Goal: Task Accomplishment & Management: Complete application form

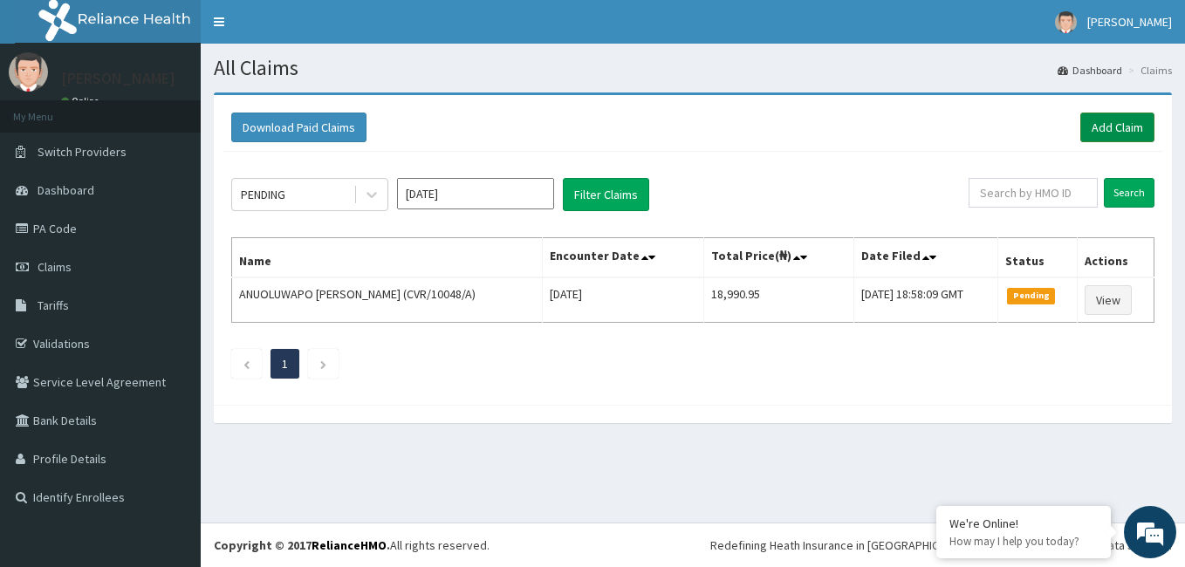
click at [1119, 118] on link "Add Claim" at bounding box center [1117, 128] width 74 height 30
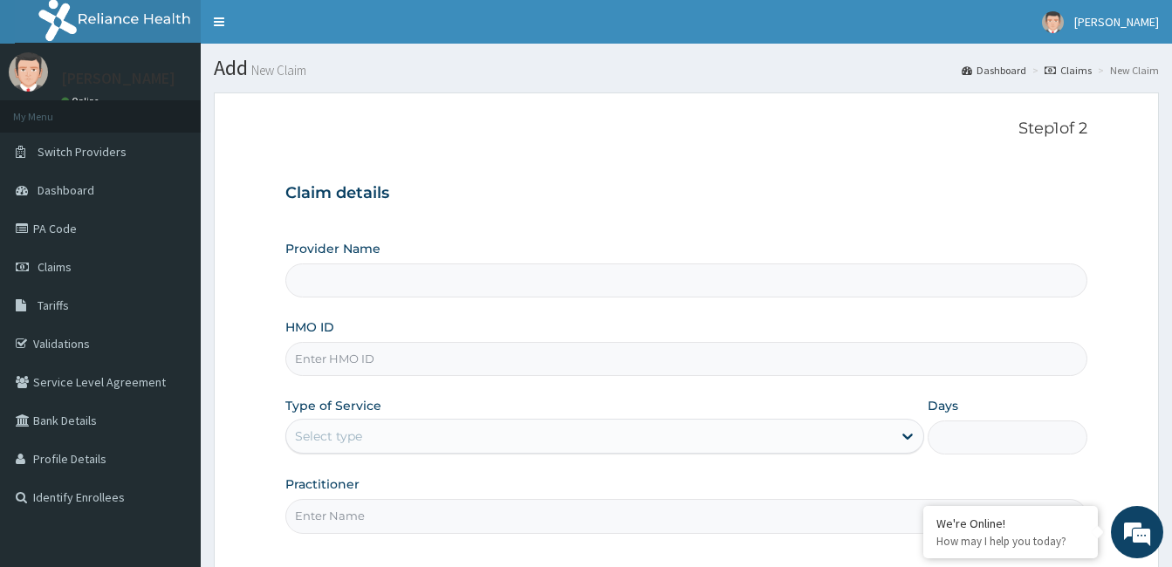
type input "[GEOGRAPHIC_DATA] and [GEOGRAPHIC_DATA]"
click at [371, 375] on input "HMO ID" at bounding box center [686, 359] width 802 height 34
type input "XIA/10009/A"
click at [391, 444] on div "Select type" at bounding box center [589, 436] width 606 height 28
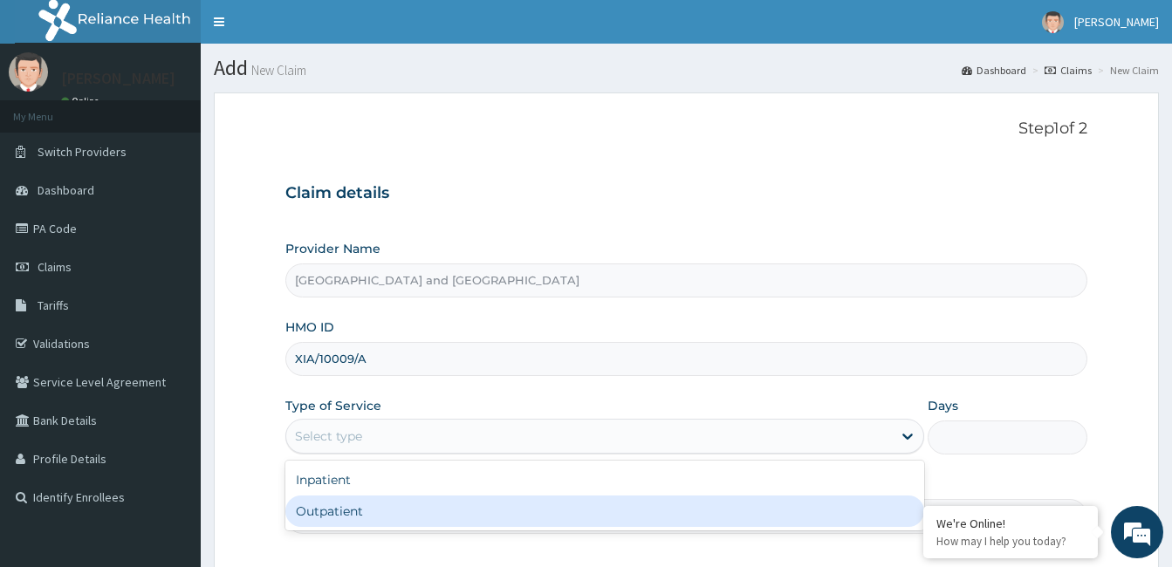
click at [345, 508] on div "Outpatient" at bounding box center [604, 511] width 639 height 31
type input "1"
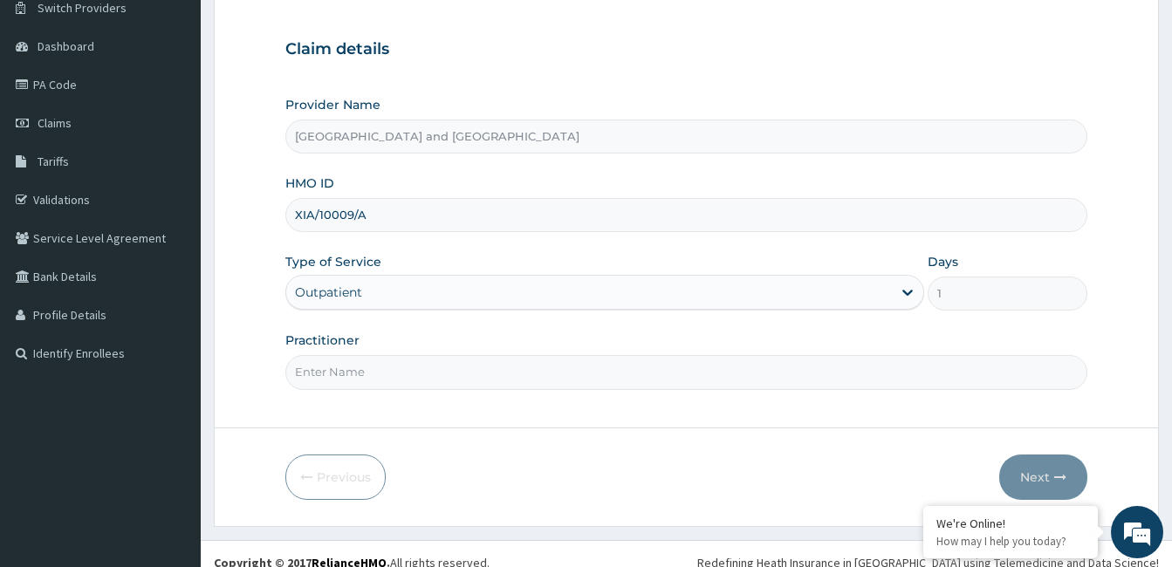
scroll to position [145, 0]
click at [431, 376] on input "Practitioner" at bounding box center [686, 371] width 802 height 34
type input "Dr Opeyemi"
click at [1038, 473] on button "Next" at bounding box center [1043, 476] width 88 height 45
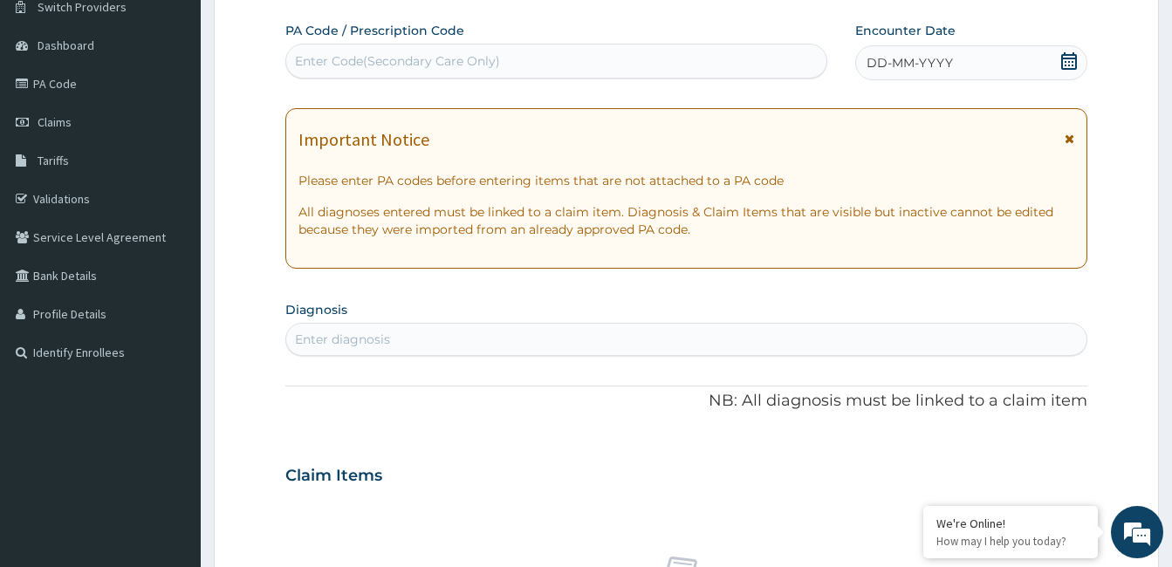
click at [1073, 64] on icon at bounding box center [1068, 60] width 17 height 17
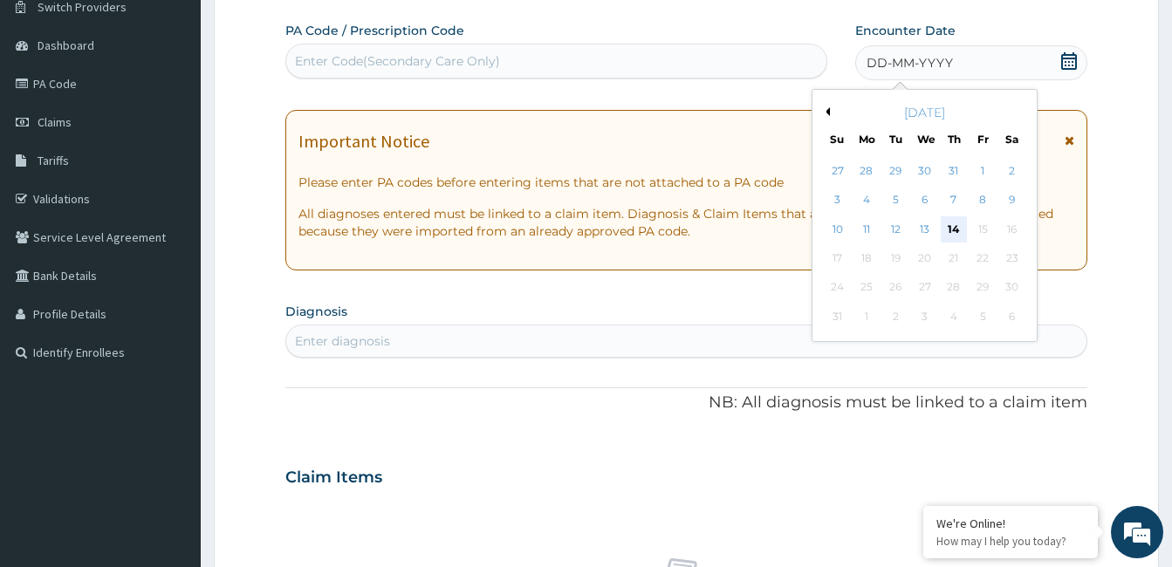
click at [962, 228] on div "14" at bounding box center [954, 229] width 26 height 26
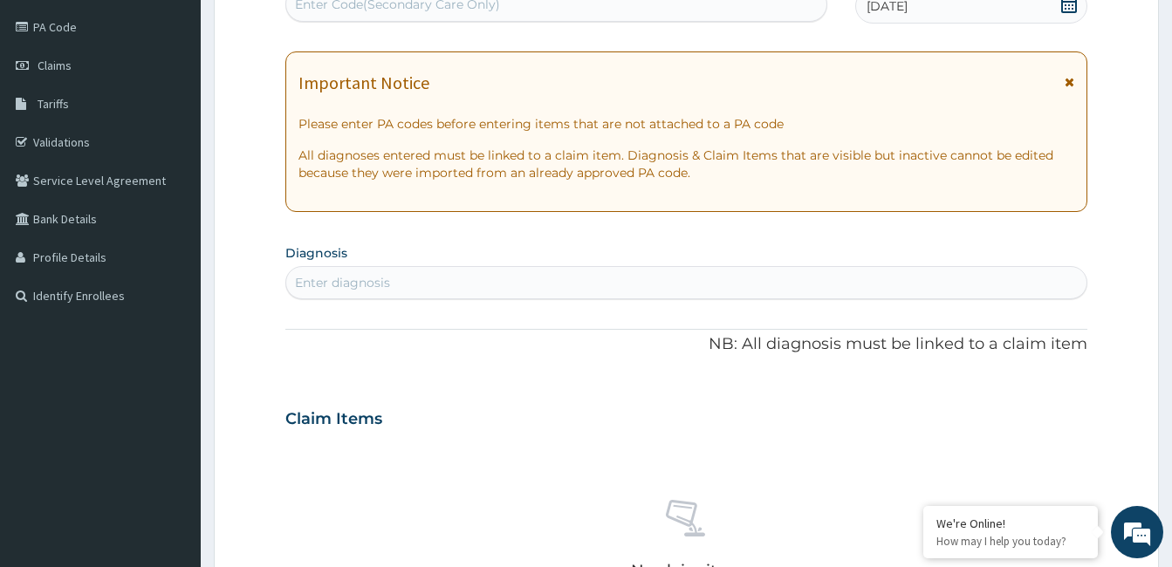
scroll to position [269, 0]
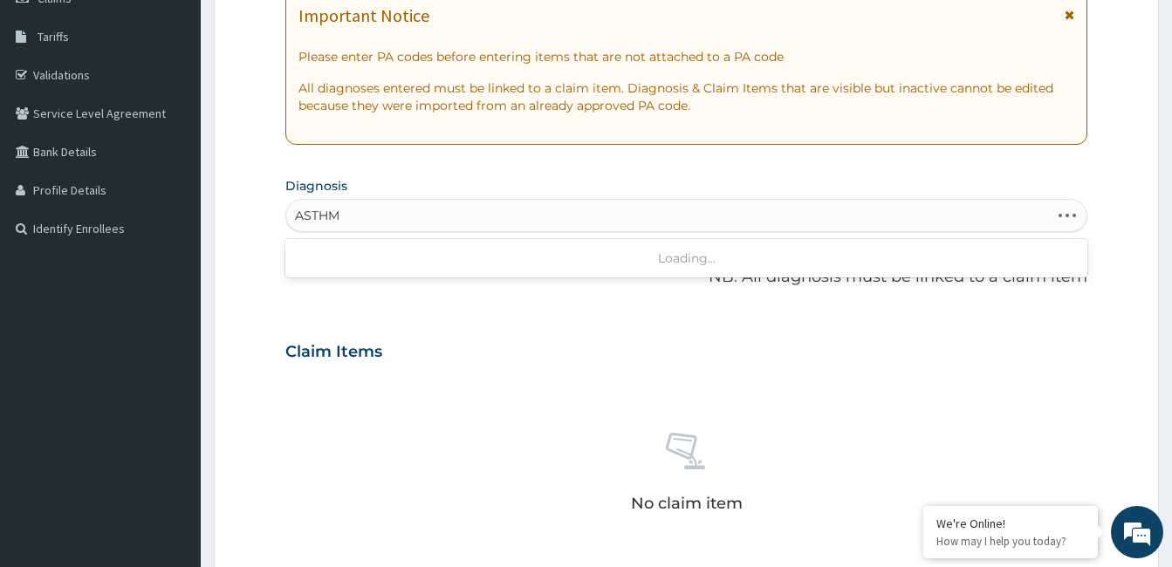
type input "ASTHMA"
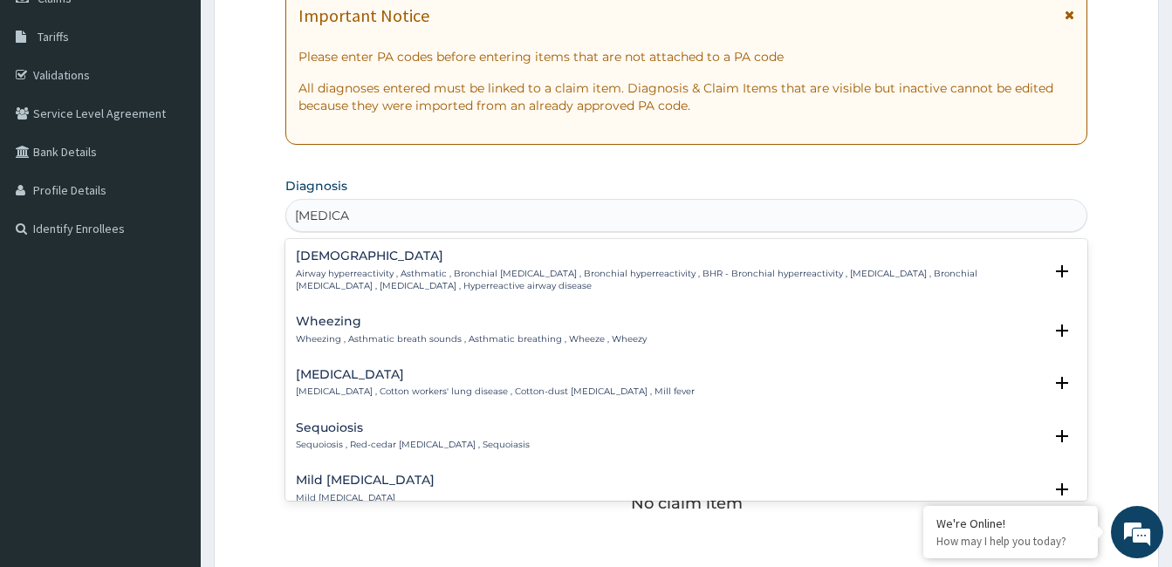
click at [495, 281] on p "Airway hyperreactivity , Asthmatic , Bronchial asthma , Bronchial hyperreactivi…" at bounding box center [669, 280] width 747 height 25
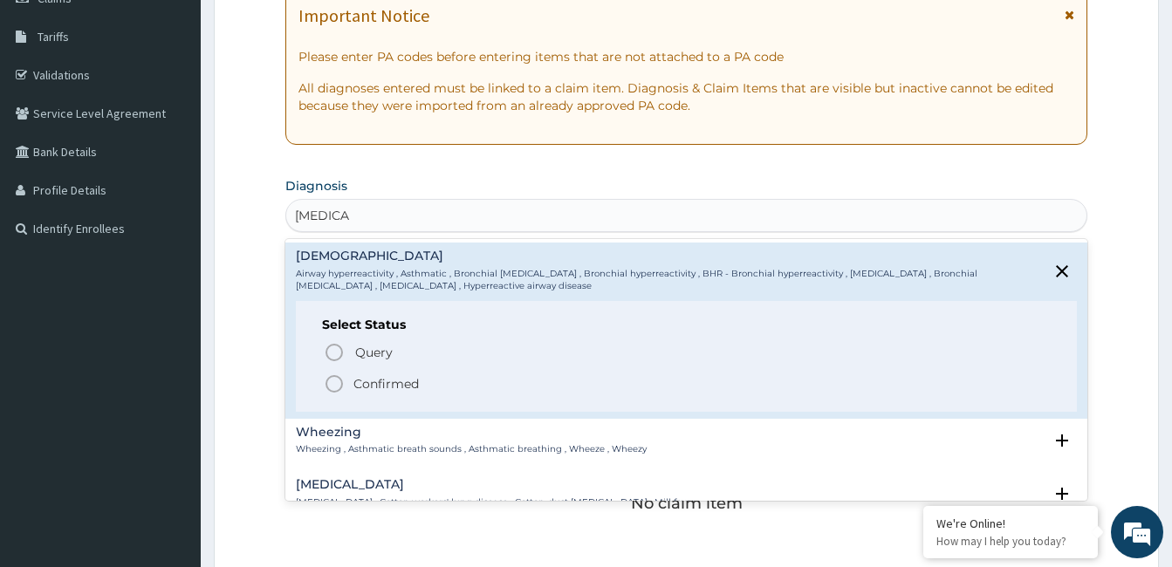
click at [339, 388] on icon "status option filled" at bounding box center [334, 384] width 21 height 21
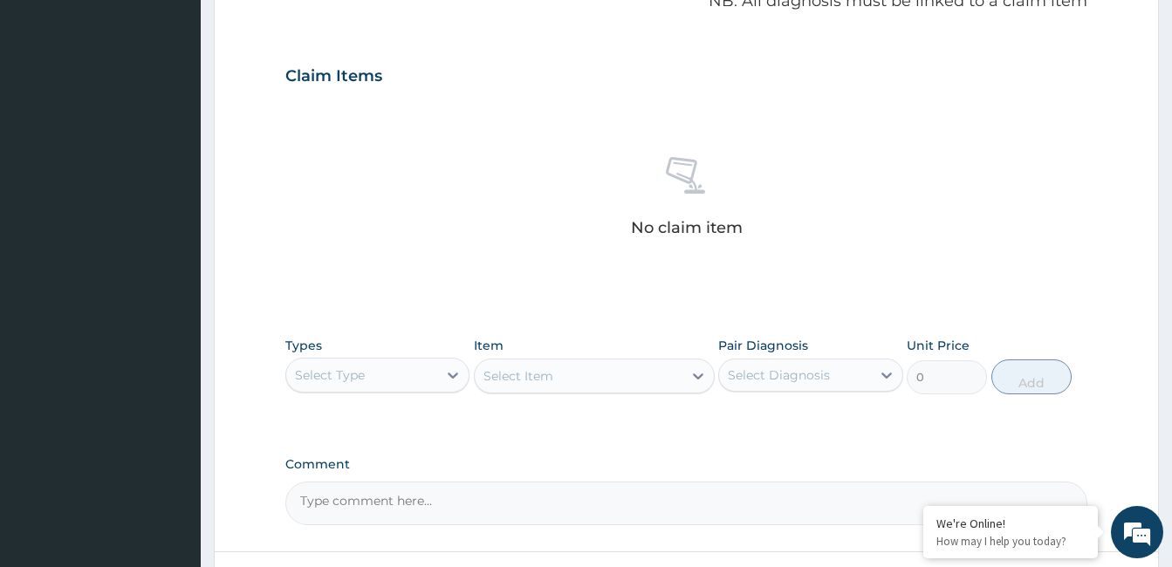
scroll to position [566, 0]
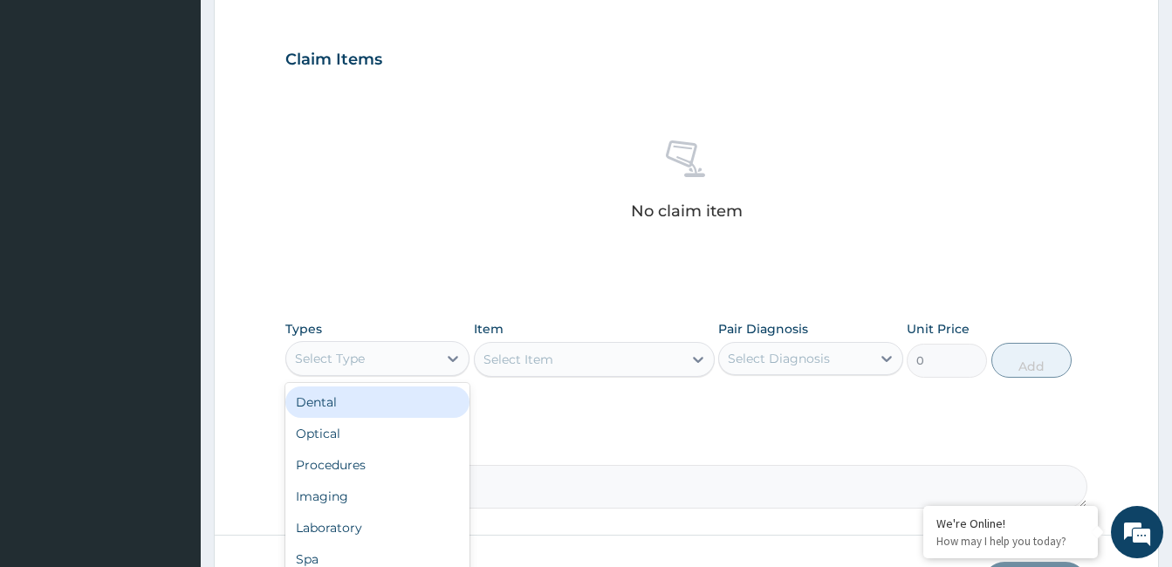
click at [374, 469] on div "Procedures" at bounding box center [377, 464] width 184 height 31
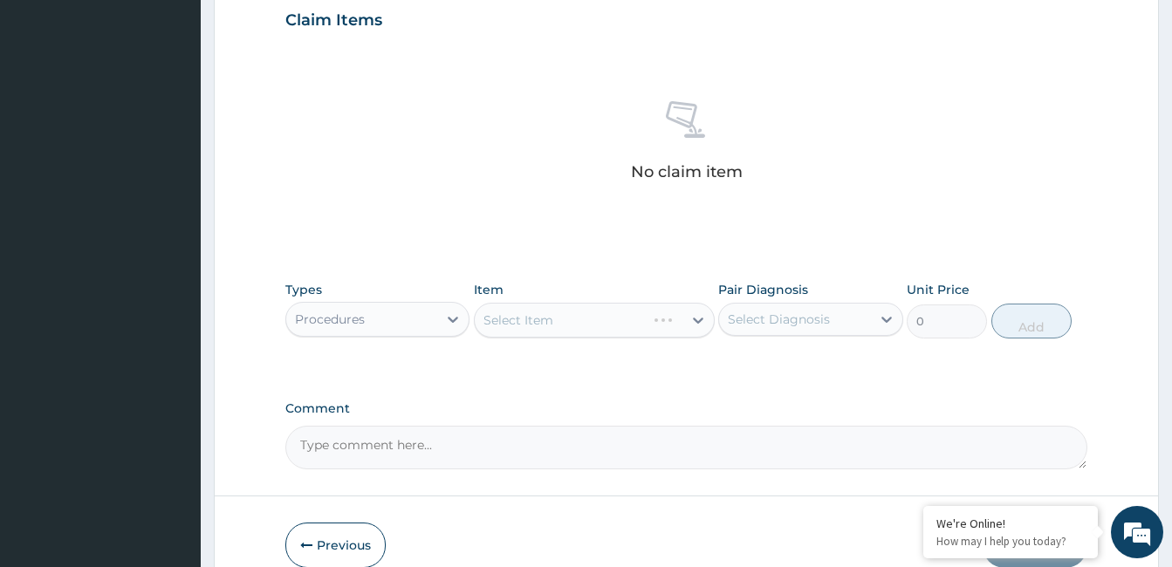
scroll to position [691, 0]
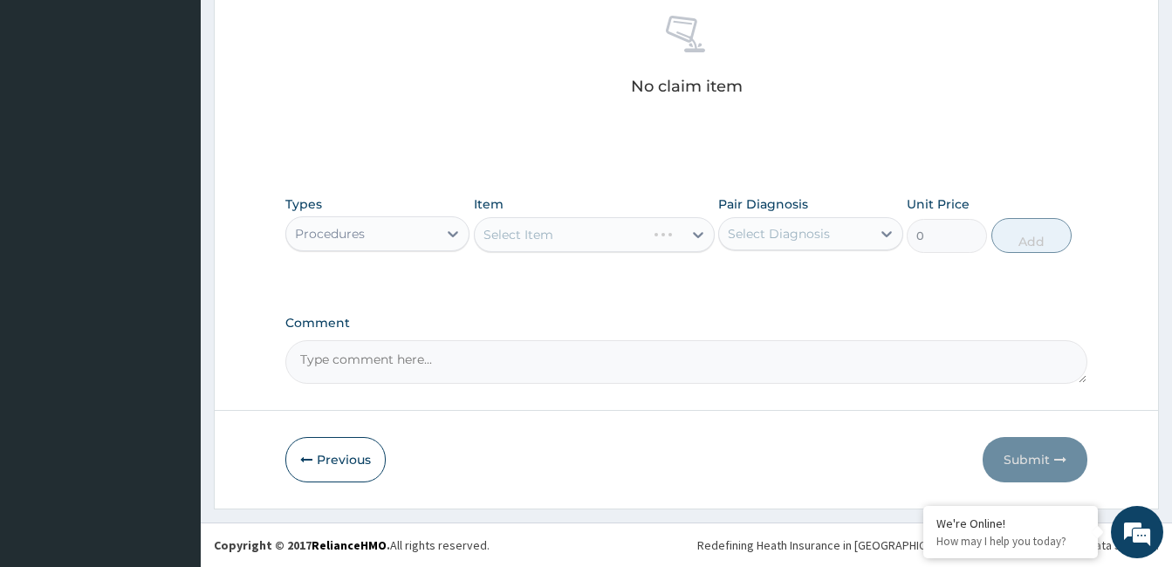
click at [592, 238] on div "Select Item" at bounding box center [594, 234] width 241 height 35
click at [592, 237] on div "Select Item" at bounding box center [579, 235] width 208 height 28
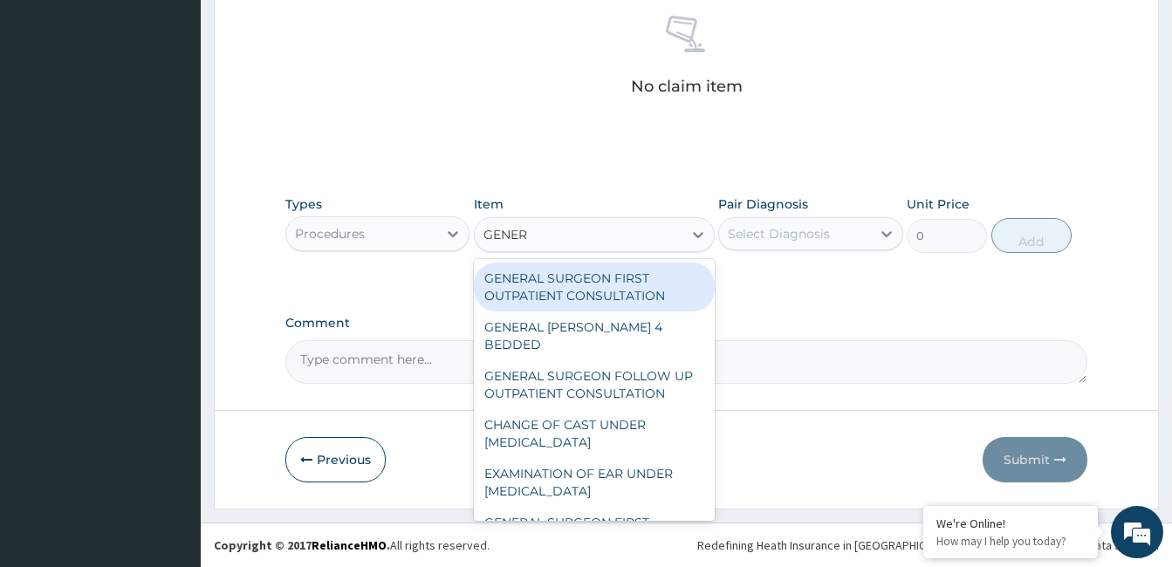
type input "GENERA"
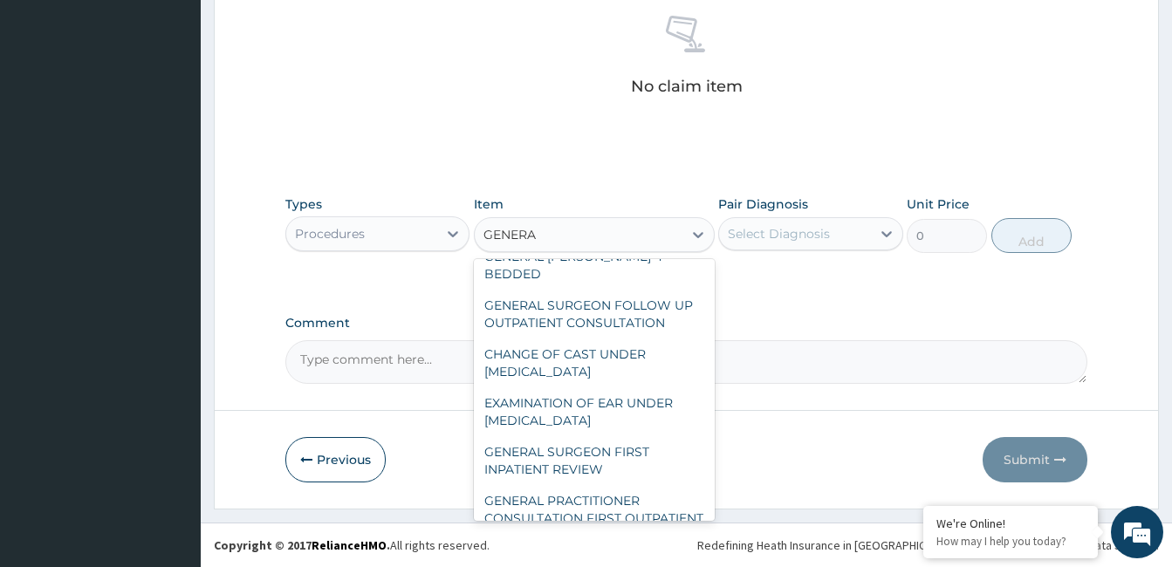
scroll to position [99, 0]
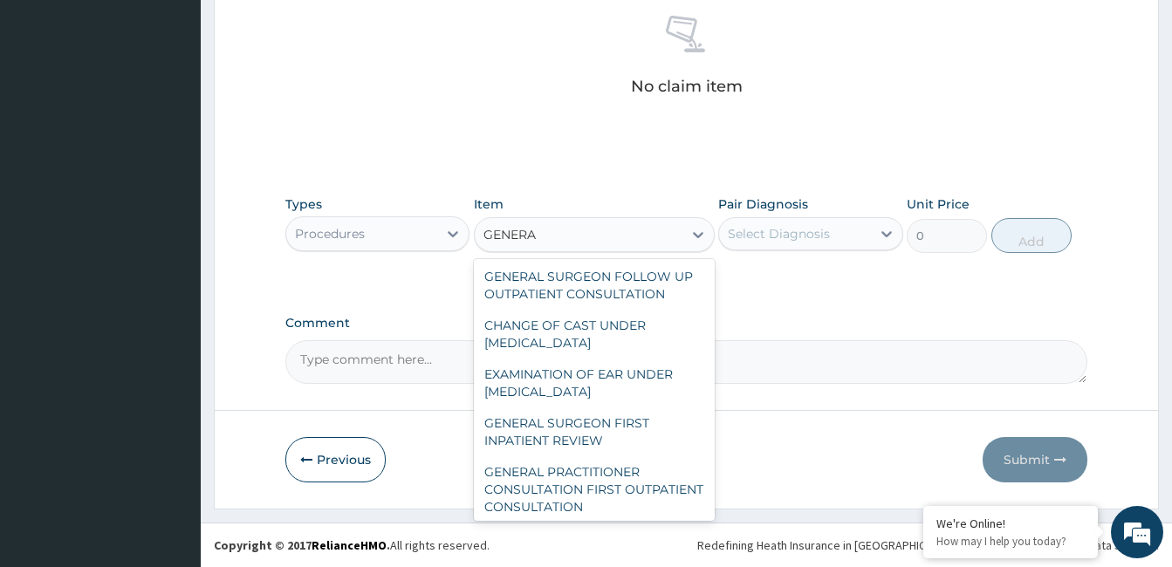
click at [594, 490] on div "GENERAL PRACTITIONER CONSULTATION FIRST OUTPATIENT CONSULTATION" at bounding box center [594, 489] width 241 height 66
type input "3547.5"
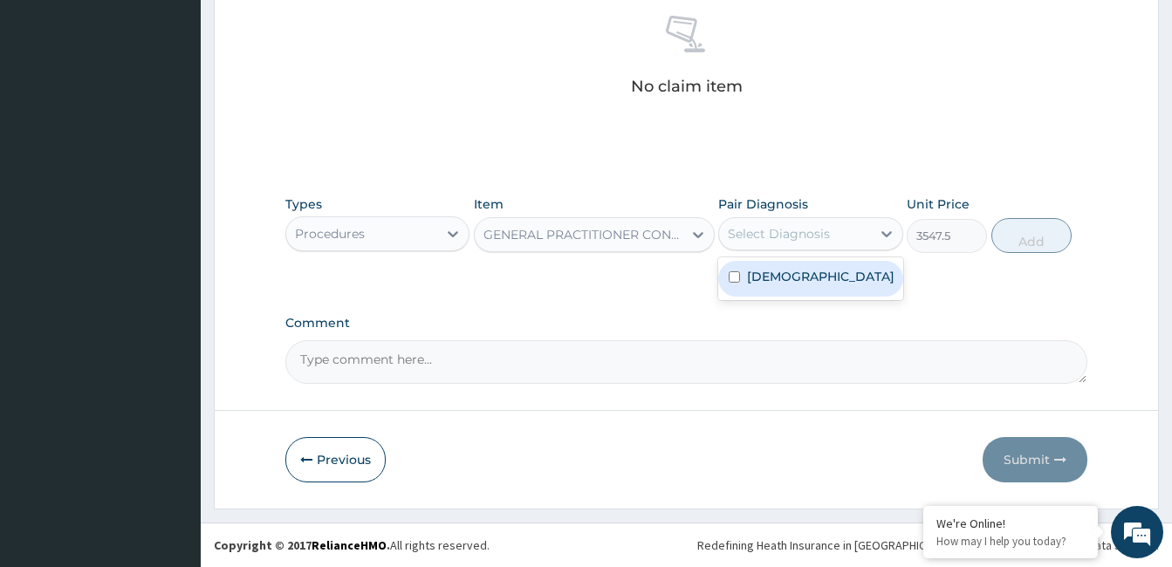
click at [807, 280] on div "Asthma" at bounding box center [810, 279] width 184 height 36
checkbox input "true"
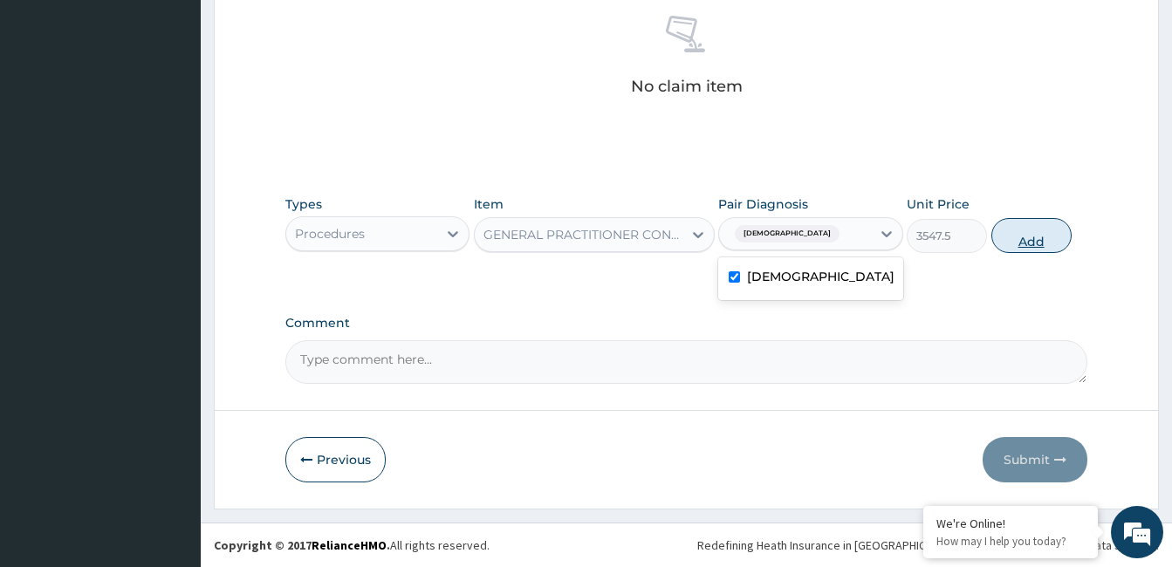
click at [1039, 240] on button "Add" at bounding box center [1031, 235] width 80 height 35
type input "0"
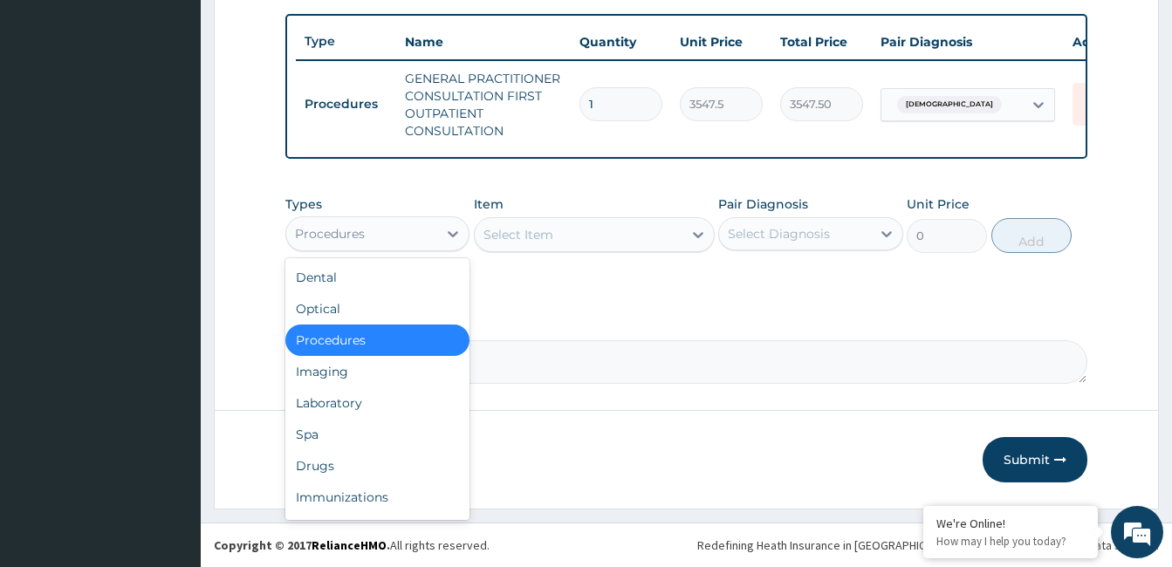
click at [348, 472] on div "Drugs" at bounding box center [377, 465] width 184 height 31
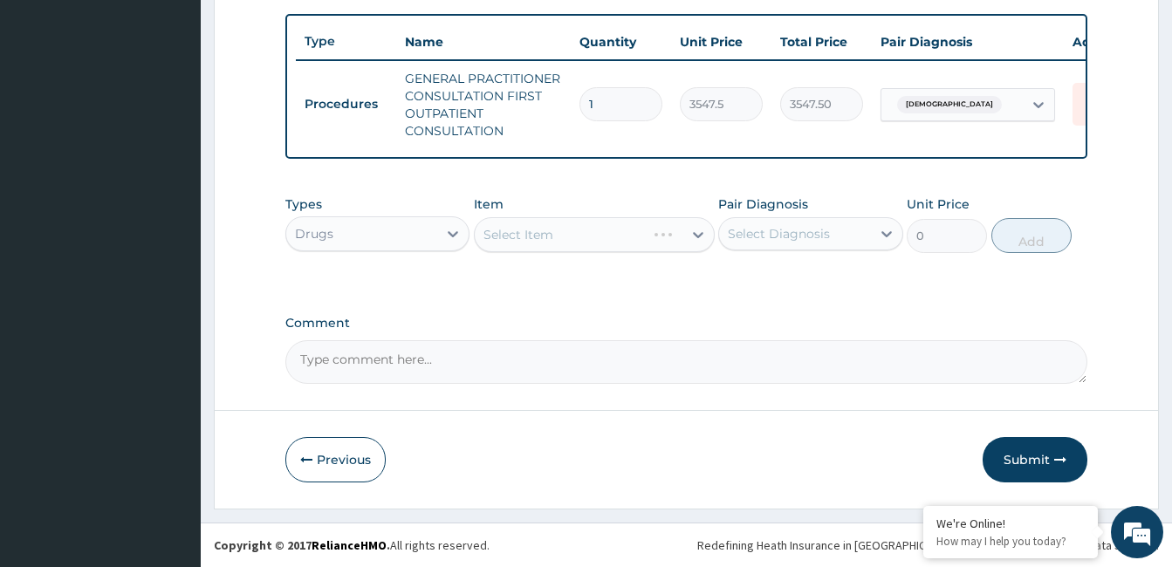
click at [571, 239] on div "Select Item" at bounding box center [594, 234] width 241 height 35
click at [571, 239] on div "Select Item" at bounding box center [579, 235] width 208 height 28
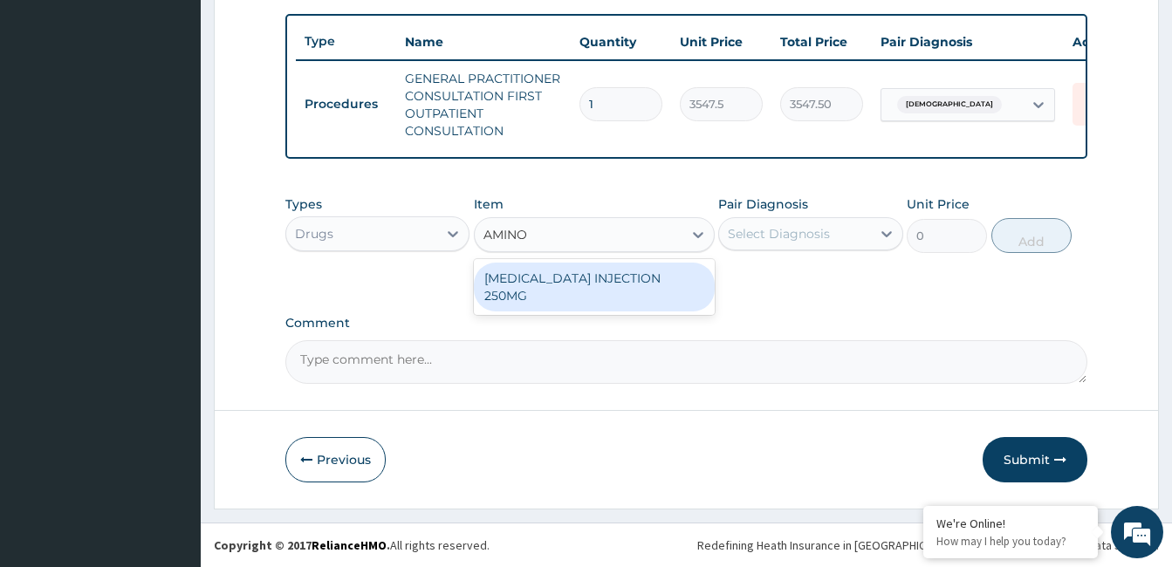
type input "AMINOP"
click at [586, 276] on div "AMINOPHYLLINE INJECTION 250MG" at bounding box center [594, 287] width 241 height 49
type input "1182.5"
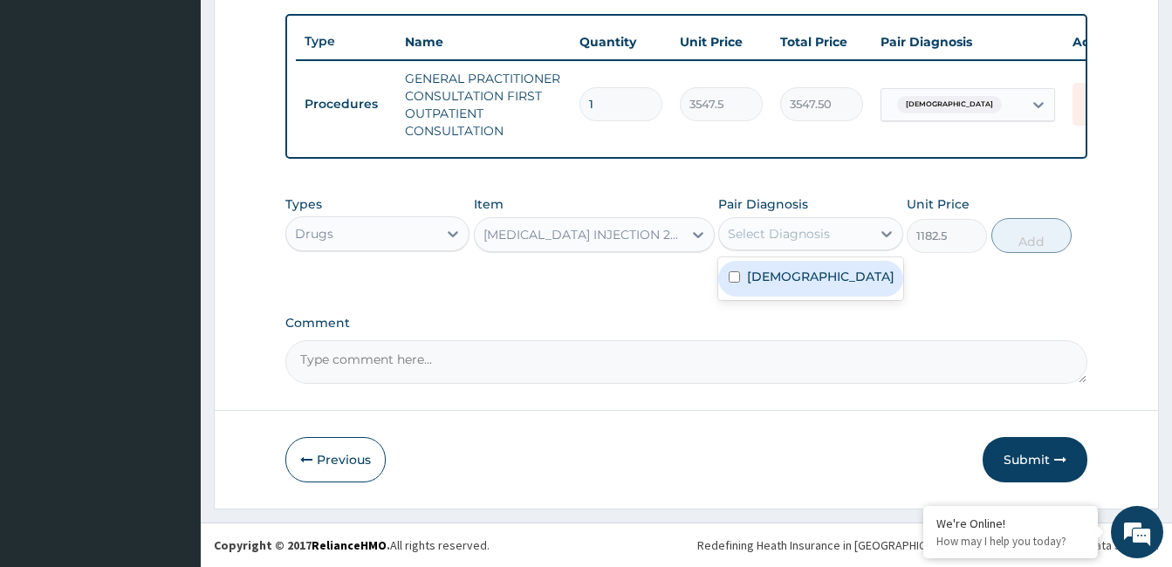
click at [778, 228] on div "Select Diagnosis" at bounding box center [779, 233] width 102 height 17
click at [757, 281] on label "Asthma" at bounding box center [820, 276] width 147 height 17
checkbox input "true"
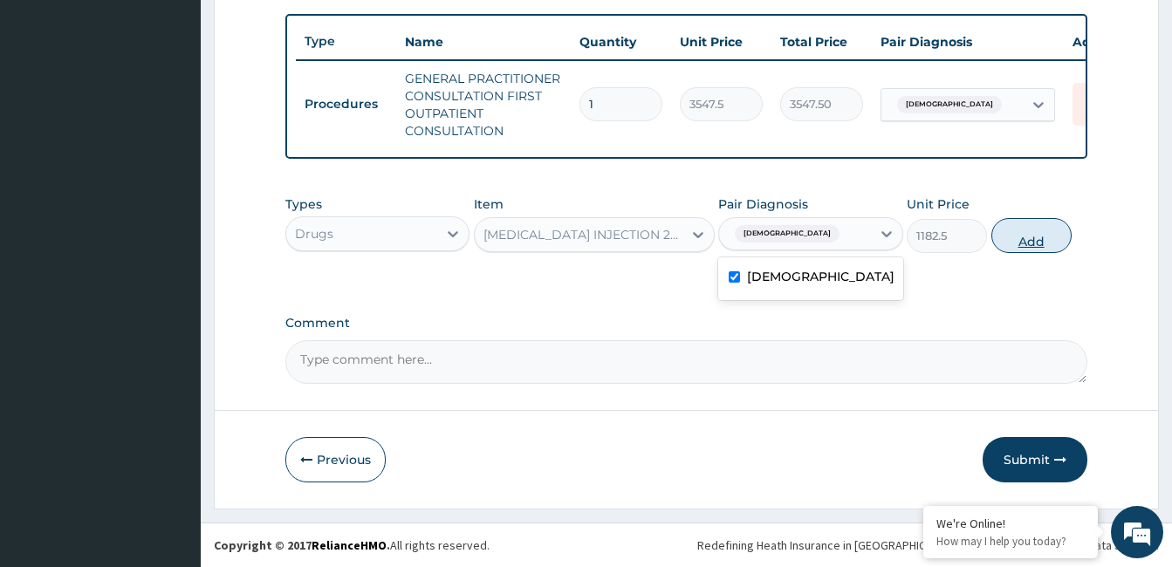
click at [1038, 242] on button "Add" at bounding box center [1031, 235] width 80 height 35
type input "0"
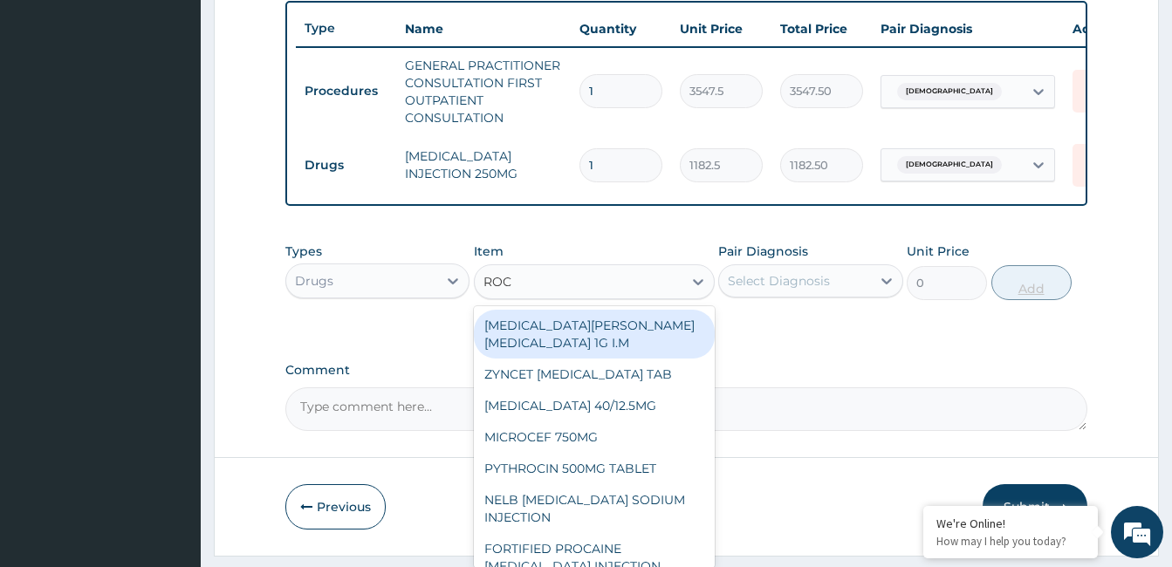
type input "ROCE"
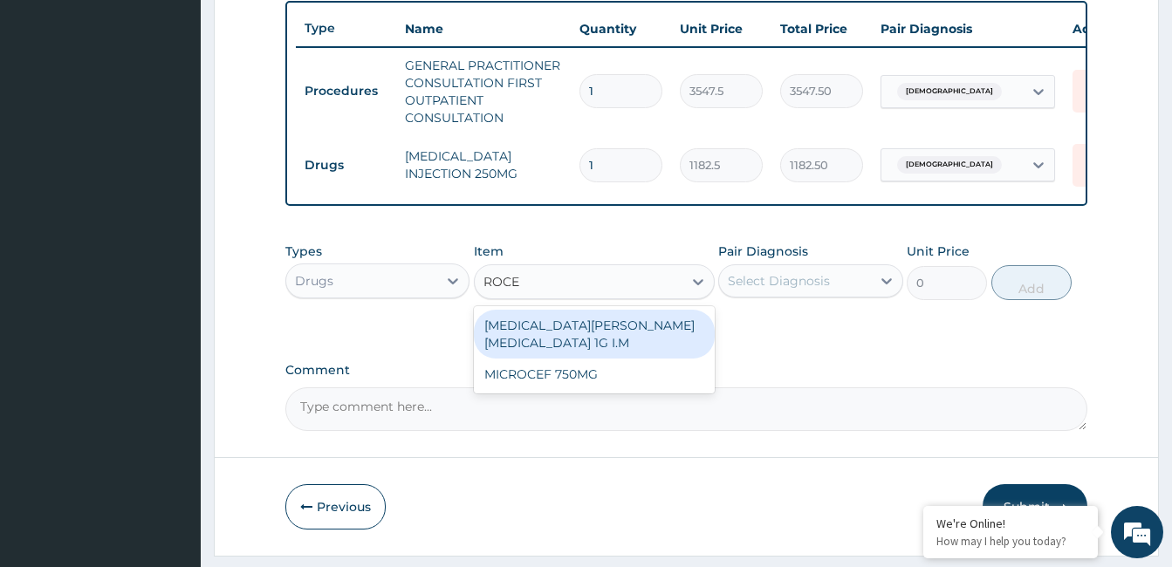
click at [620, 334] on div "ROCEPHIN CEFTRIAXONE 1G I.M" at bounding box center [594, 334] width 241 height 49
type input "8277.5"
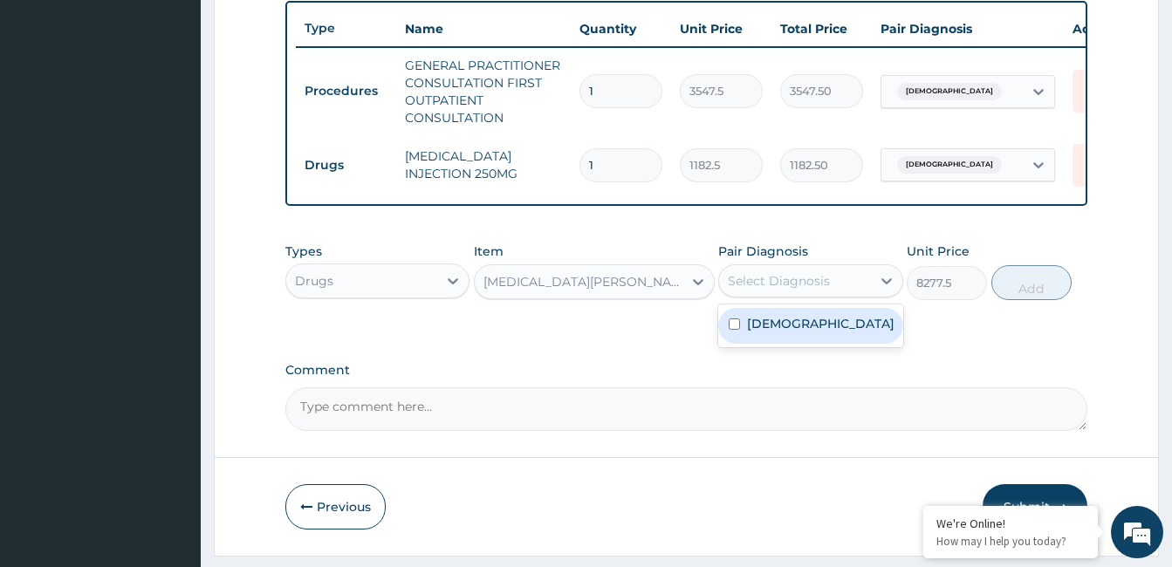
click at [775, 286] on div "Select Diagnosis" at bounding box center [779, 280] width 102 height 17
click at [750, 329] on label "Asthma" at bounding box center [820, 323] width 147 height 17
checkbox input "true"
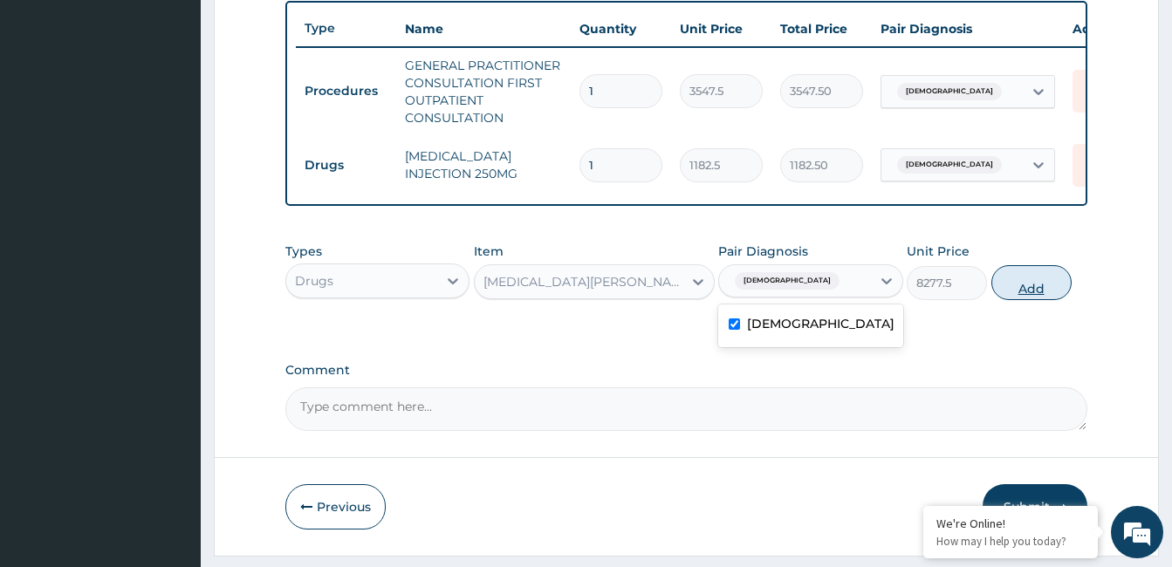
click at [1035, 300] on button "Add" at bounding box center [1031, 282] width 80 height 35
type input "0"
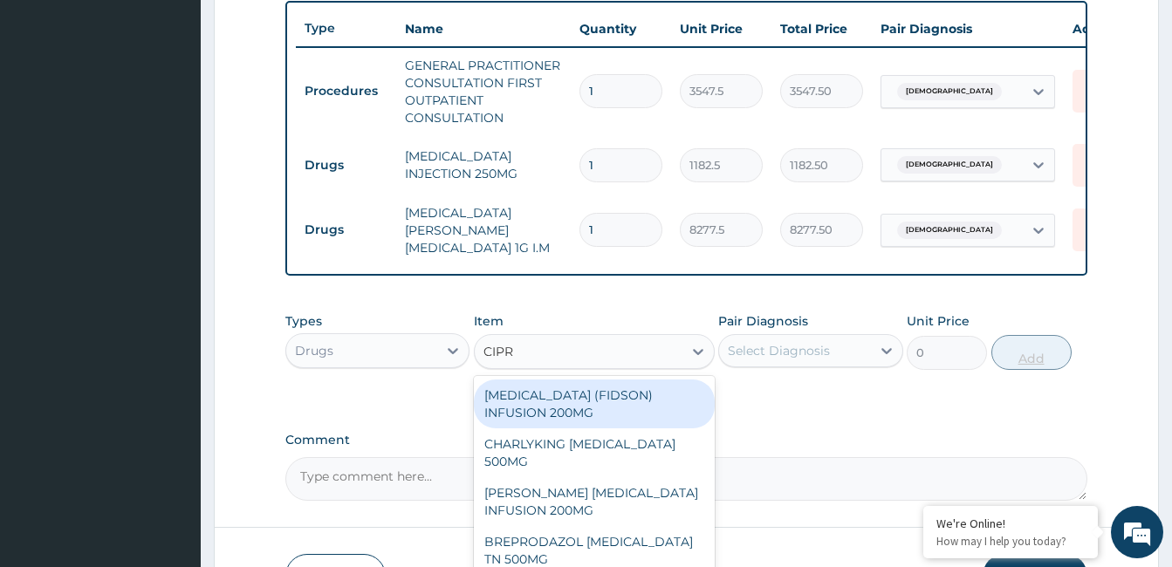
type input "CIPRO"
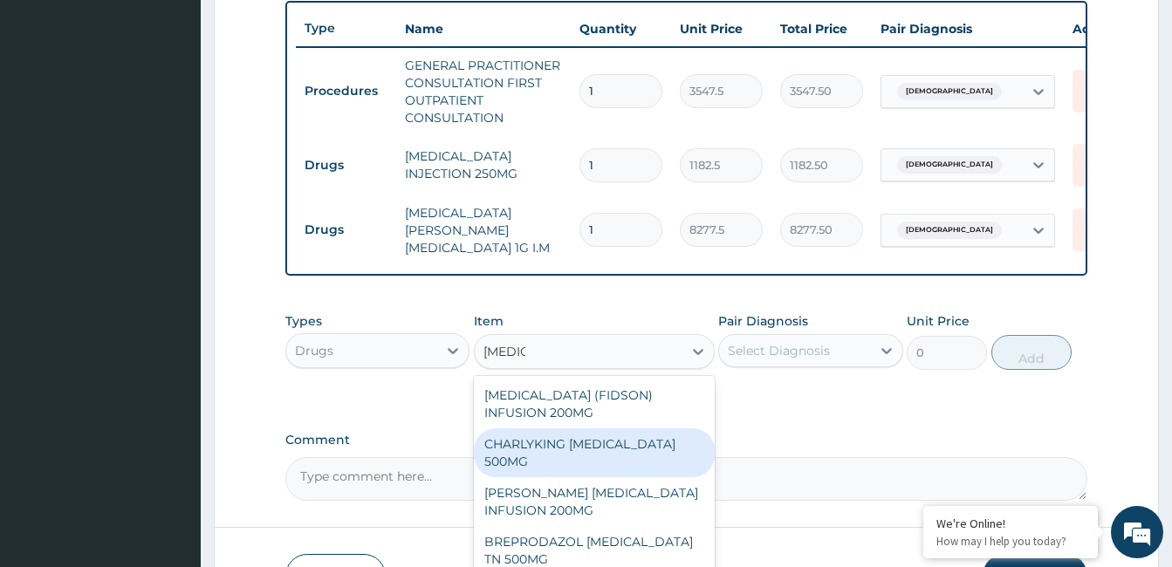
click at [610, 453] on div "CHARLYKING CIPROFLOXACIN 500MG" at bounding box center [594, 452] width 241 height 49
type input "177.375"
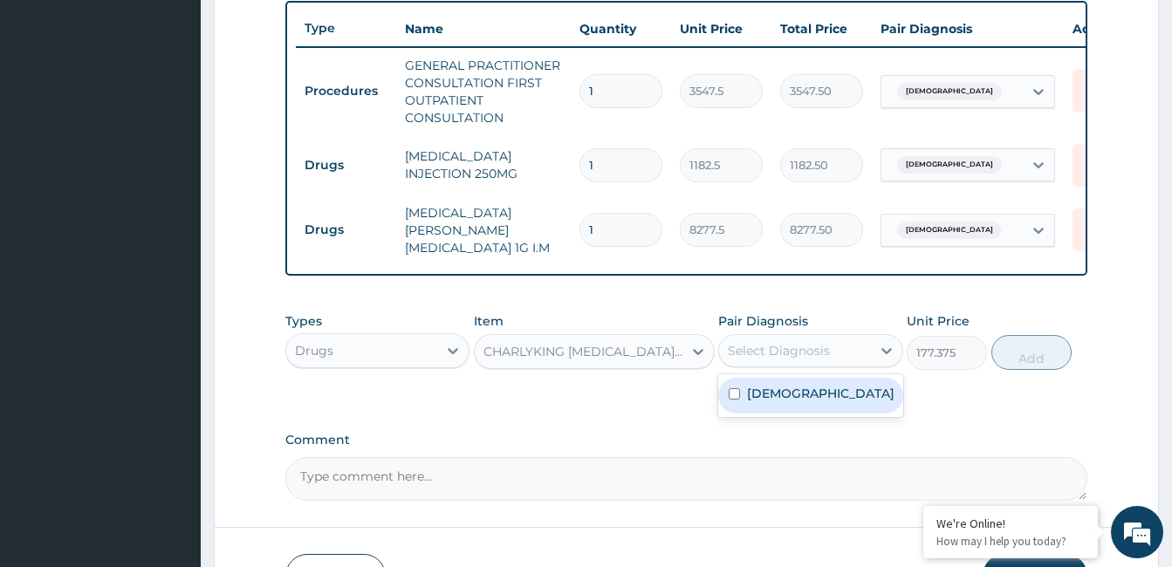
click at [775, 400] on label "Asthma" at bounding box center [820, 393] width 147 height 17
checkbox input "true"
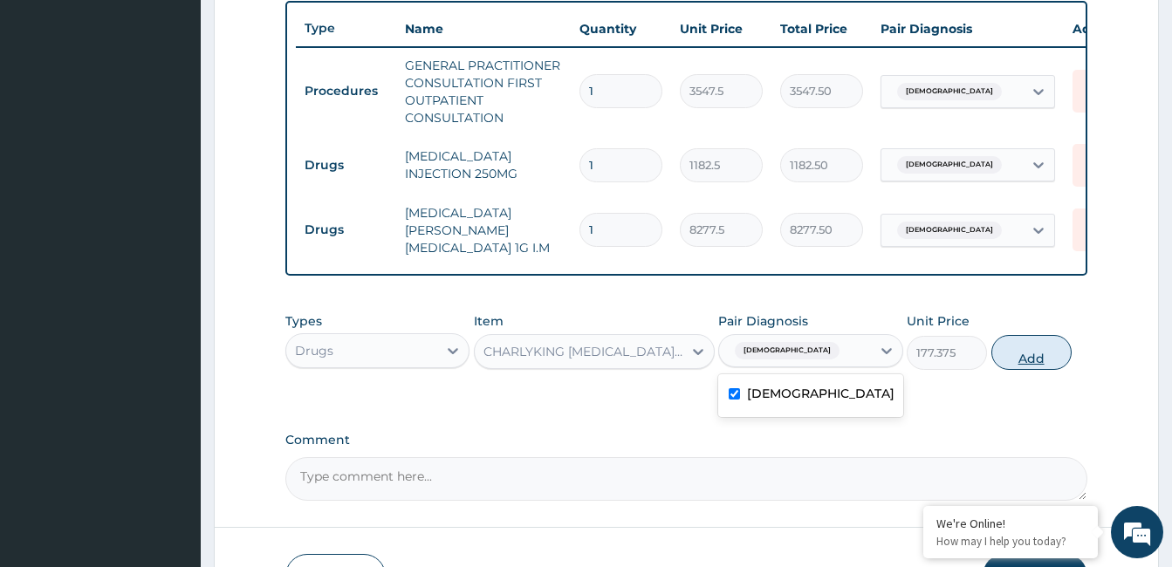
click at [1039, 367] on button "Add" at bounding box center [1031, 352] width 80 height 35
type input "0"
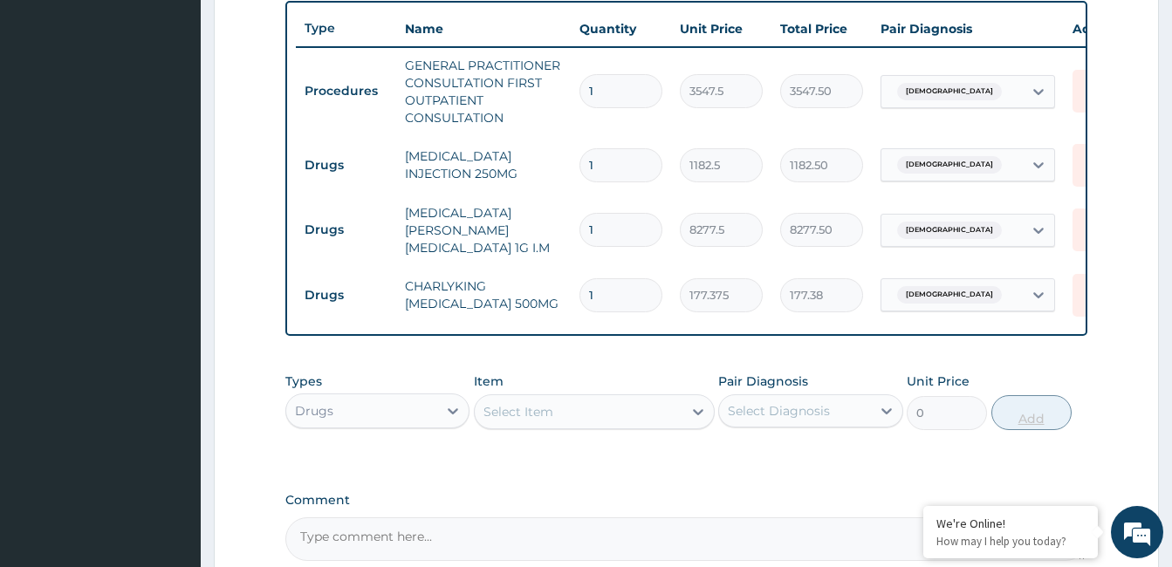
type input "10"
type input "1773.75"
type input "10"
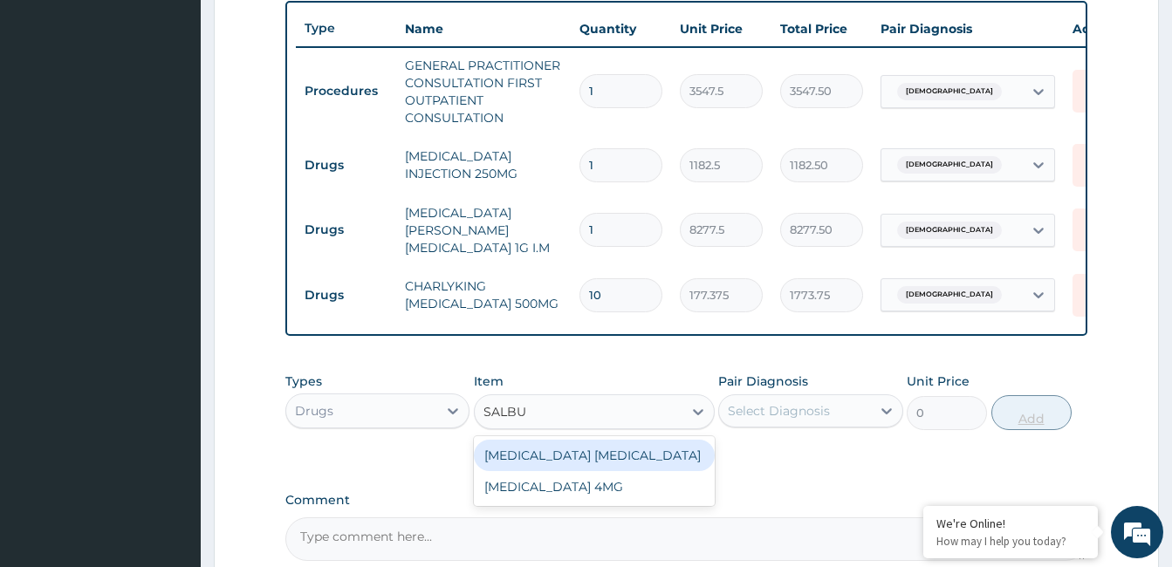
type input "SALBUT"
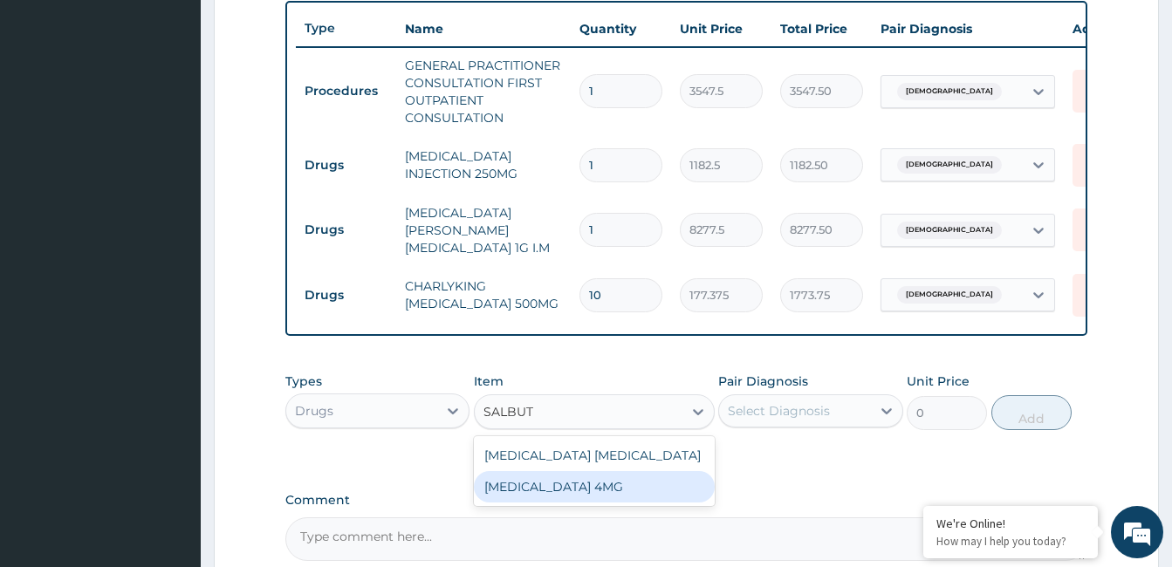
click at [586, 495] on div "SALBUTAMOL 4MG" at bounding box center [594, 486] width 241 height 31
type input "41.38750076293945"
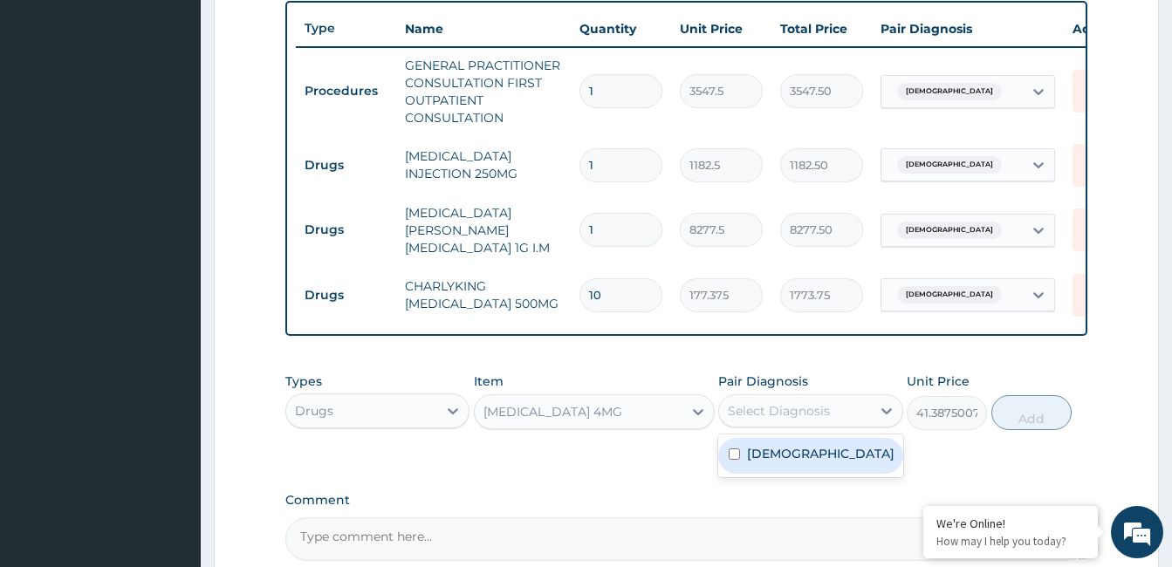
click at [755, 425] on div "Select Diagnosis" at bounding box center [794, 411] width 151 height 28
click at [749, 466] on div "Asthma" at bounding box center [810, 456] width 184 height 36
checkbox input "true"
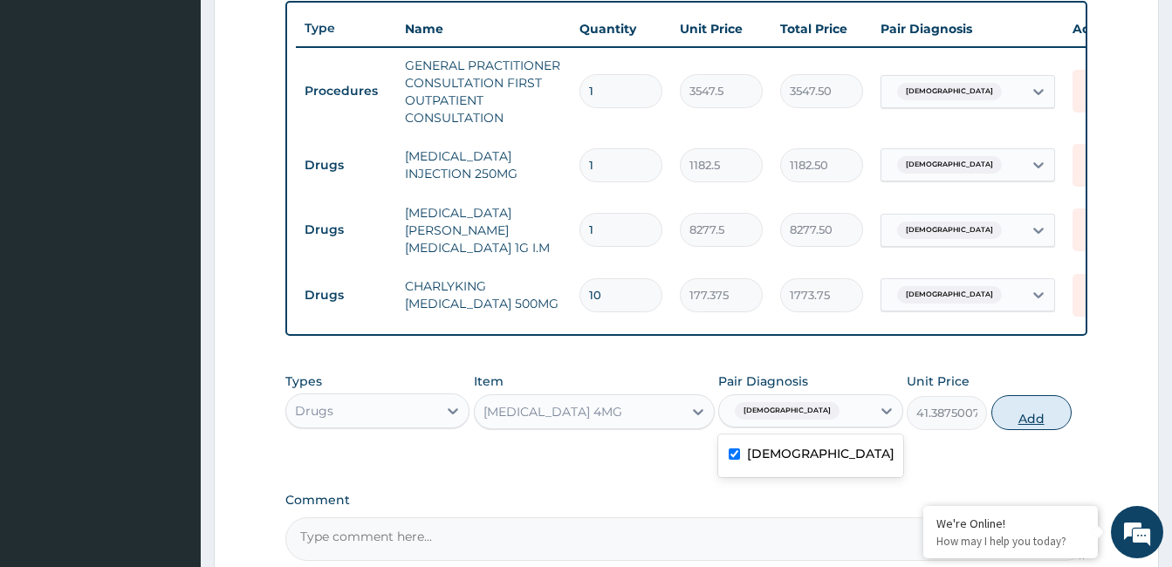
click at [1036, 419] on button "Add" at bounding box center [1031, 412] width 80 height 35
type input "0"
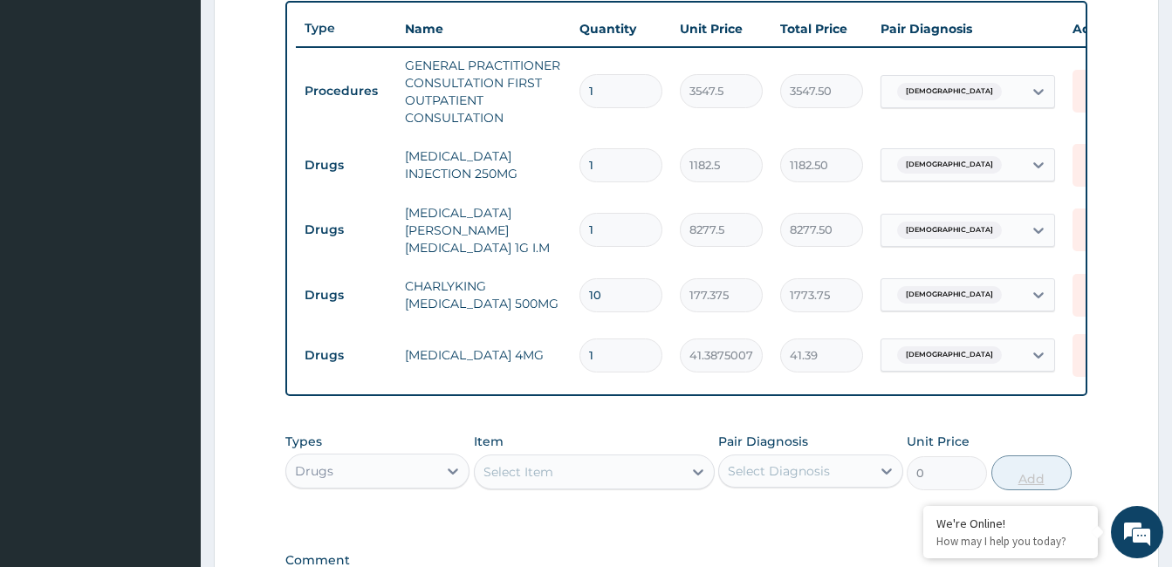
type input "10"
type input "413.88"
type input "10"
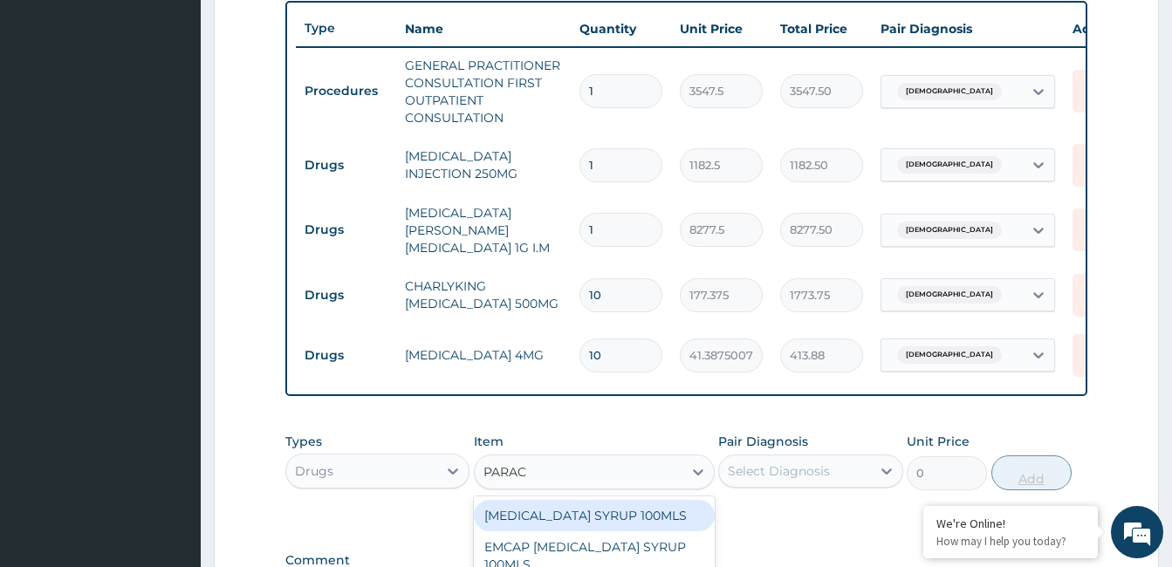
type input "PARACE"
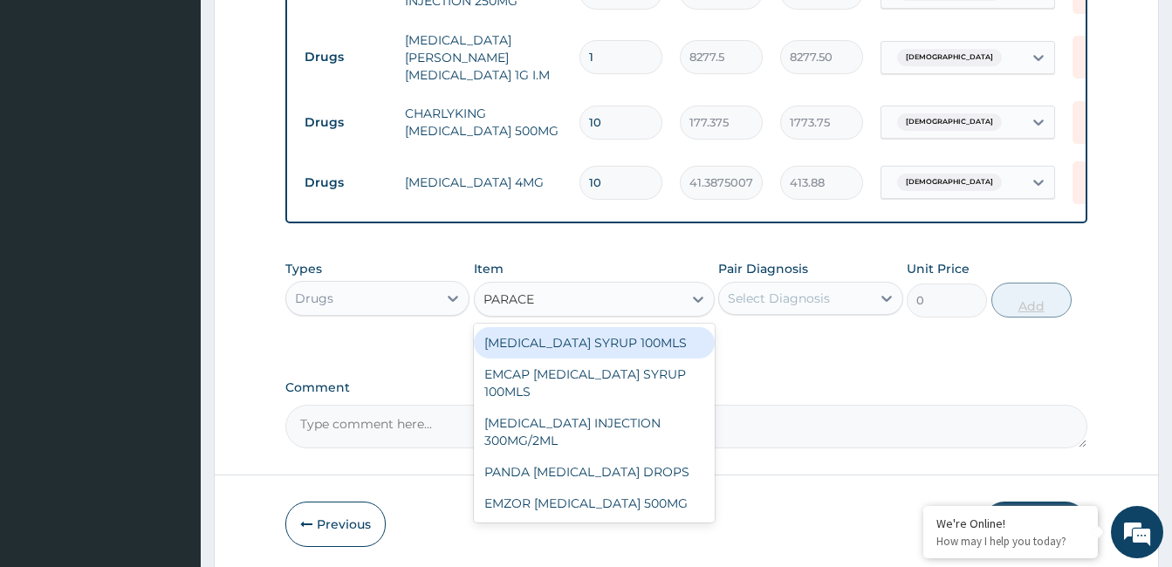
scroll to position [833, 0]
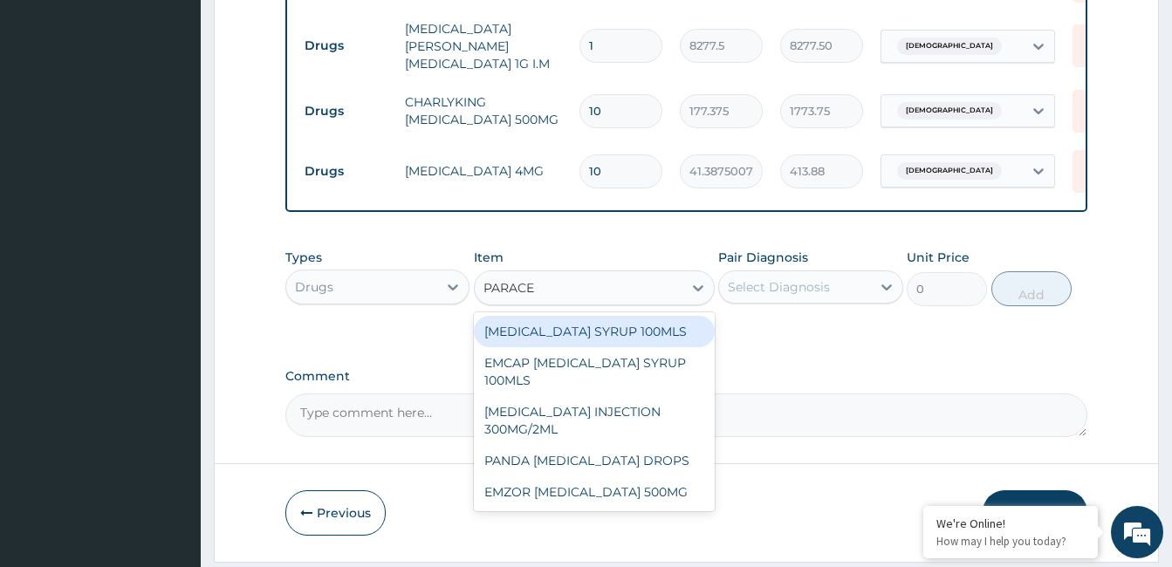
click at [617, 497] on div "EMZOR PARACETAMOL 500MG" at bounding box center [594, 491] width 241 height 31
type input "23.64999961853027"
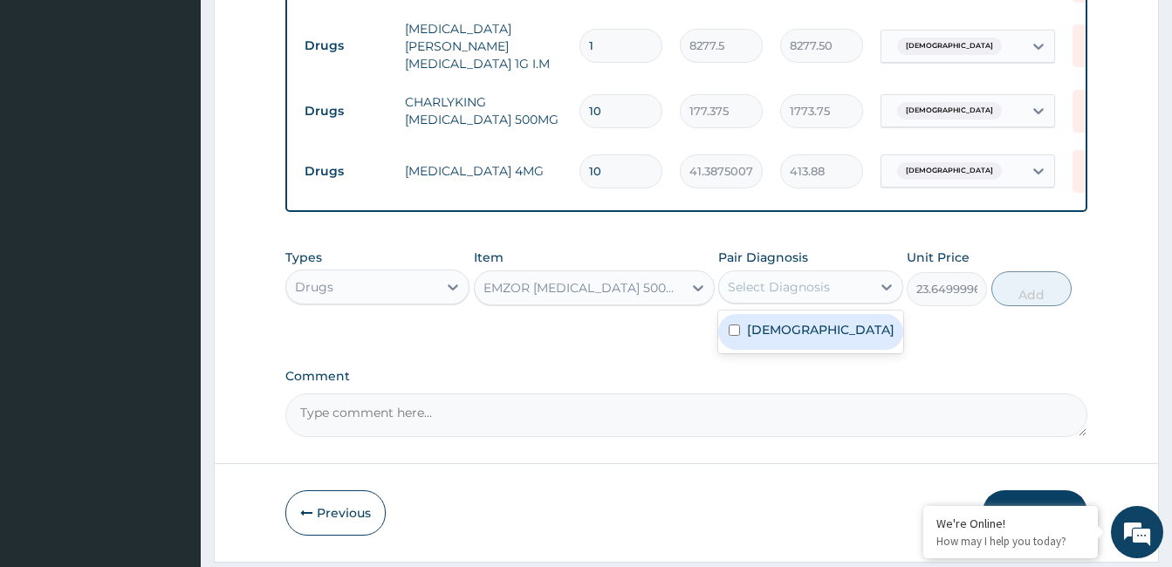
click at [794, 350] on div "Asthma" at bounding box center [810, 332] width 184 height 36
checkbox input "true"
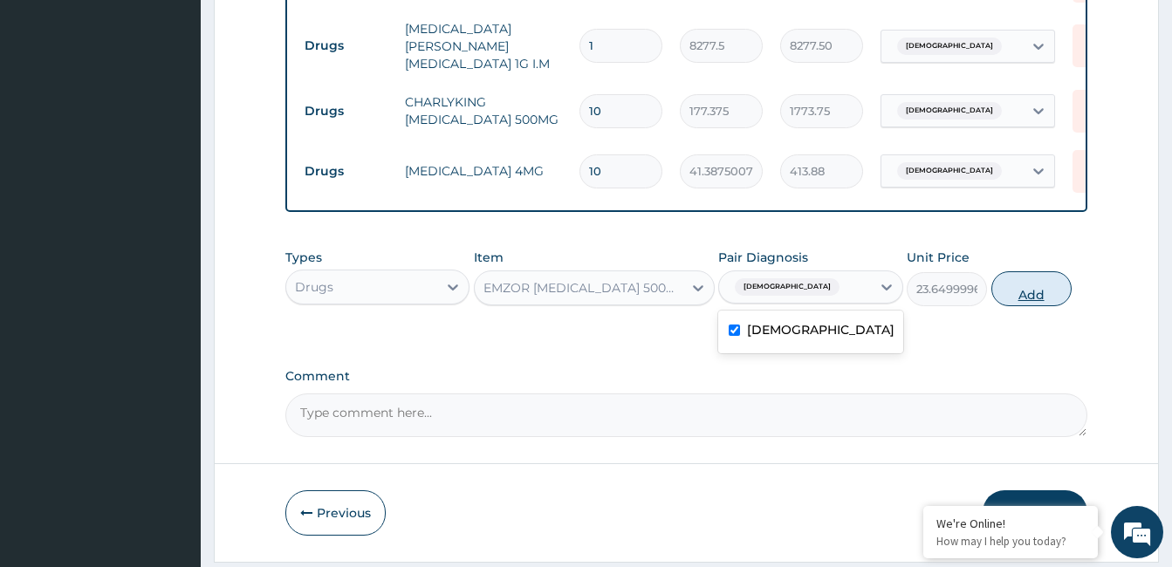
click at [1046, 301] on button "Add" at bounding box center [1031, 288] width 80 height 35
type input "0"
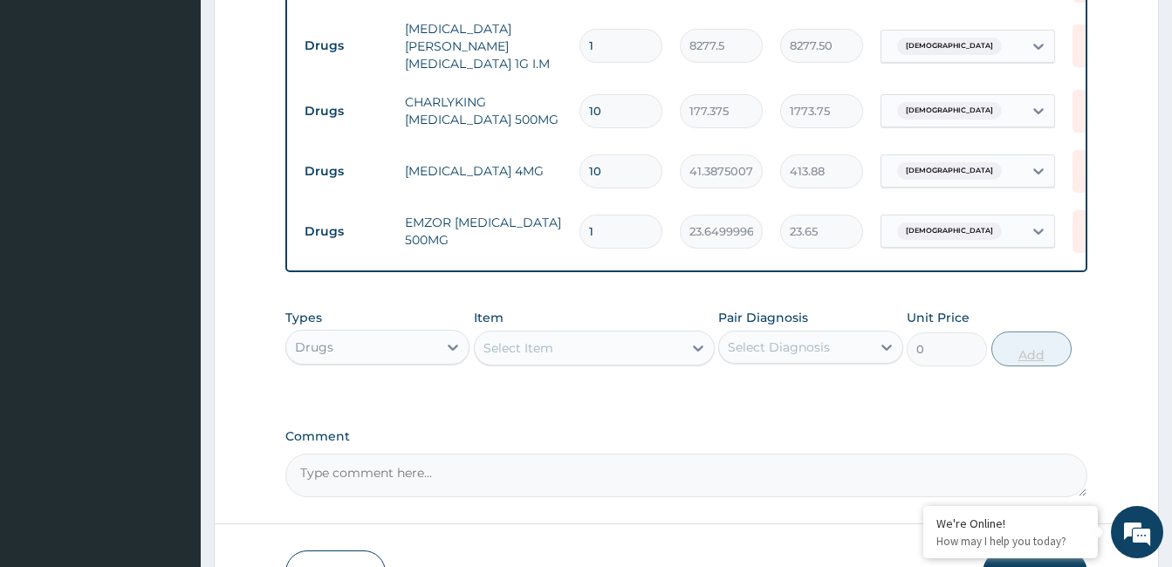
type input "18"
type input "425.70"
type input "18"
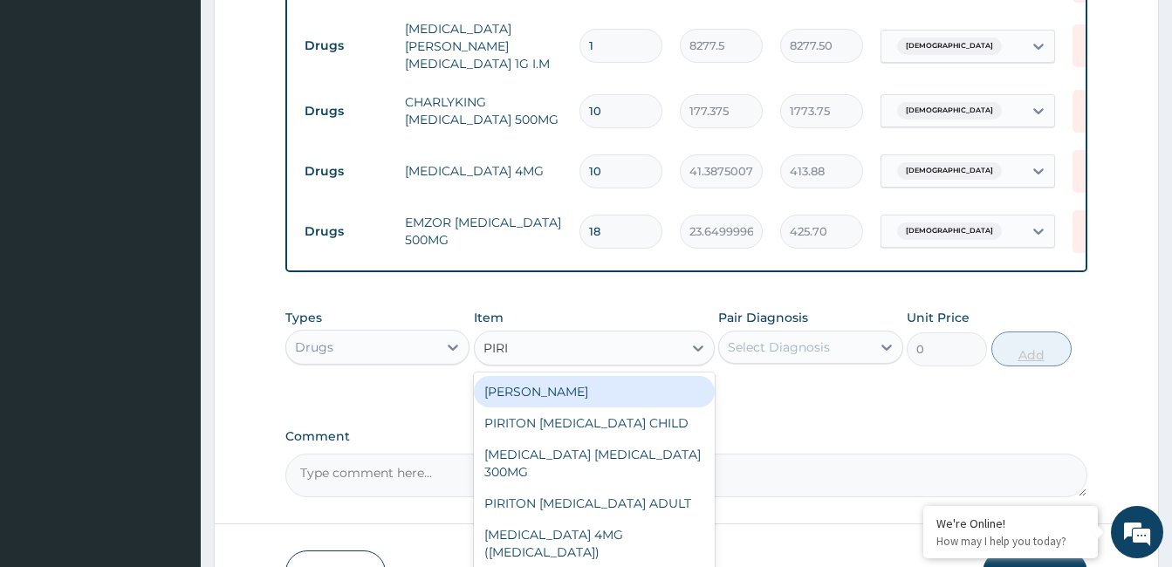
type input "PIRIT"
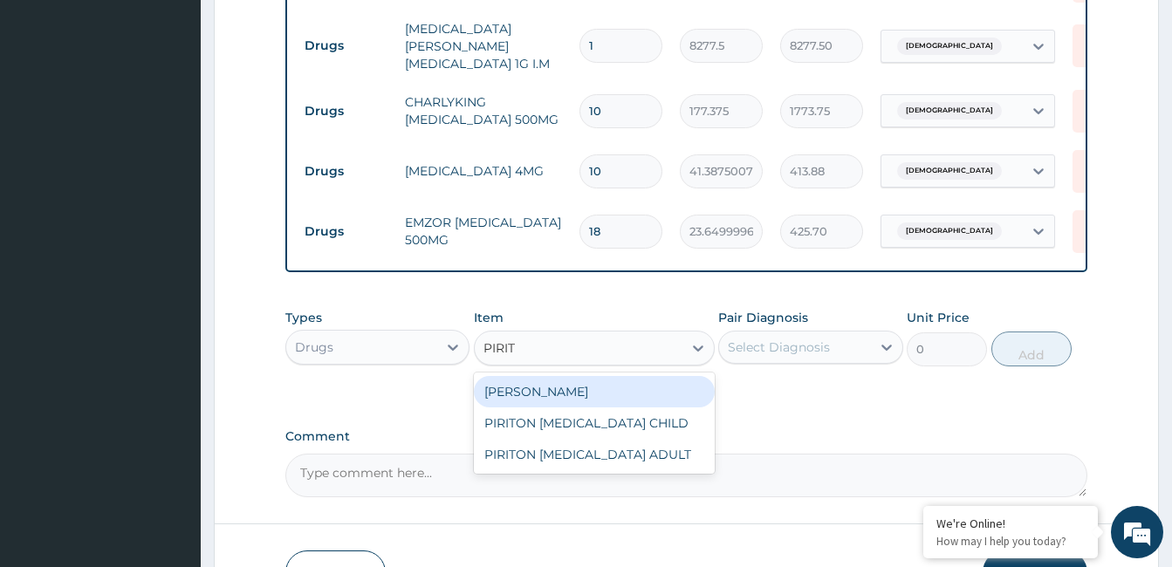
click at [593, 390] on div "PIRITON TAB EVANS" at bounding box center [594, 391] width 241 height 31
type input "23.64999961853027"
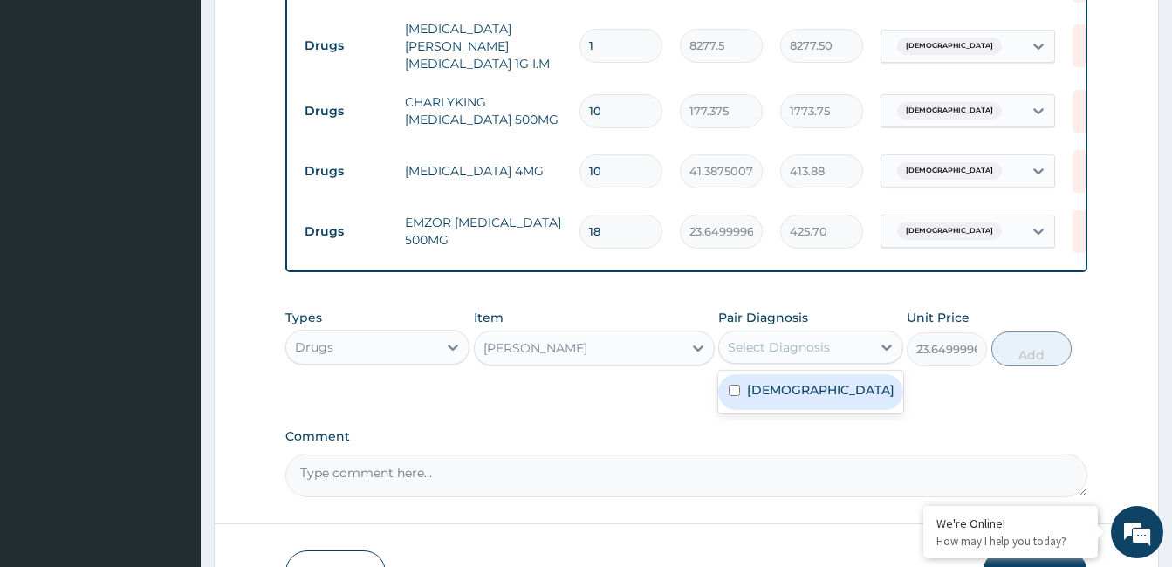
click at [778, 396] on label "Asthma" at bounding box center [820, 389] width 147 height 17
checkbox input "true"
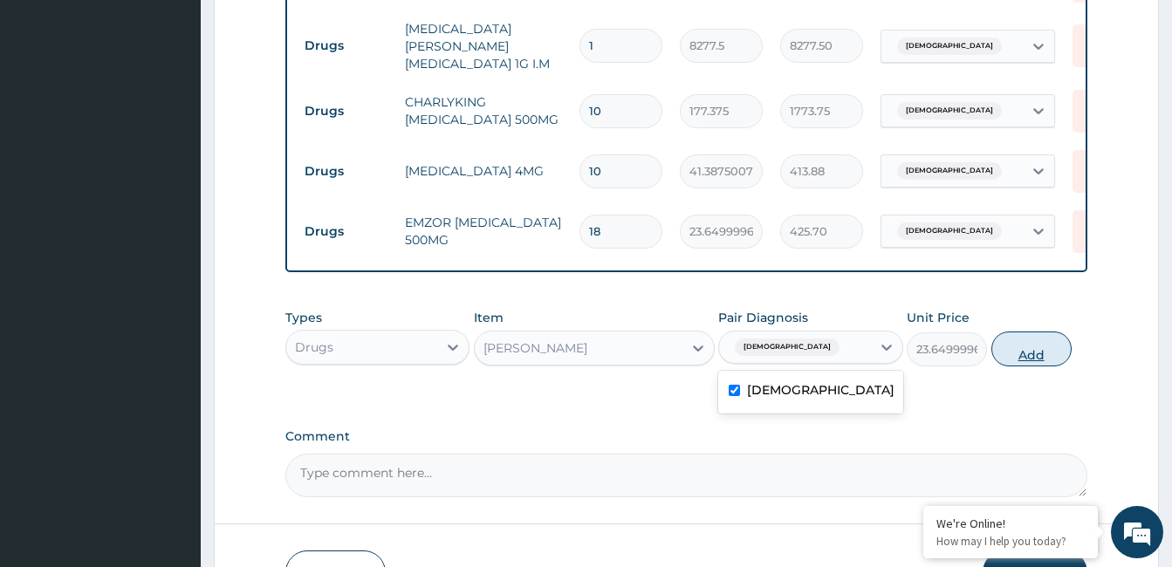
click at [1035, 366] on button "Add" at bounding box center [1031, 349] width 80 height 35
type input "0"
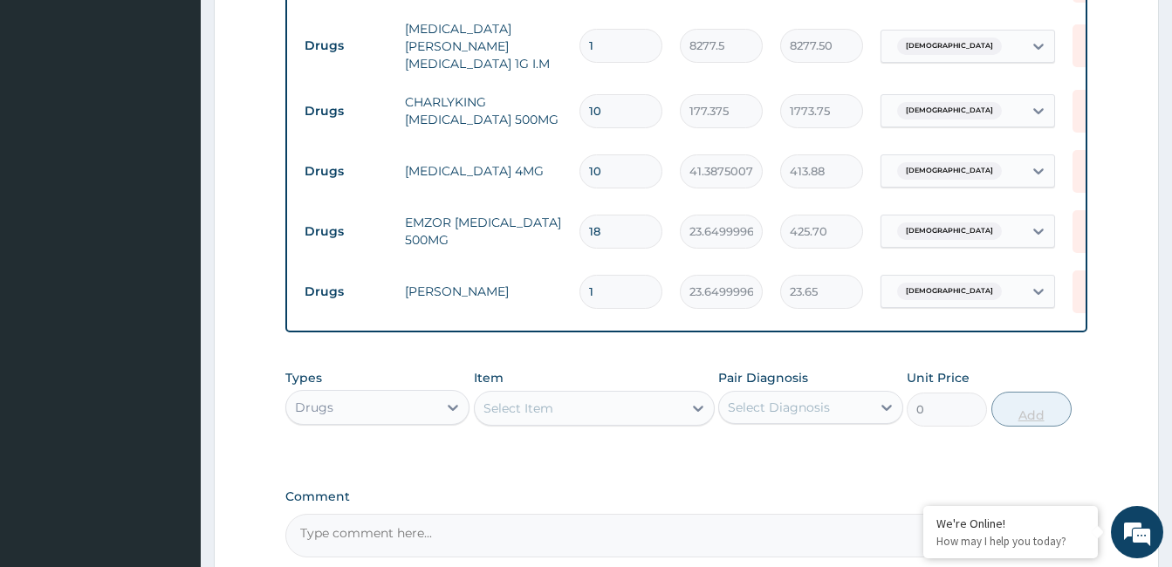
type input "10"
type input "236.50"
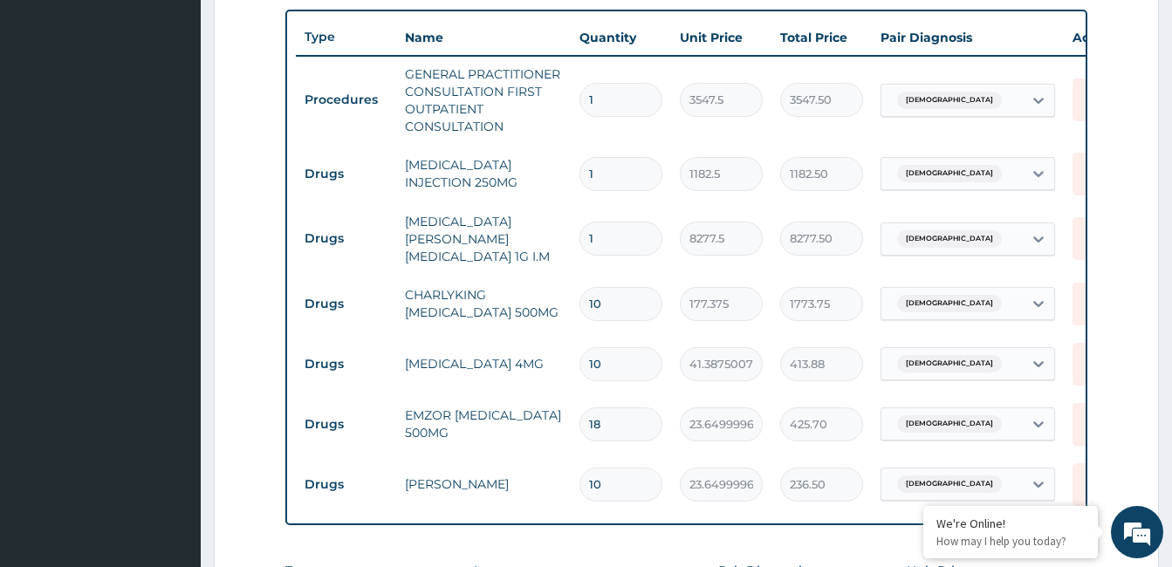
scroll to position [645, 0]
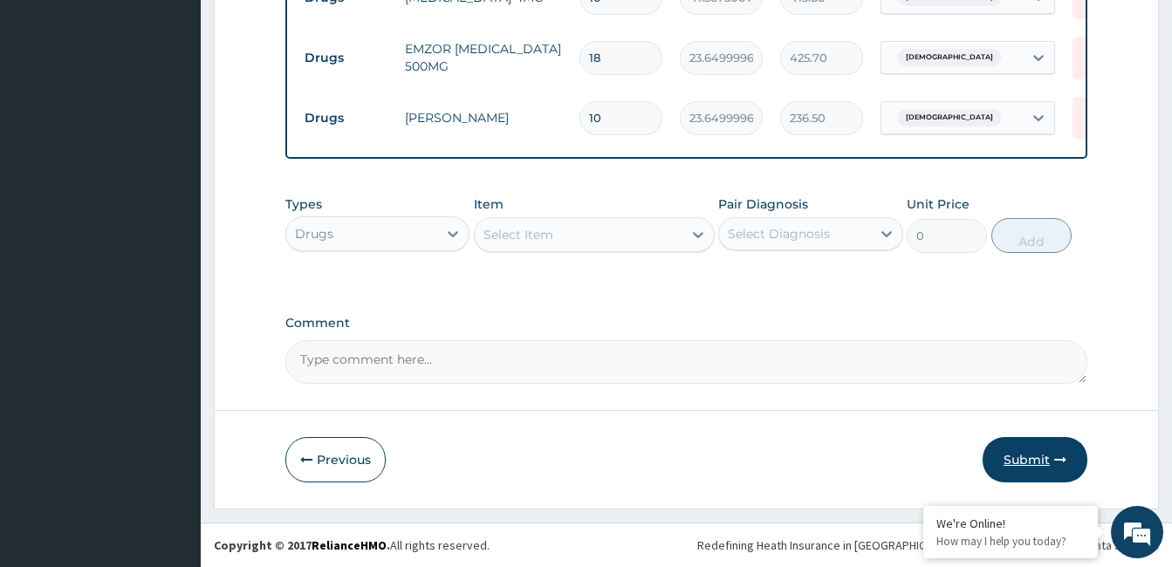
click at [1031, 463] on button "Submit" at bounding box center [1035, 459] width 105 height 45
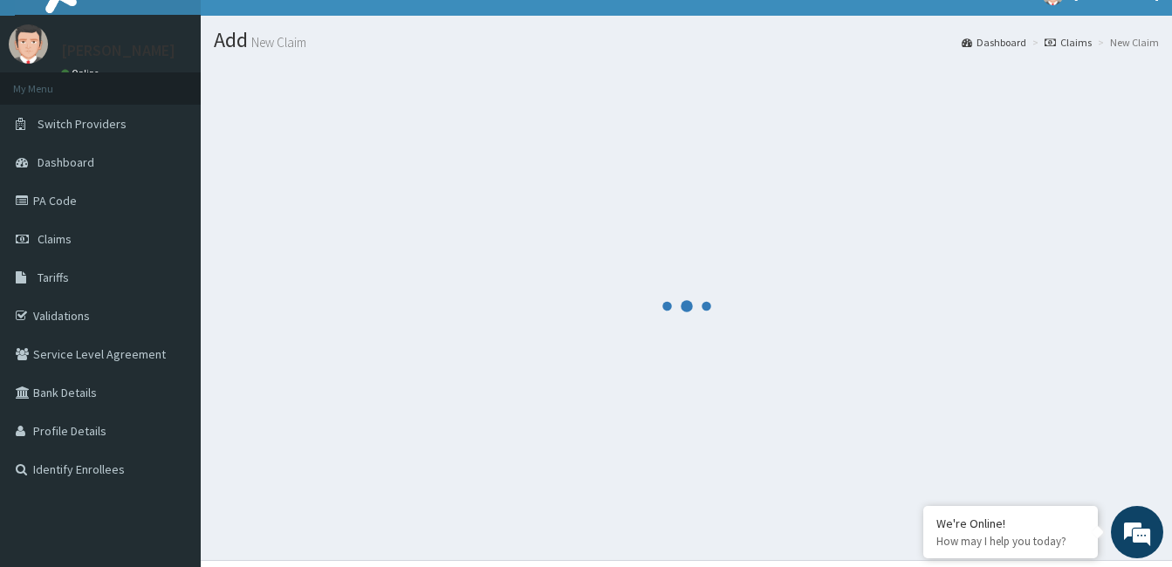
scroll to position [0, 0]
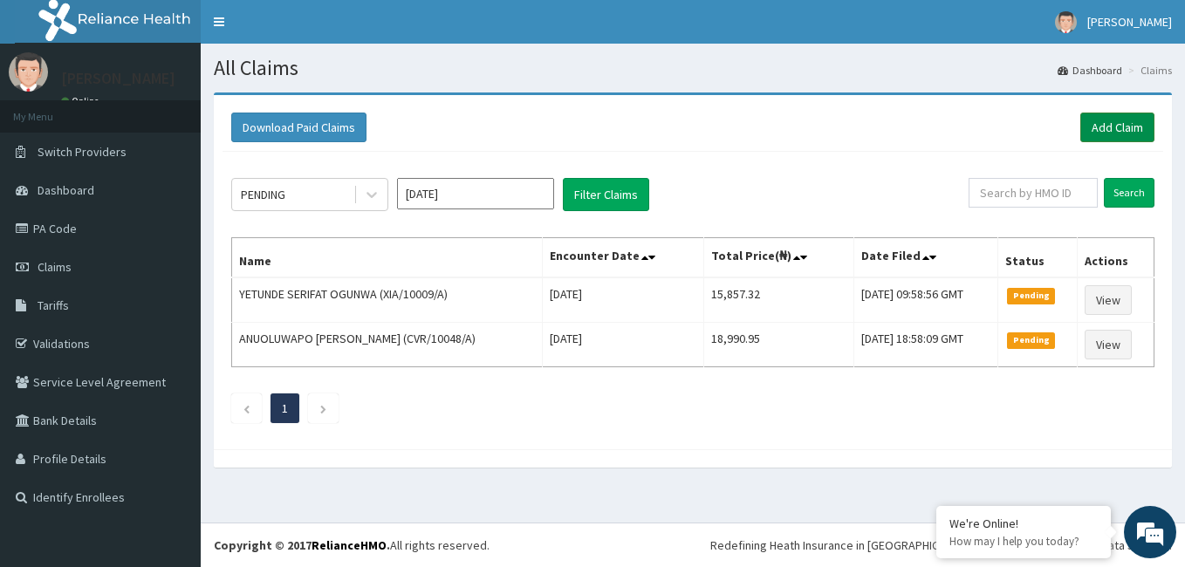
click at [1092, 129] on link "Add Claim" at bounding box center [1117, 128] width 74 height 30
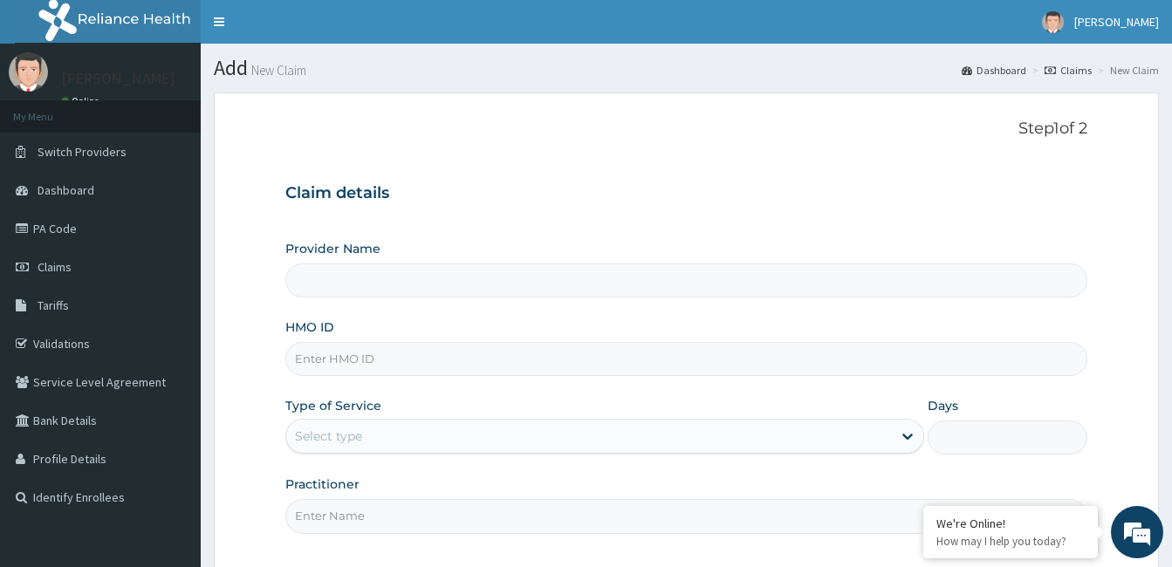
click at [360, 369] on input "HMO ID" at bounding box center [686, 359] width 802 height 34
type input "[GEOGRAPHIC_DATA] and [GEOGRAPHIC_DATA]"
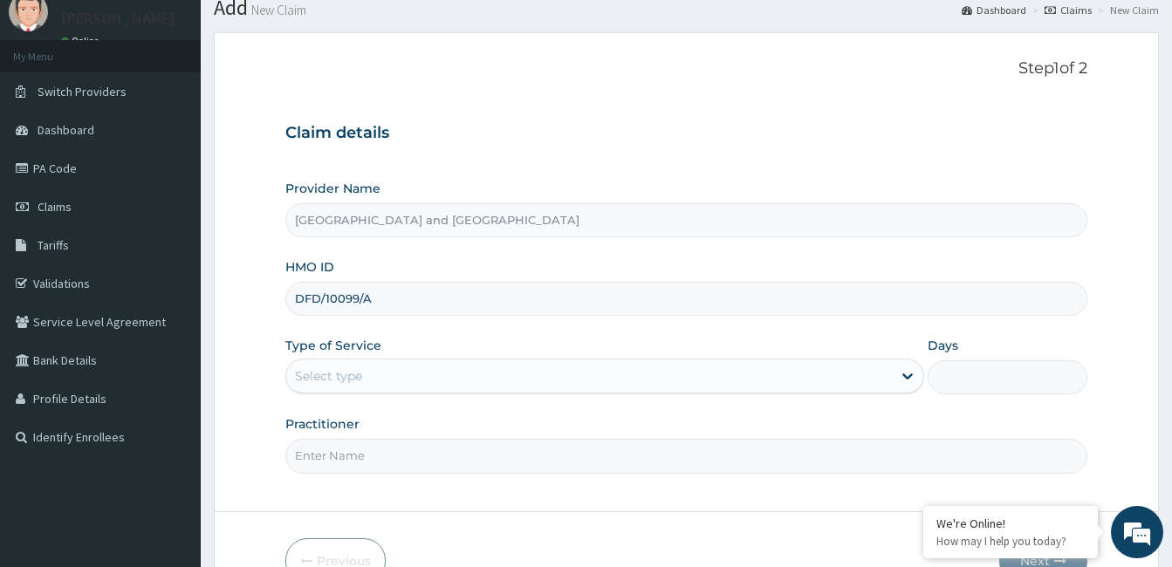
scroll to position [127, 0]
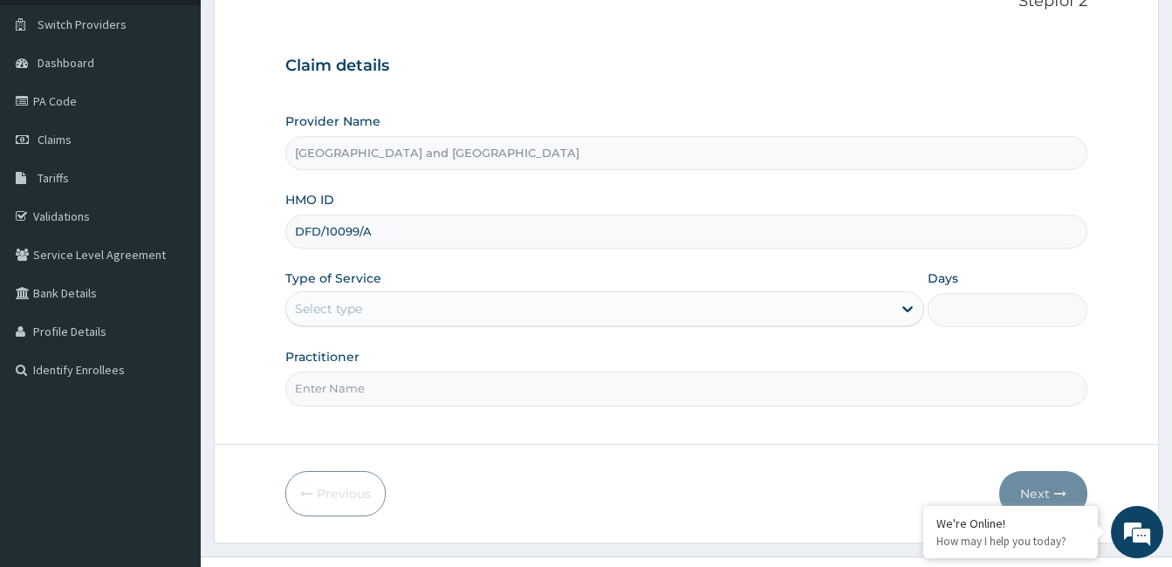
type input "DFD/10099/A"
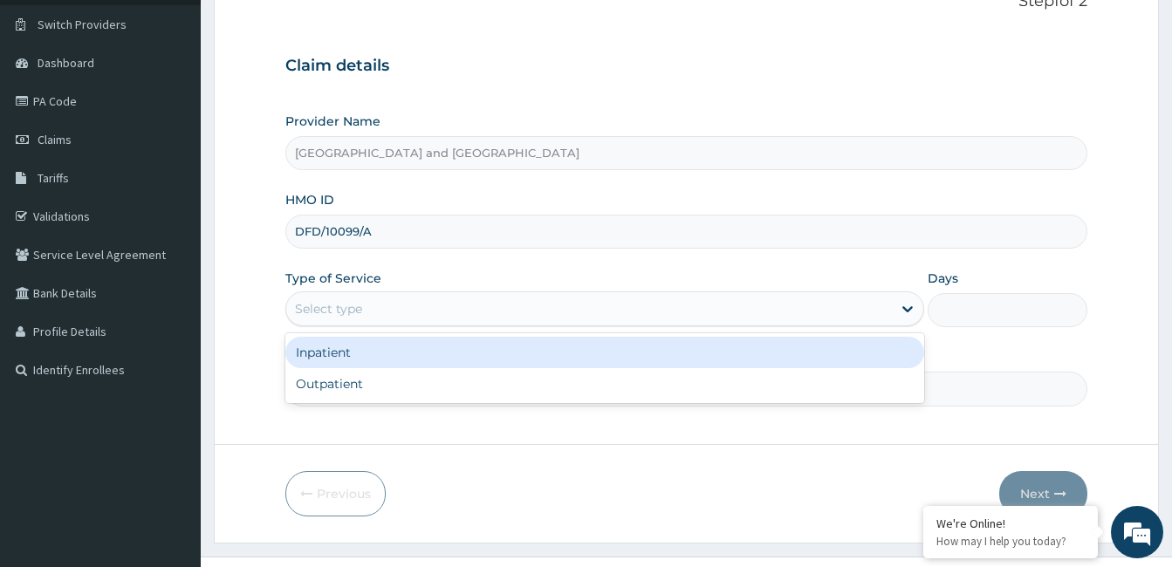
click at [367, 386] on div "Outpatient" at bounding box center [604, 383] width 639 height 31
type input "1"
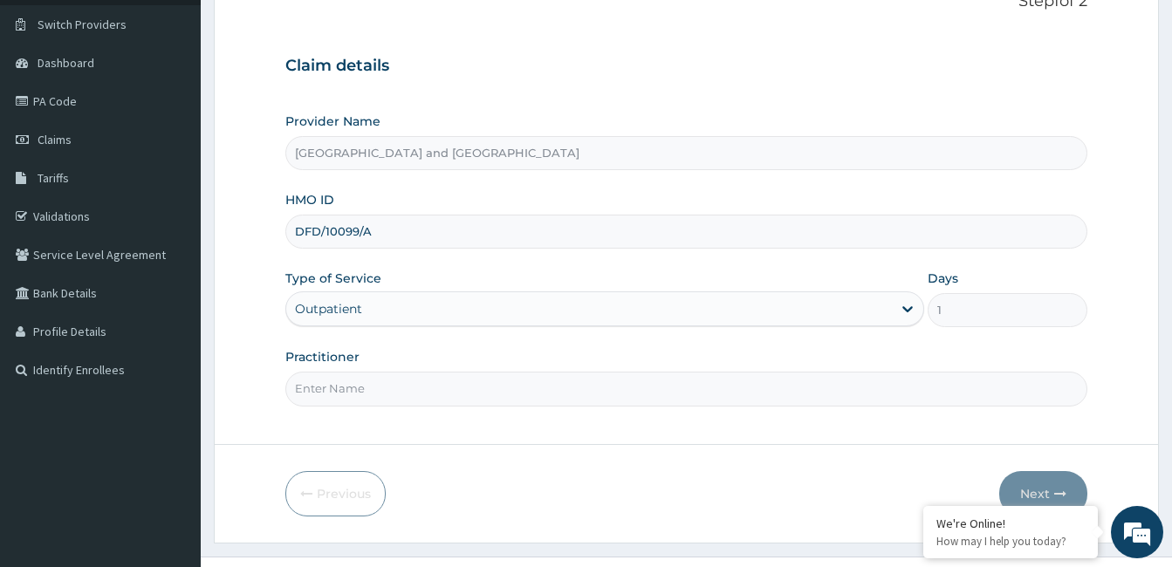
click at [435, 392] on input "Practitioner" at bounding box center [686, 389] width 802 height 34
type input "Dr Opeyemi"
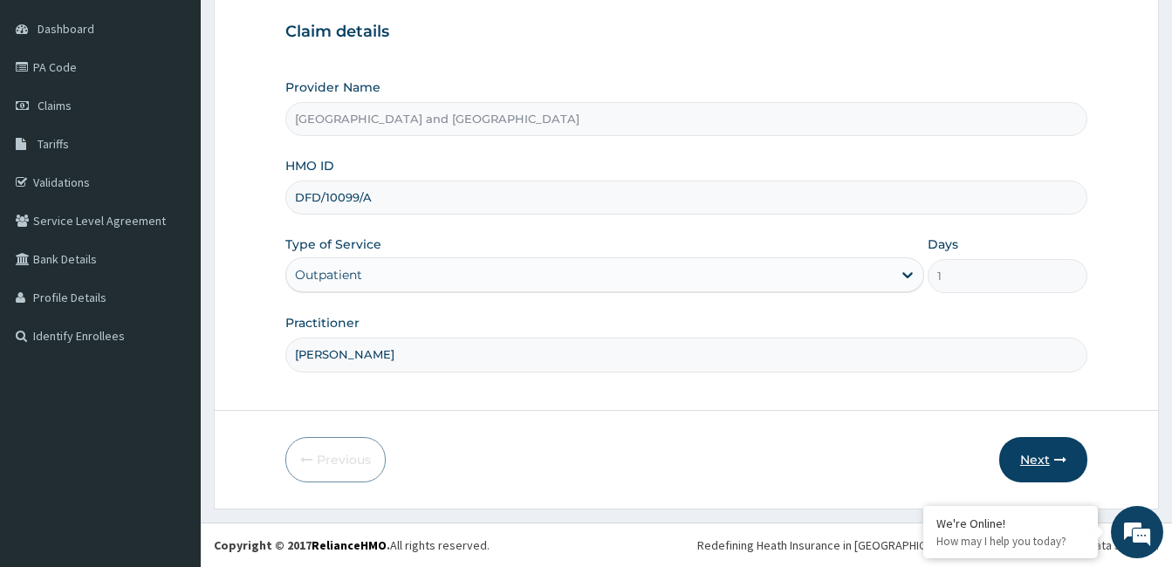
click at [1037, 453] on button "Next" at bounding box center [1043, 459] width 88 height 45
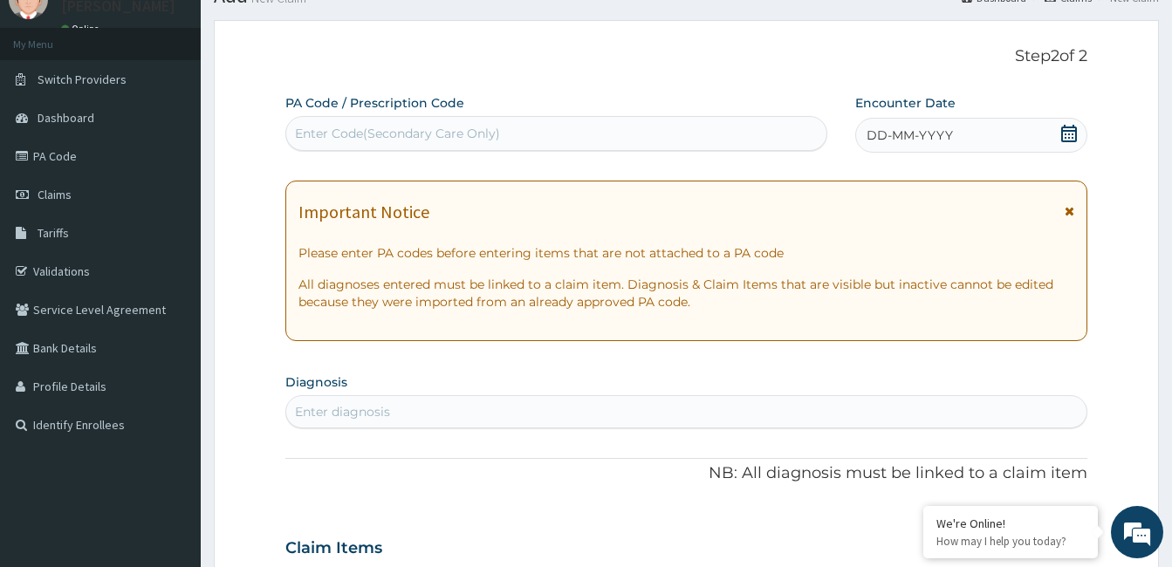
scroll to position [70, 0]
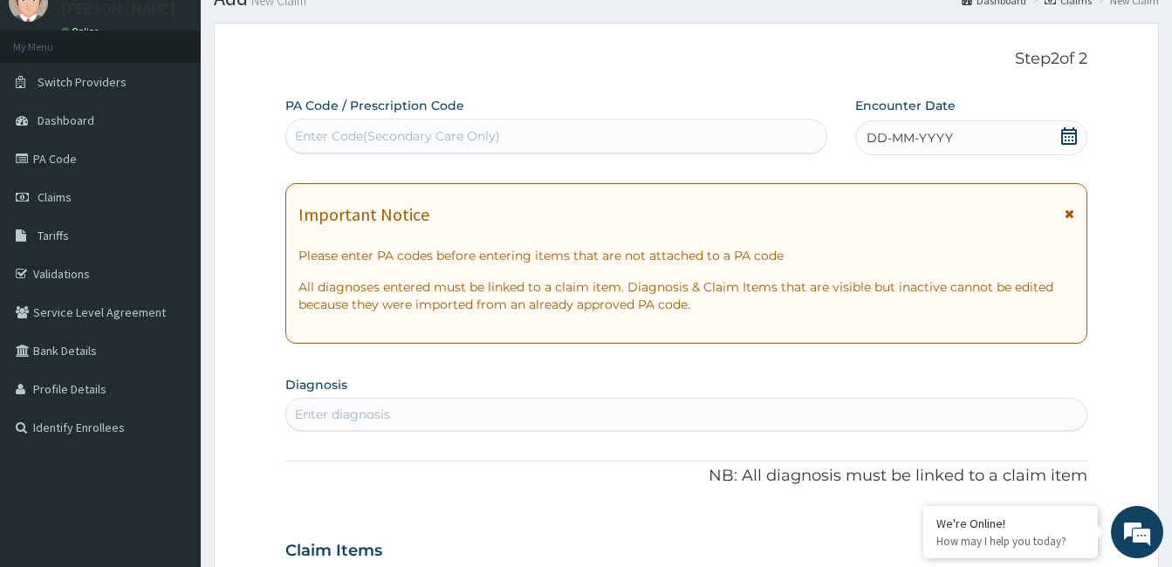
click at [1078, 136] on div "DD-MM-YYYY" at bounding box center [971, 137] width 232 height 35
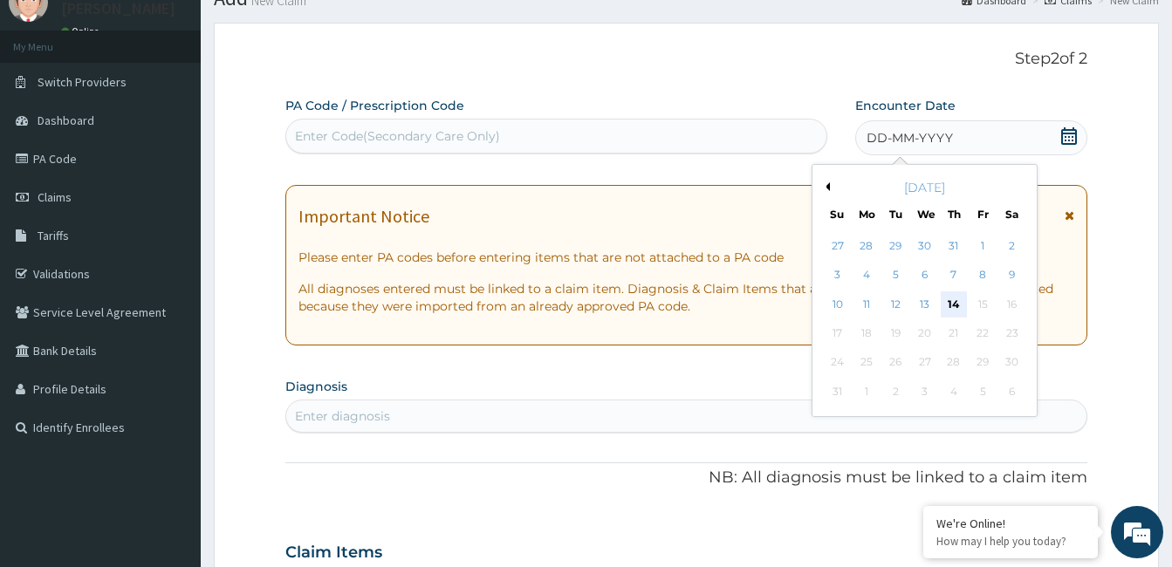
click at [953, 304] on div "14" at bounding box center [954, 304] width 26 height 26
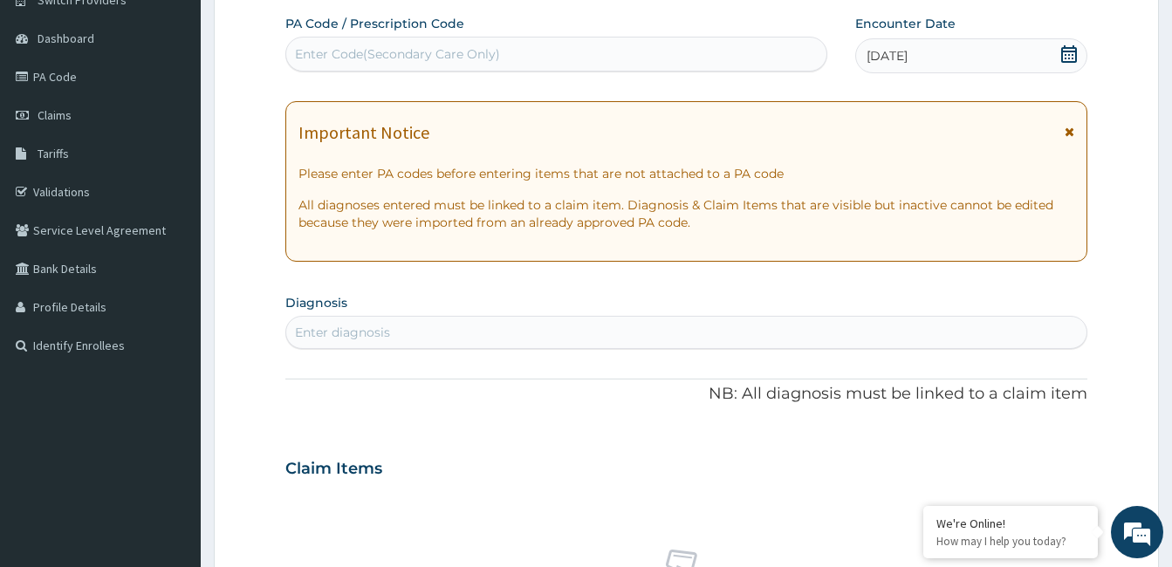
scroll to position [260, 0]
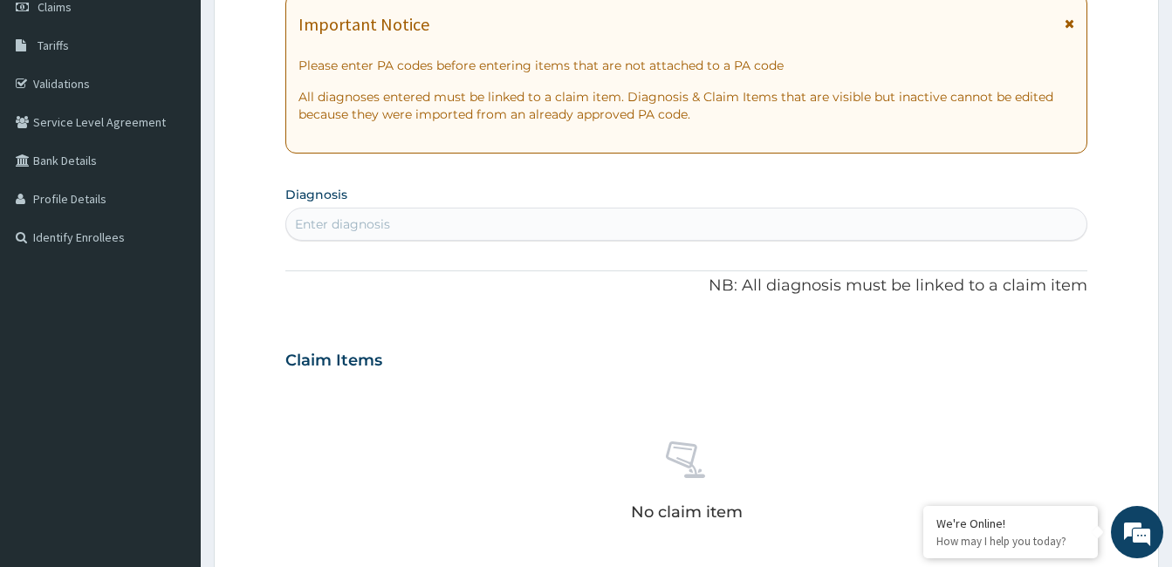
type input "B"
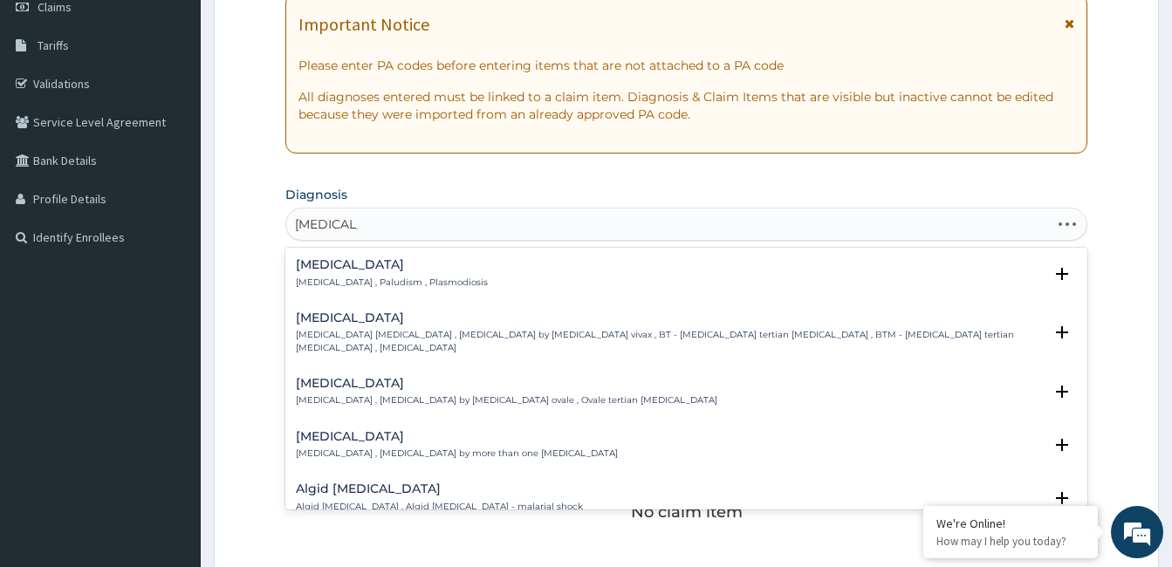
type input "MALARIA F"
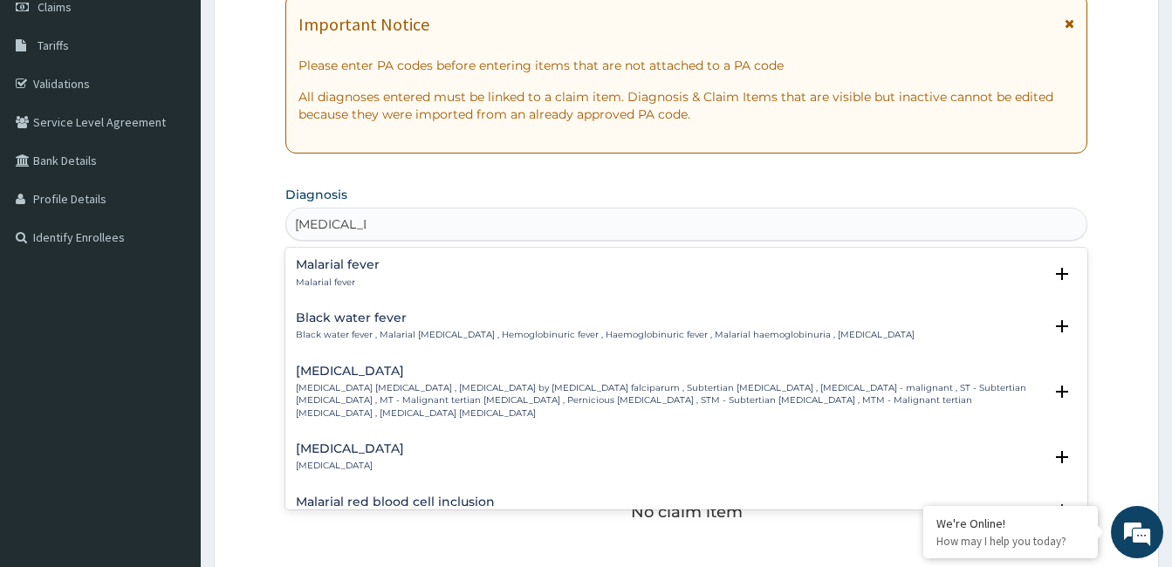
click at [392, 278] on div "Malarial fever Malarial fever" at bounding box center [686, 273] width 781 height 31
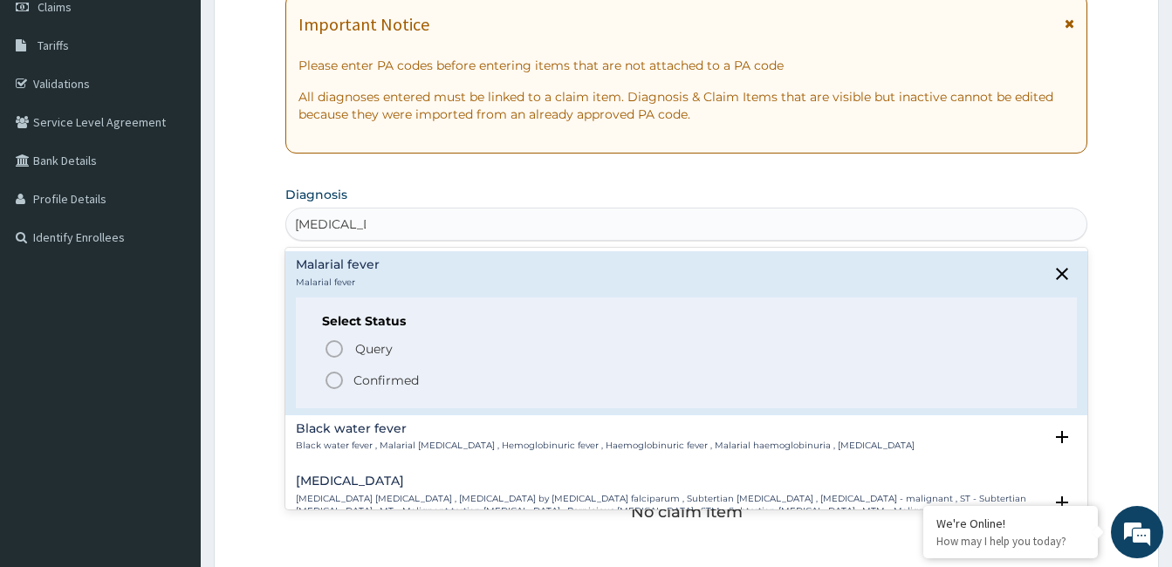
click at [389, 386] on p "Confirmed" at bounding box center [385, 380] width 65 height 17
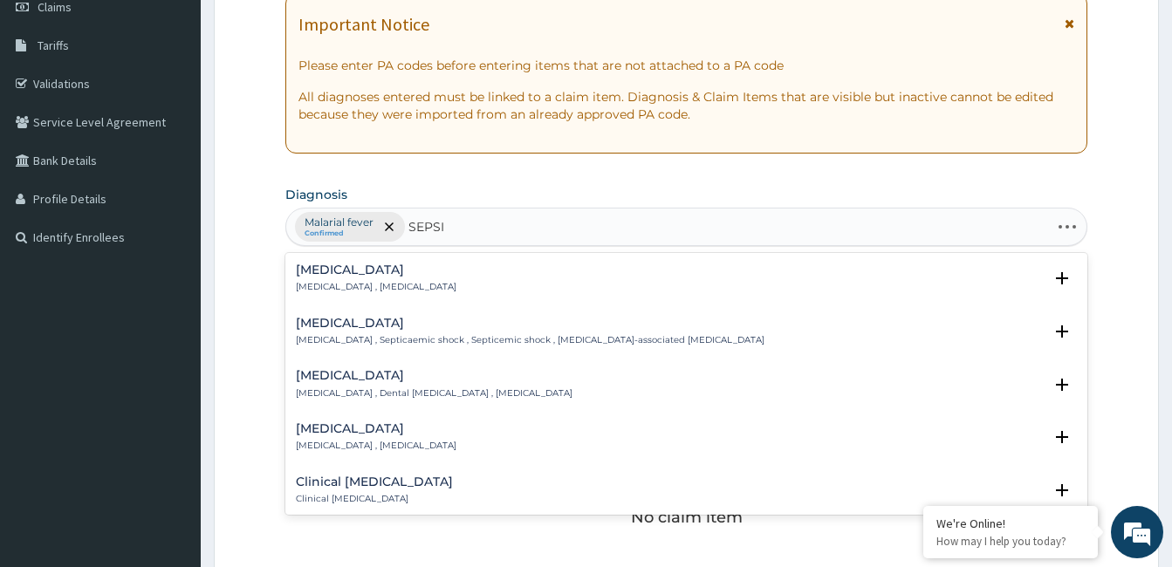
type input "SEPSIS"
click at [390, 277] on h4 "Sepsis" at bounding box center [376, 270] width 161 height 13
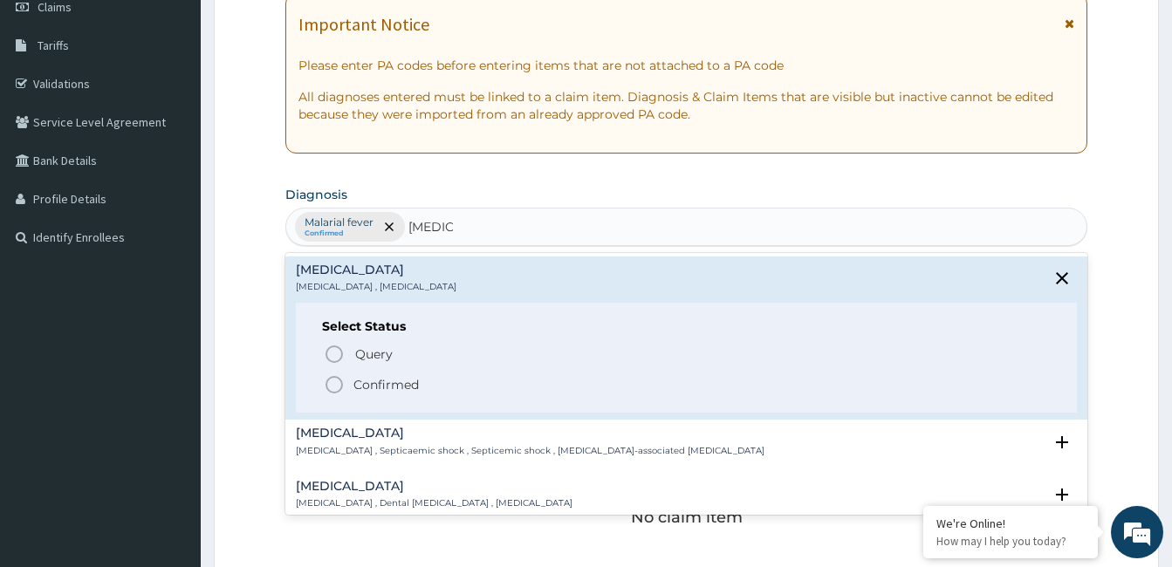
click at [391, 394] on p "Confirmed" at bounding box center [385, 384] width 65 height 17
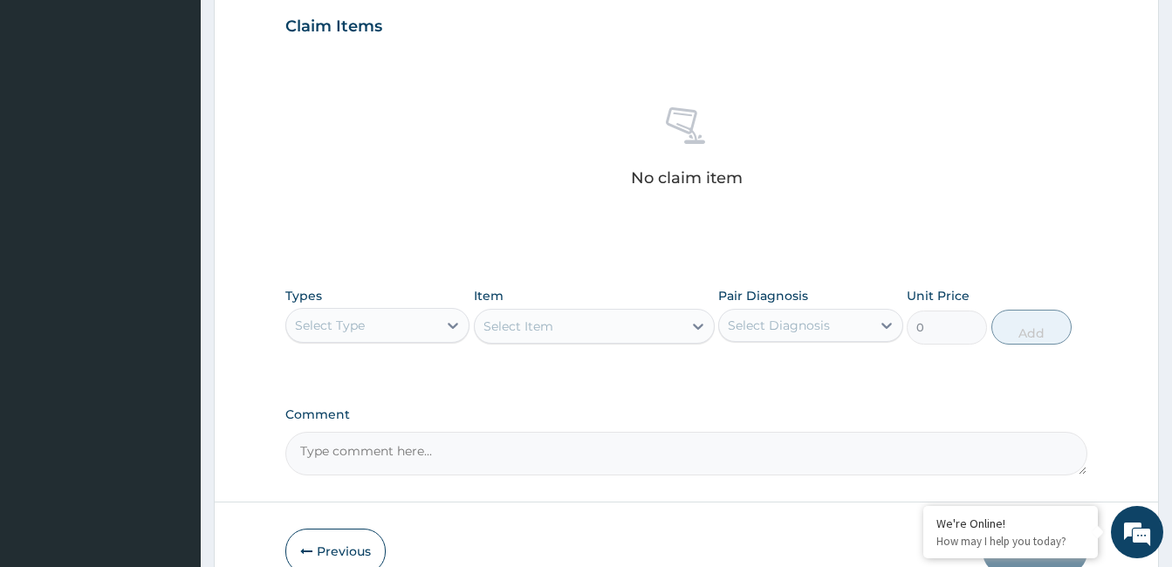
scroll to position [622, 0]
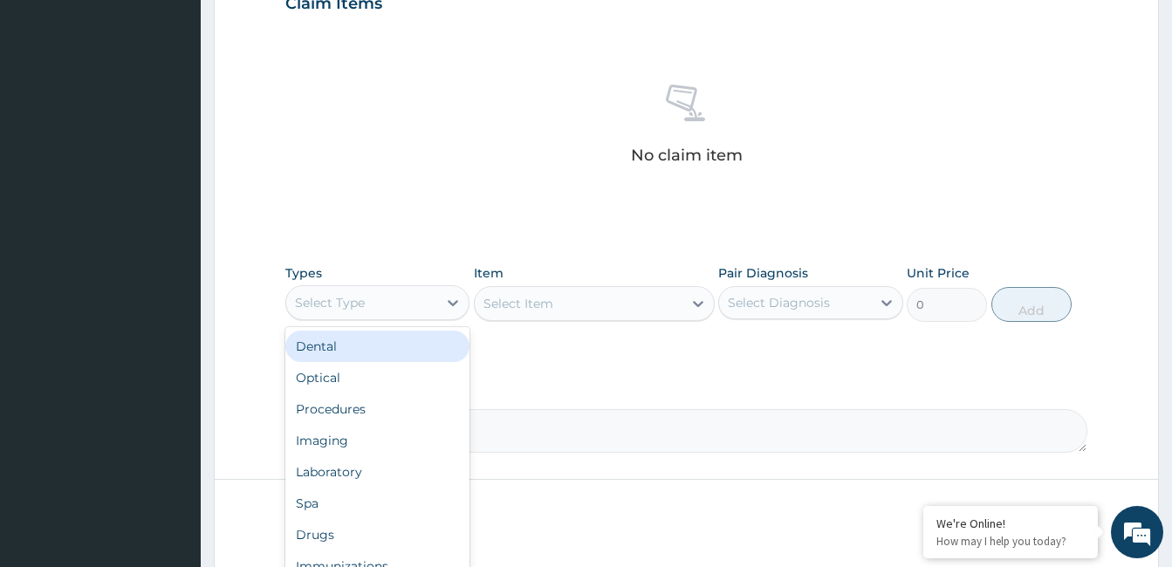
click at [380, 408] on div "Procedures" at bounding box center [377, 409] width 184 height 31
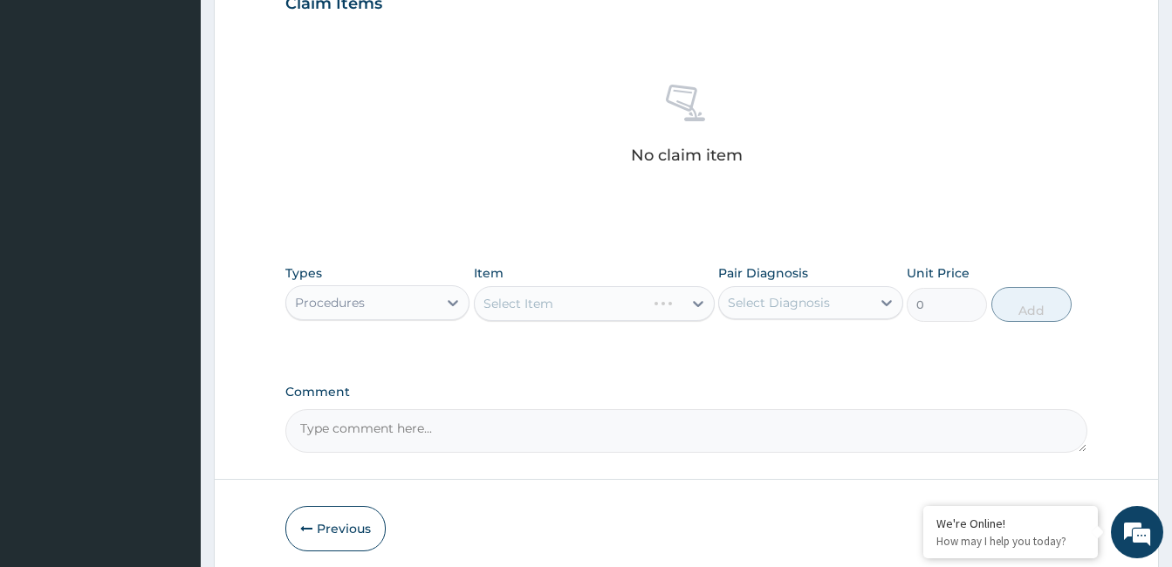
click at [607, 319] on div "Select Item" at bounding box center [594, 303] width 241 height 35
click at [603, 316] on div "Select Item" at bounding box center [594, 303] width 241 height 35
click at [591, 313] on div "Select Item" at bounding box center [579, 304] width 208 height 28
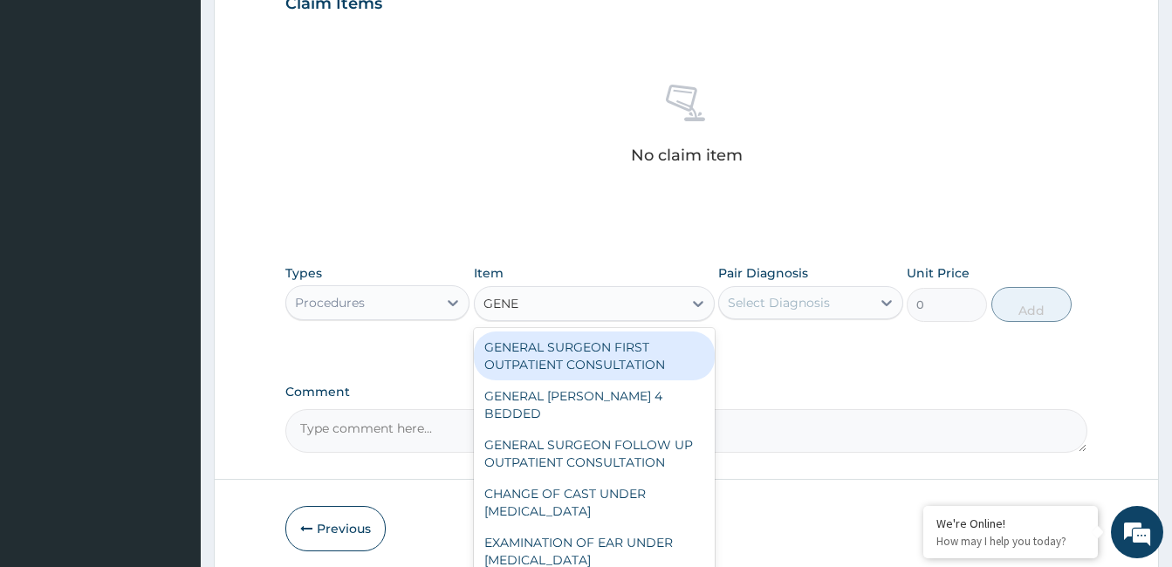
type input "GENER"
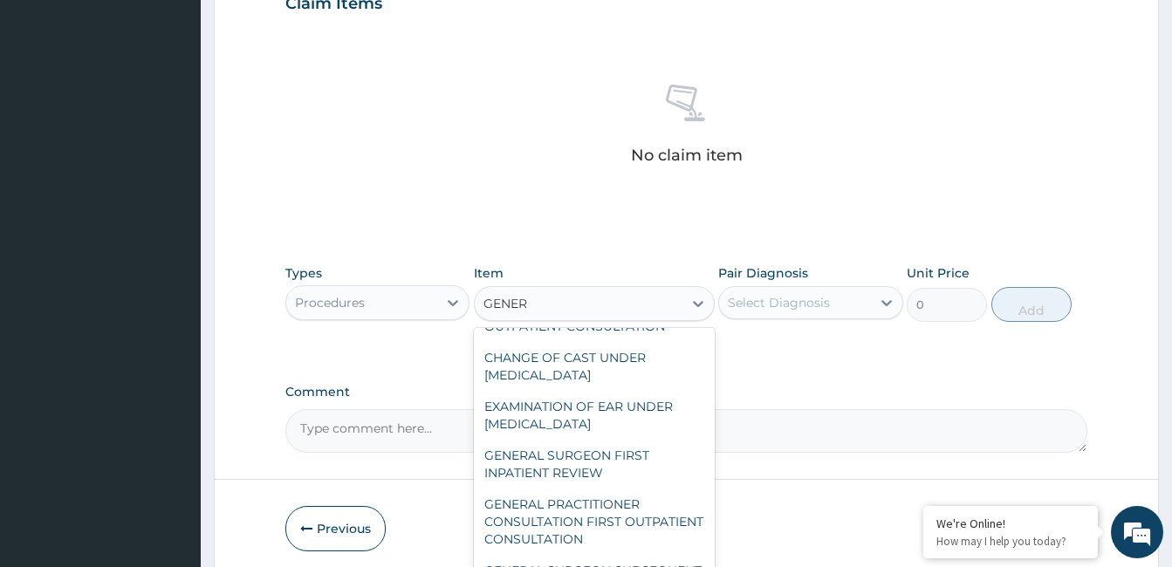
scroll to position [146, 0]
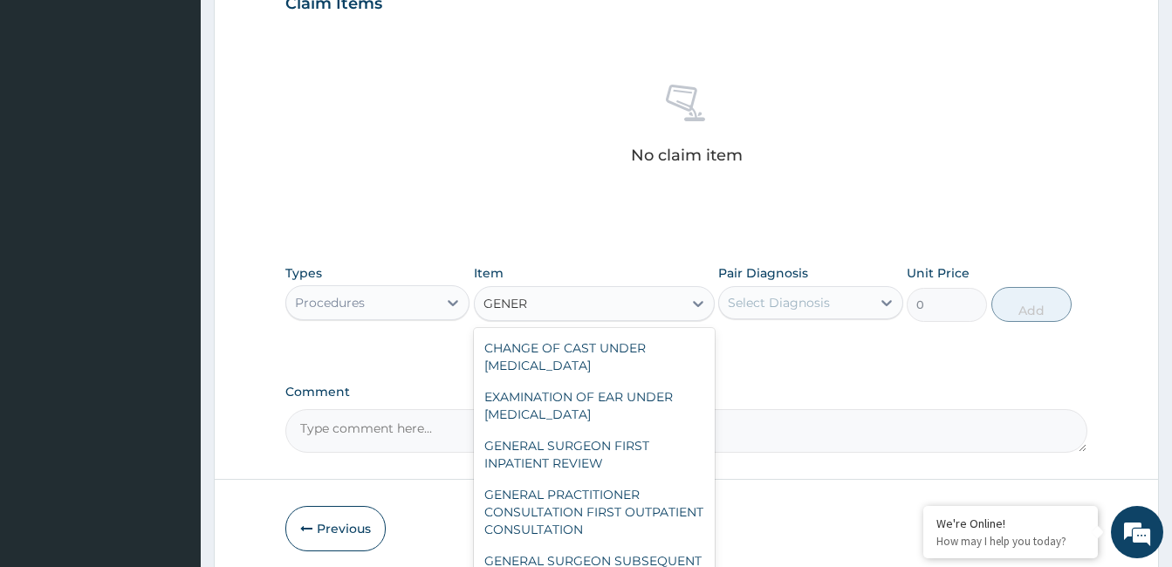
click at [590, 504] on div "GENERAL PRACTITIONER CONSULTATION FIRST OUTPATIENT CONSULTATION" at bounding box center [594, 512] width 241 height 66
type input "3547.5"
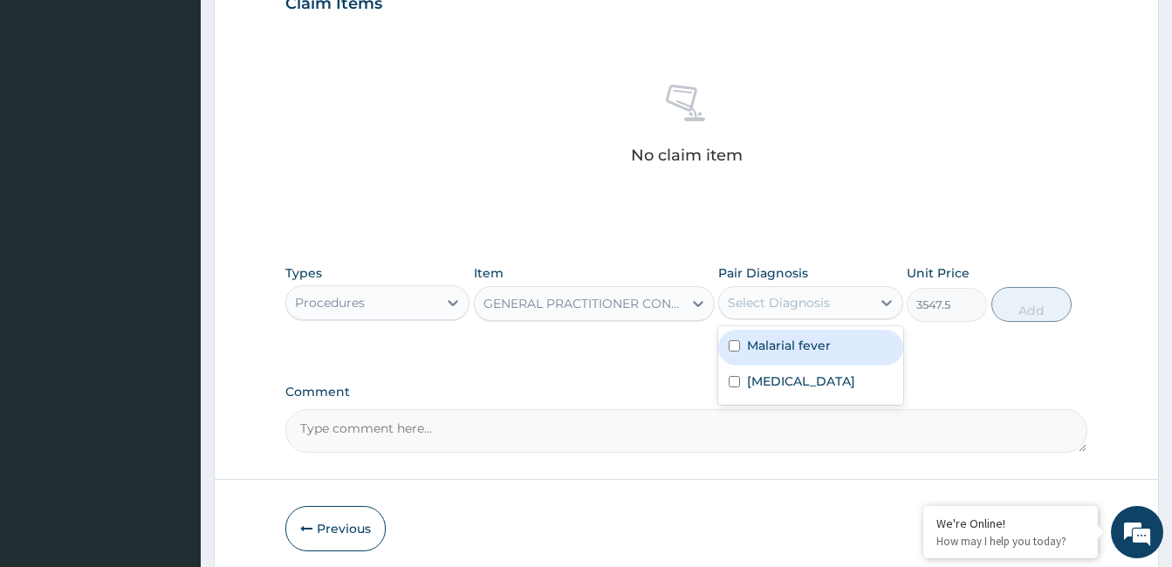
click at [778, 347] on label "Malarial fever" at bounding box center [789, 345] width 84 height 17
checkbox input "true"
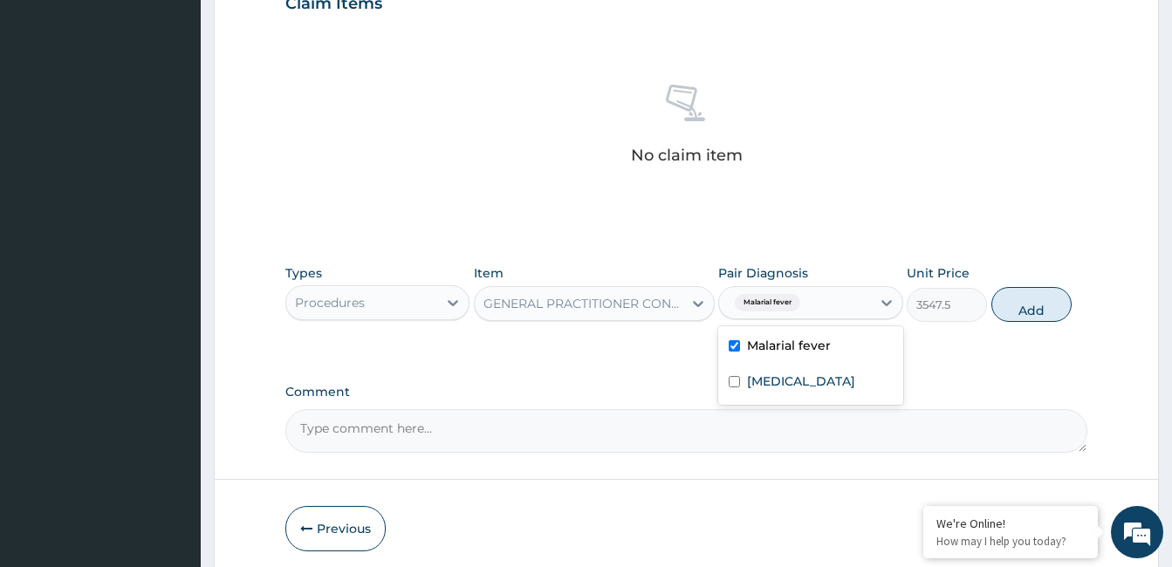
click at [772, 374] on label "Sepsis" at bounding box center [801, 381] width 108 height 17
checkbox input "true"
click at [1040, 313] on button "Add" at bounding box center [1031, 304] width 80 height 35
type input "0"
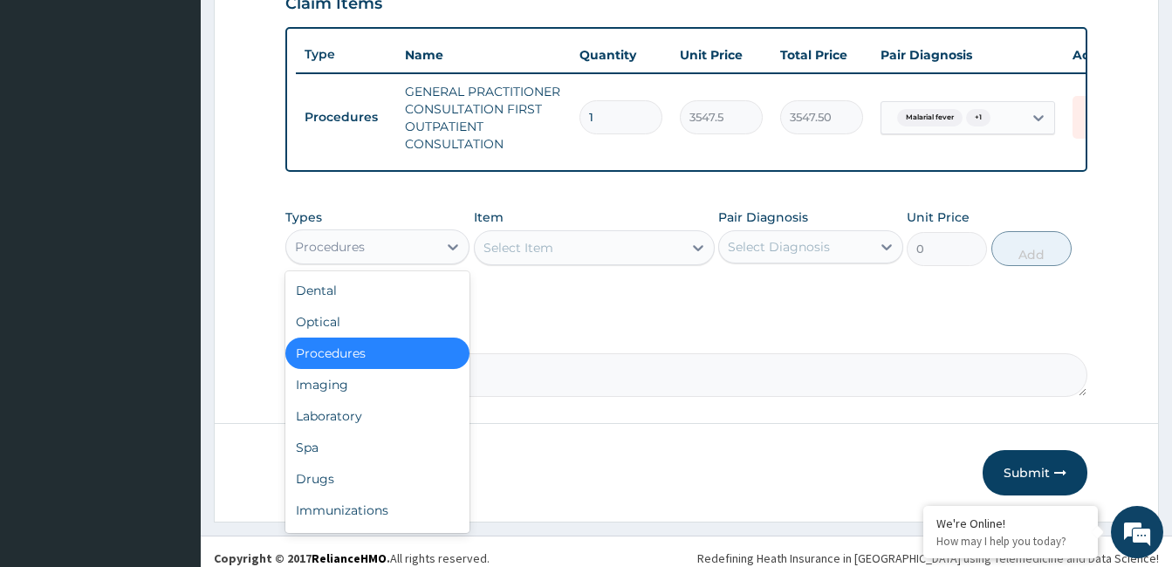
click at [361, 428] on div "Laboratory" at bounding box center [377, 416] width 184 height 31
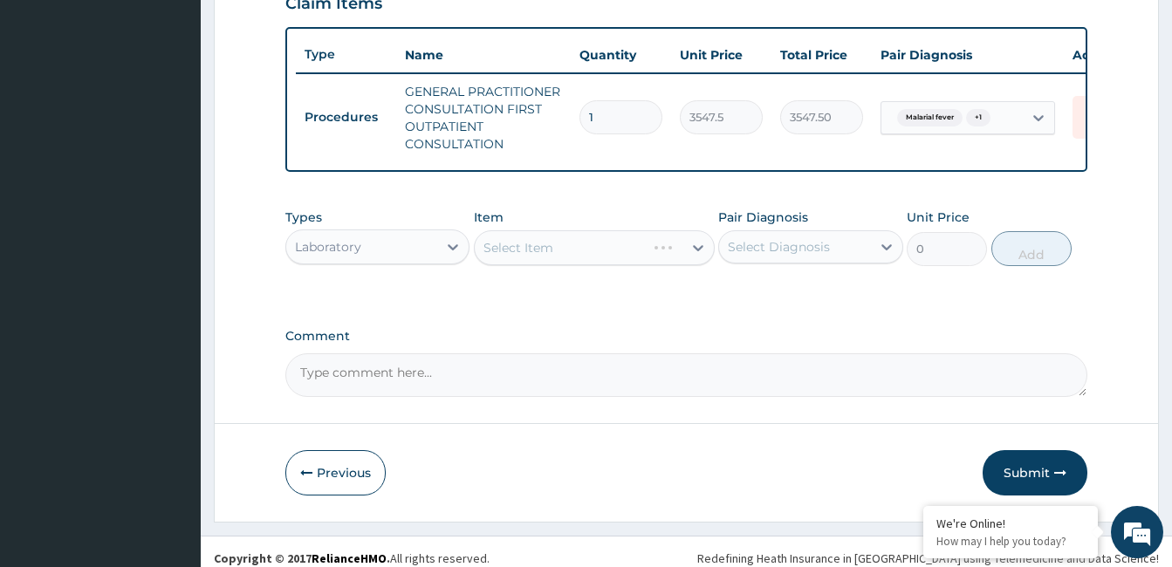
click at [552, 265] on div "Select Item" at bounding box center [594, 247] width 241 height 35
click at [553, 261] on div "Select Item" at bounding box center [579, 248] width 208 height 28
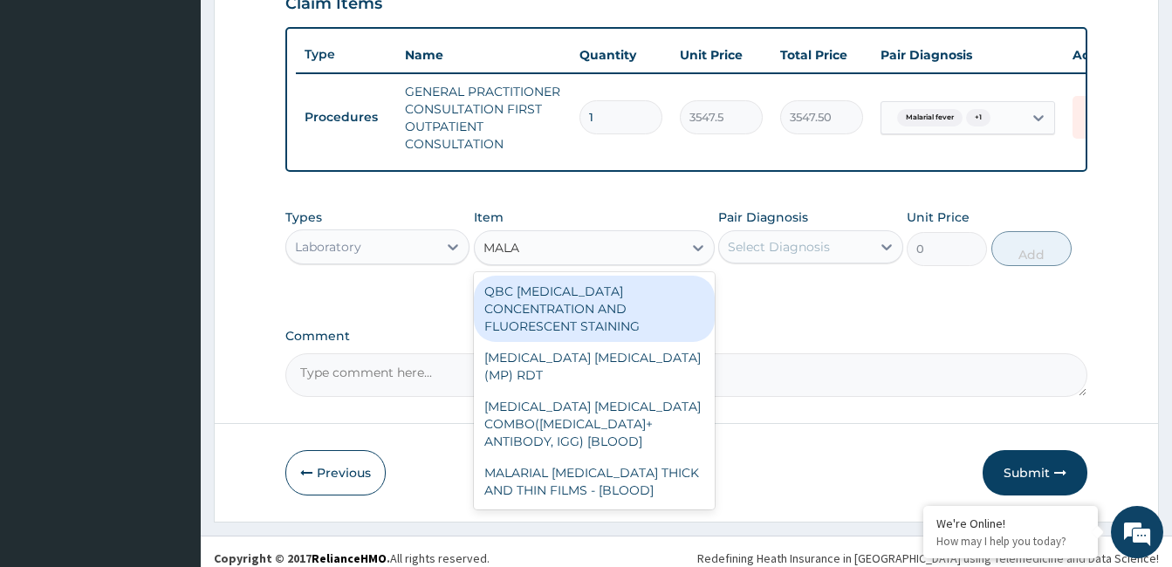
type input "MALAR"
click at [593, 463] on div "MALARIAL PARASITE THICK AND THIN FILMS - [BLOOD]" at bounding box center [594, 481] width 241 height 49
type input "1612.5"
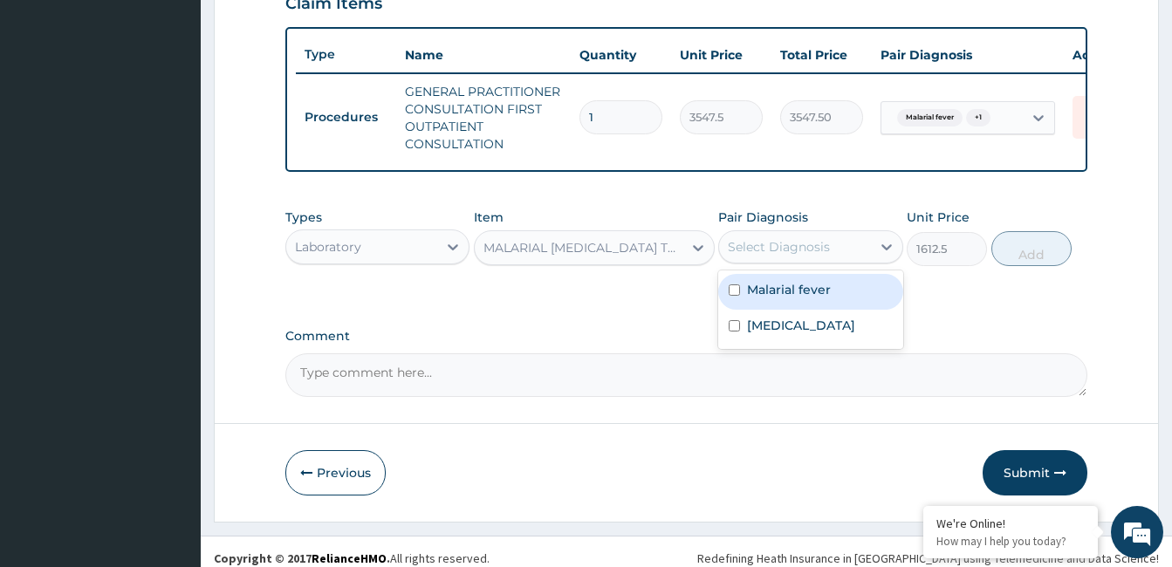
click at [787, 298] on label "Malarial fever" at bounding box center [789, 289] width 84 height 17
checkbox input "true"
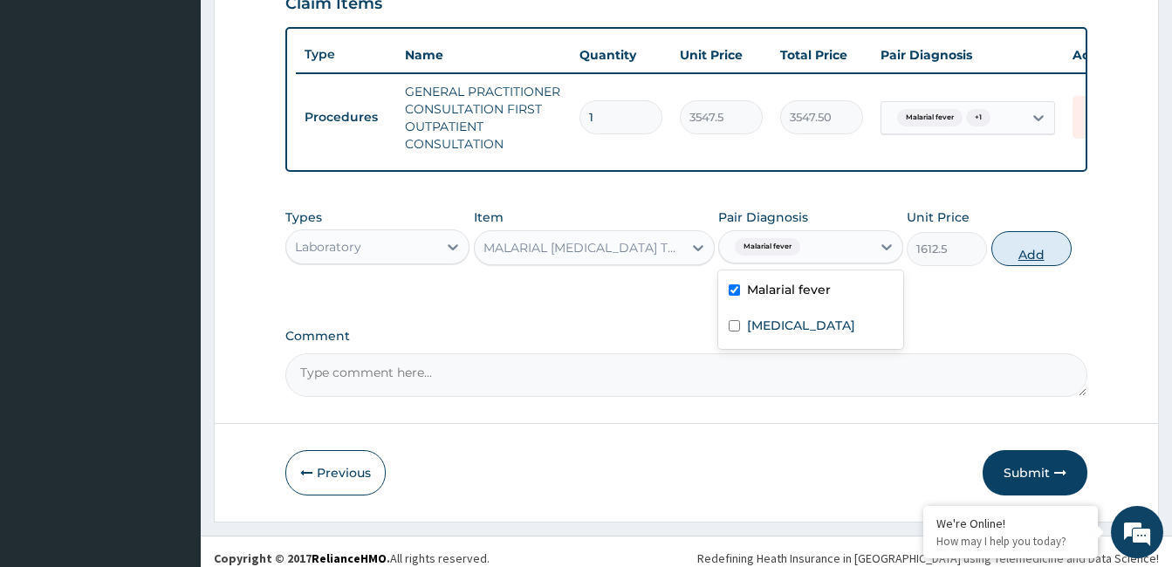
click at [1024, 266] on button "Add" at bounding box center [1031, 248] width 80 height 35
type input "0"
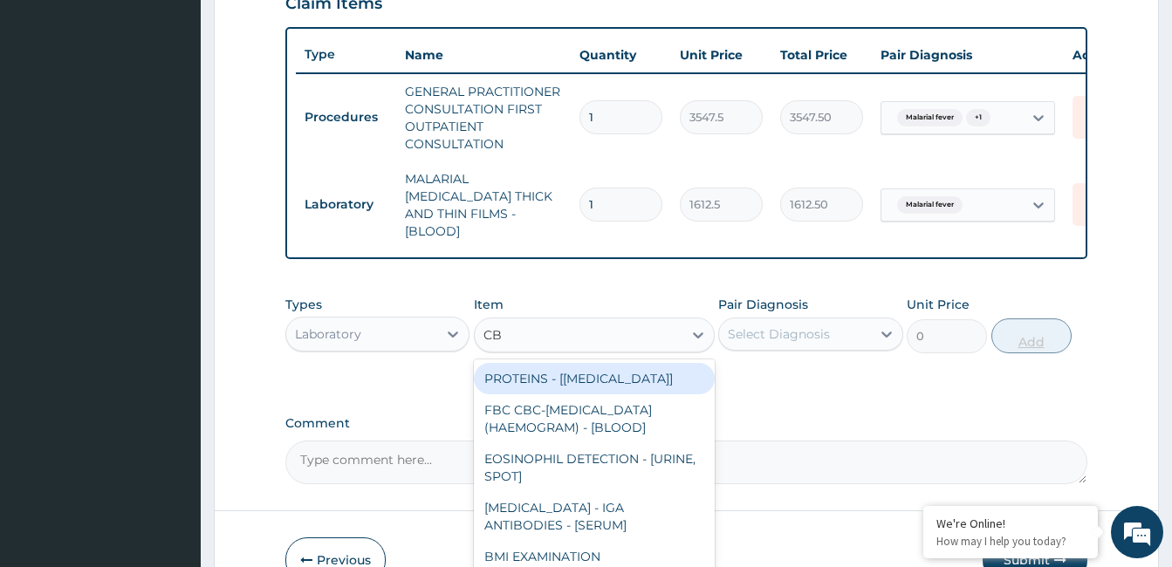
type input "CBC"
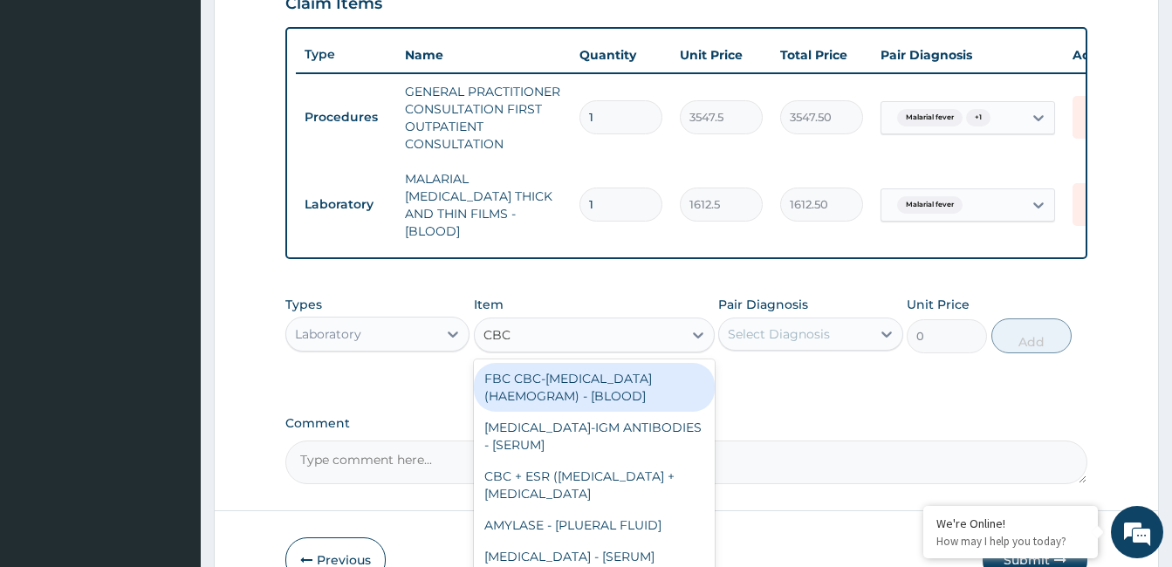
click at [573, 406] on div "FBC CBC-COMPLETE BLOOD COUNT (HAEMOGRAM) - [BLOOD]" at bounding box center [594, 387] width 241 height 49
type input "4300"
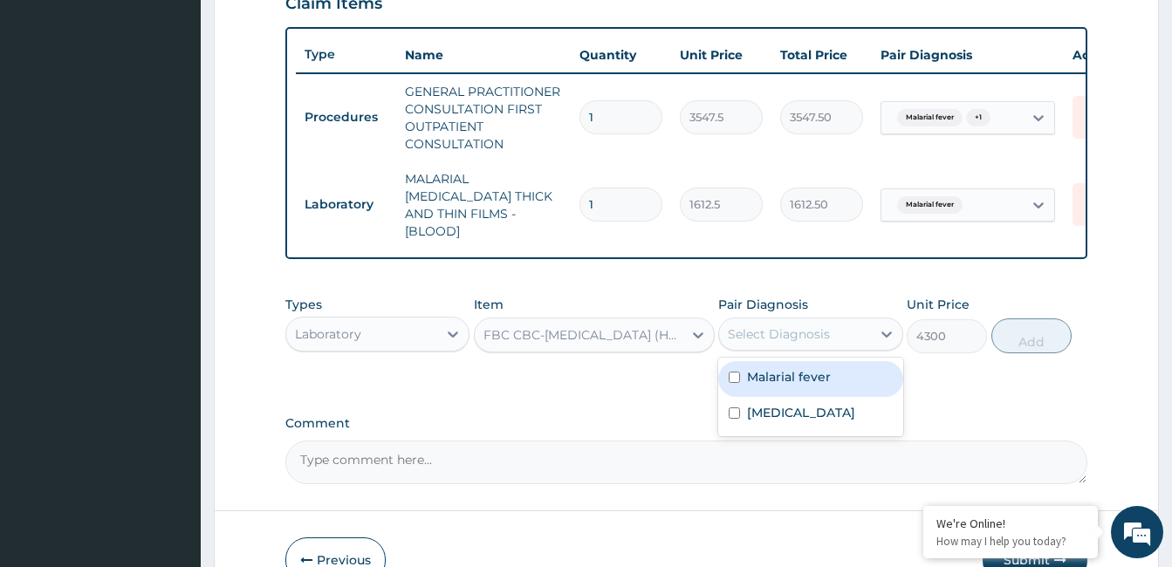
click at [771, 397] on div "Sepsis" at bounding box center [810, 415] width 184 height 36
checkbox input "true"
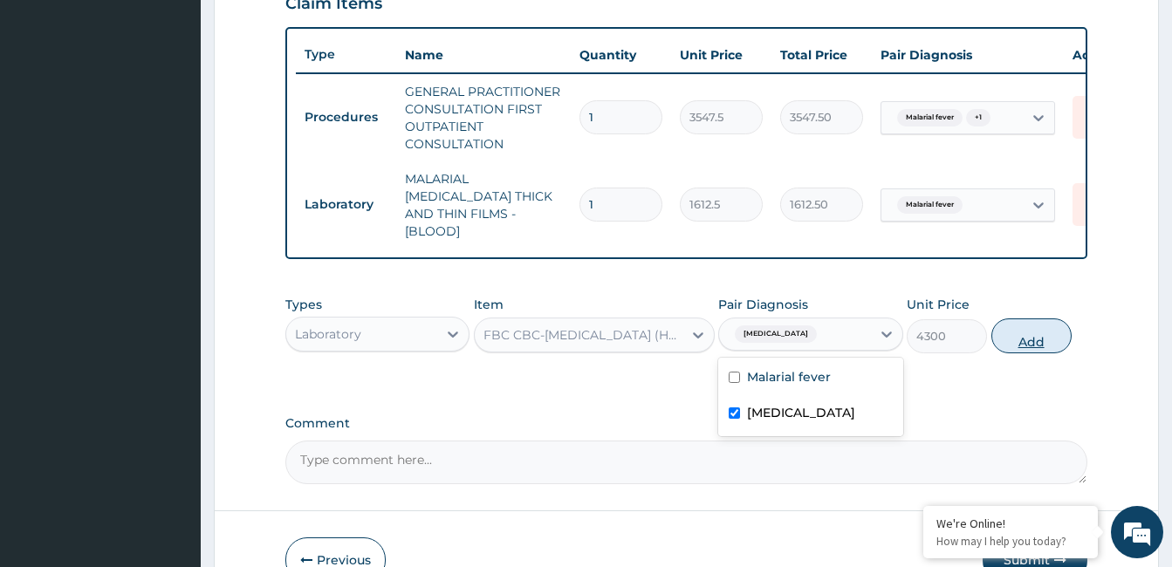
click at [1031, 344] on button "Add" at bounding box center [1031, 336] width 80 height 35
type input "0"
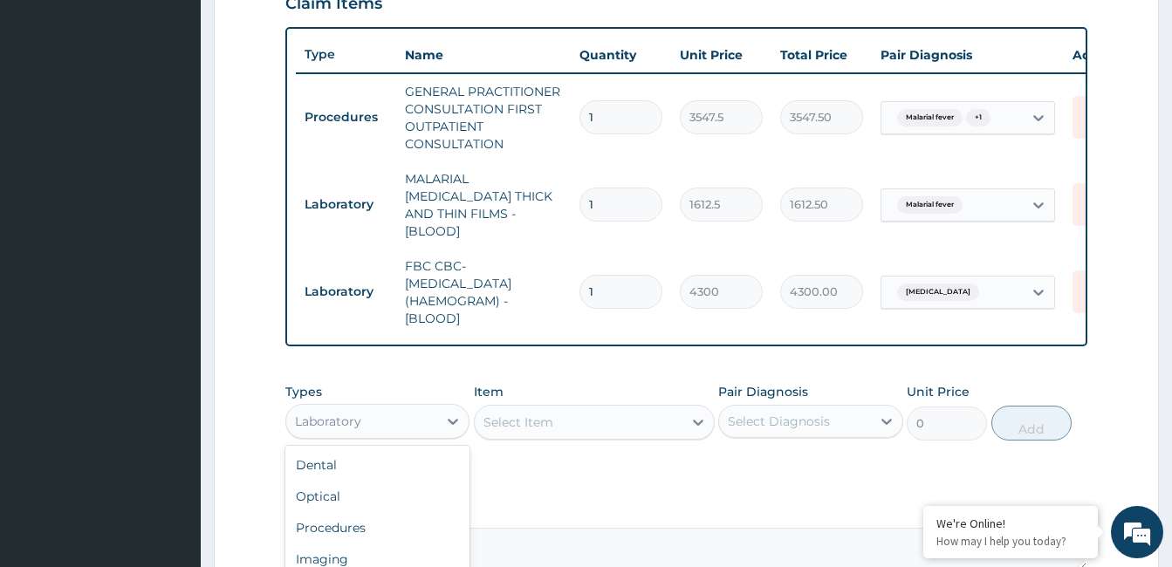
click at [388, 520] on div "Procedures" at bounding box center [377, 527] width 184 height 31
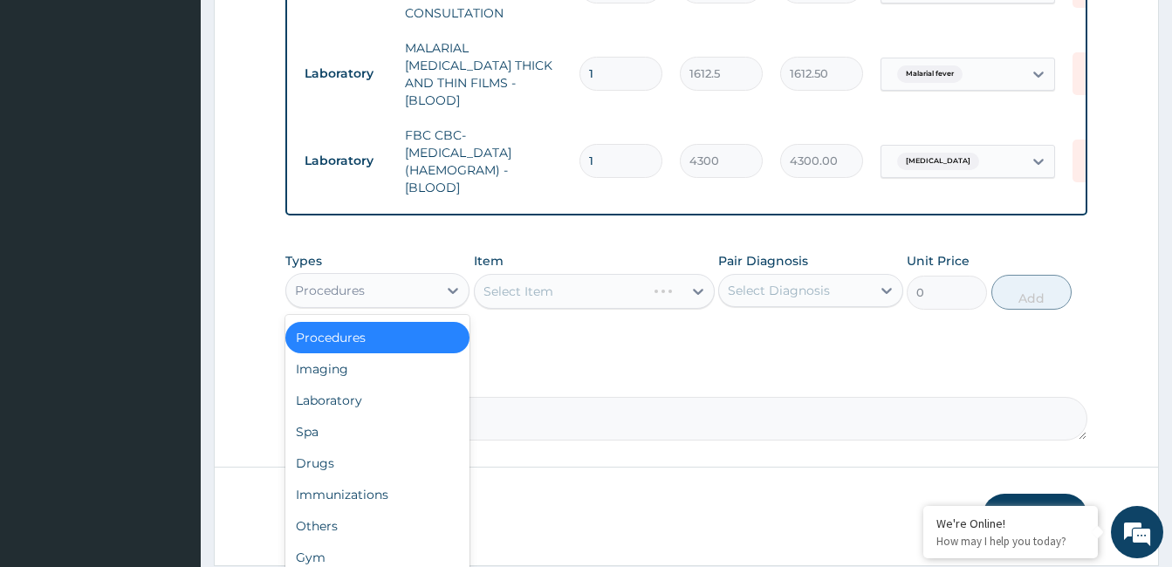
scroll to position [795, 0]
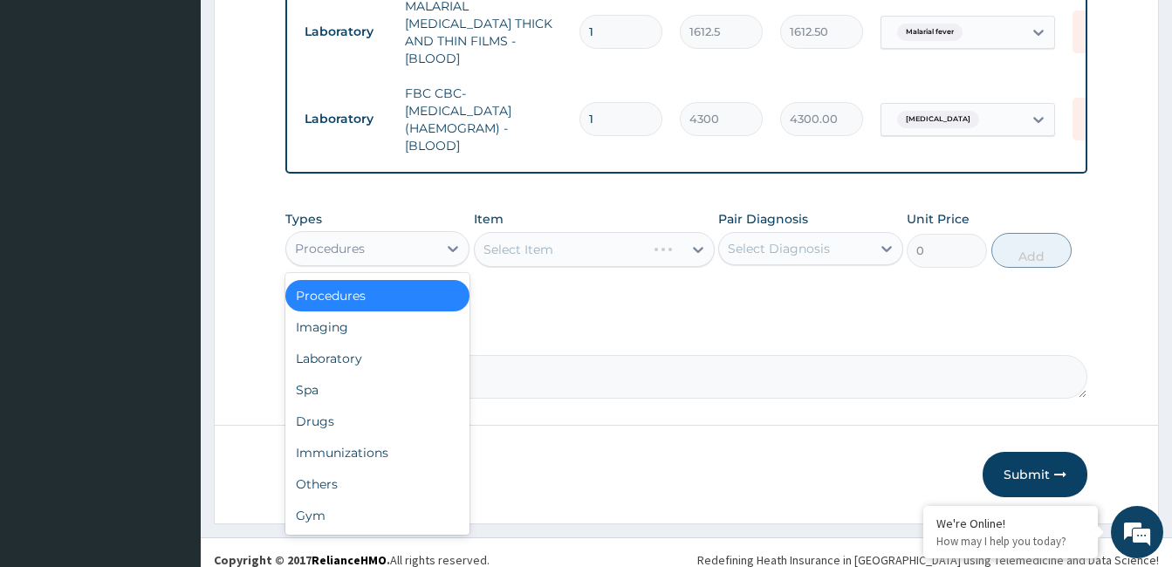
click at [346, 429] on div "Drugs" at bounding box center [377, 421] width 184 height 31
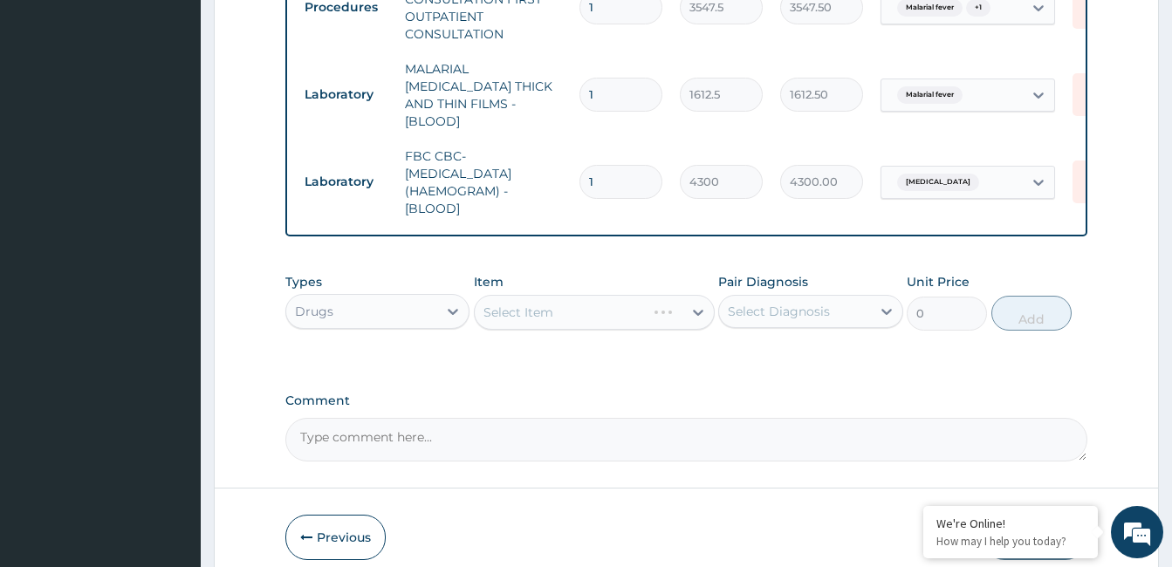
scroll to position [667, 0]
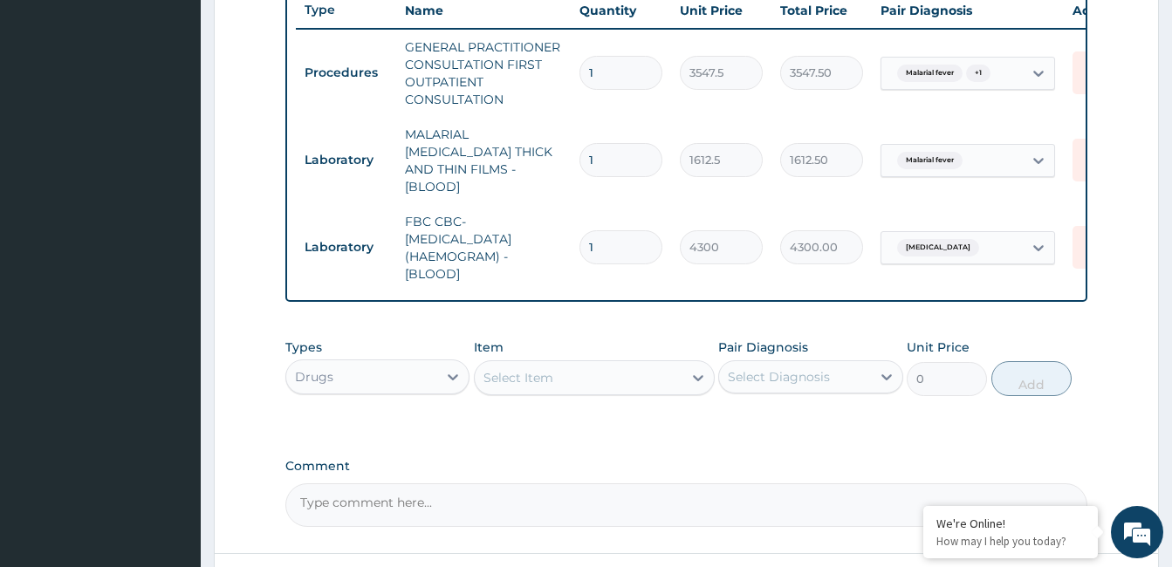
click at [568, 374] on div "Select Item" at bounding box center [579, 378] width 208 height 28
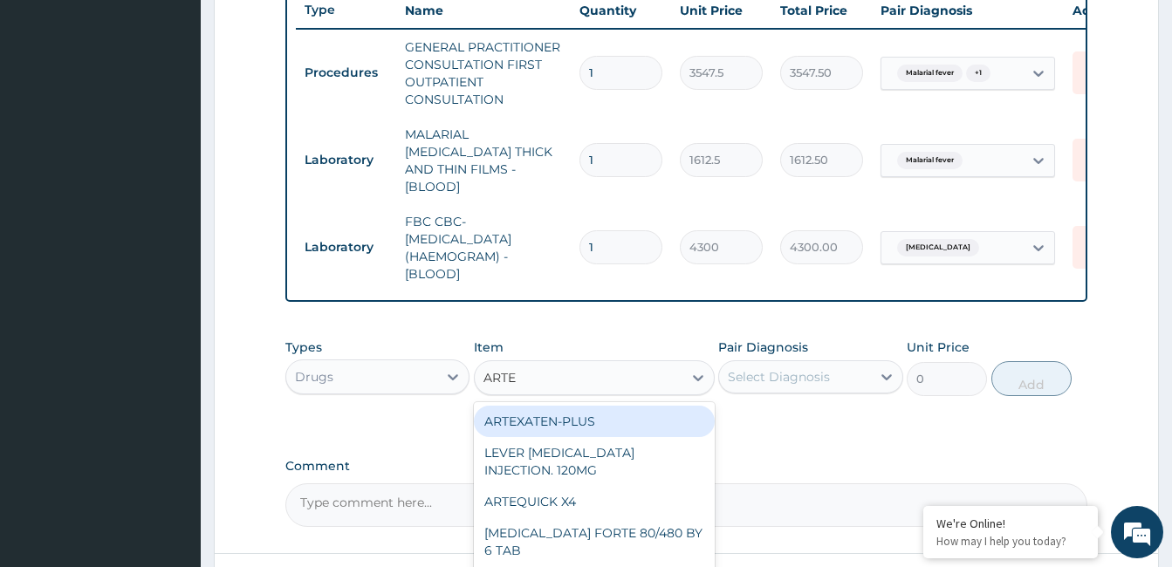
type input "ARTEM"
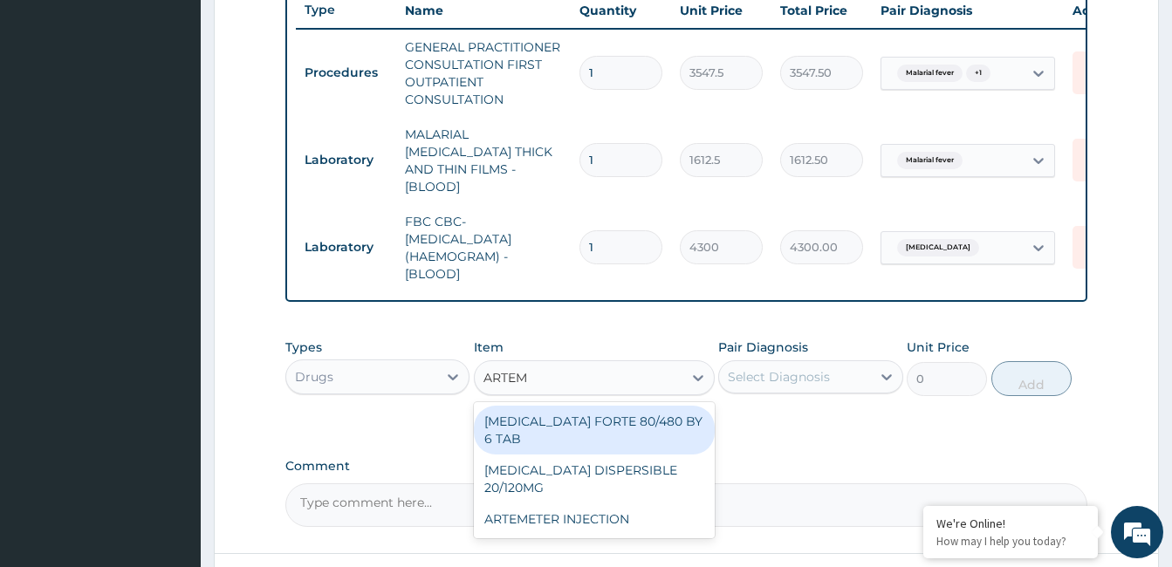
click at [597, 504] on div "ARTEMETER INJECTION" at bounding box center [594, 519] width 241 height 31
type input "946"
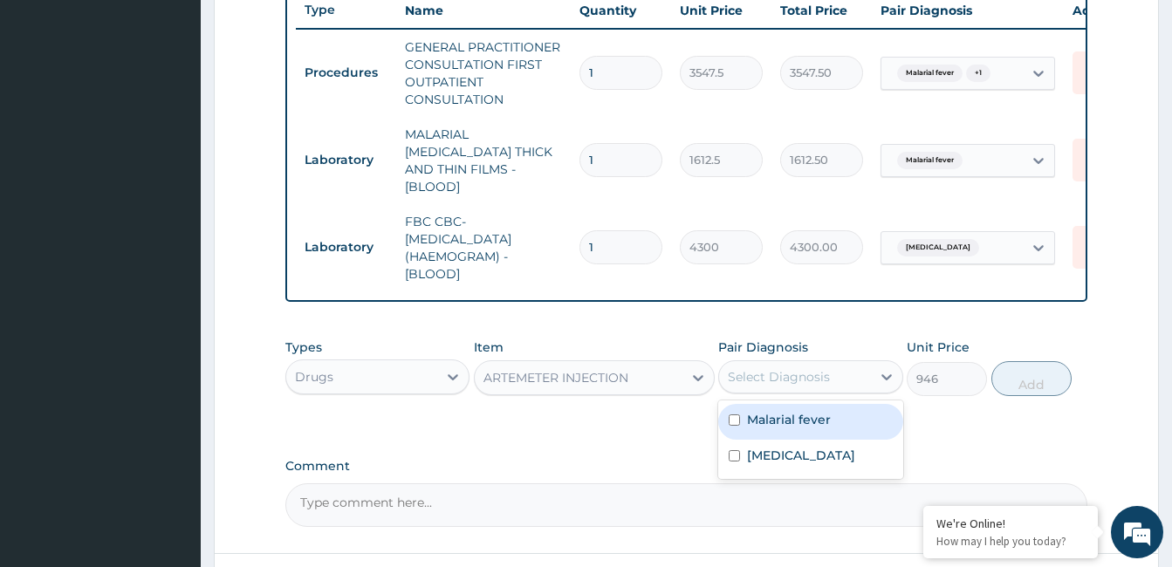
click at [778, 417] on label "Malarial fever" at bounding box center [789, 419] width 84 height 17
checkbox input "true"
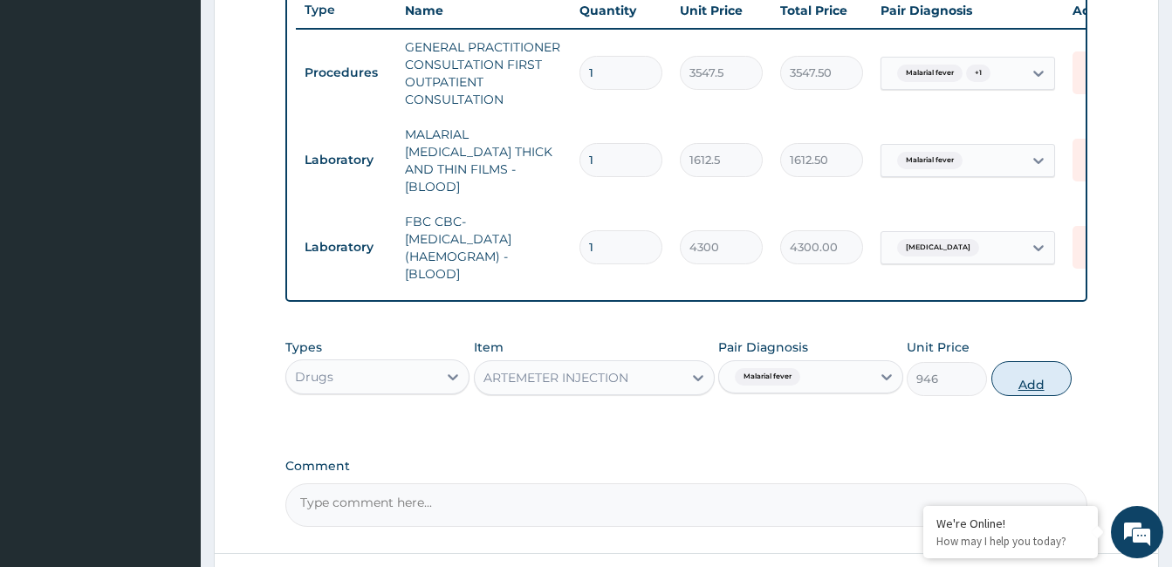
click at [1025, 374] on button "Add" at bounding box center [1031, 378] width 80 height 35
type input "0"
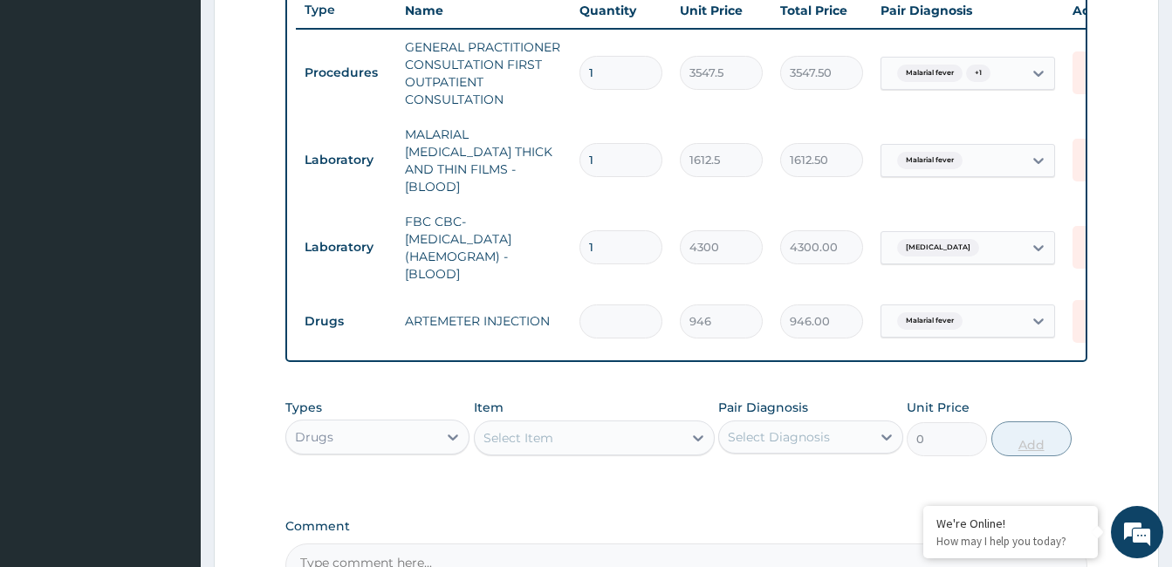
type input "0.00"
type input "6"
type input "5676.00"
type input "6"
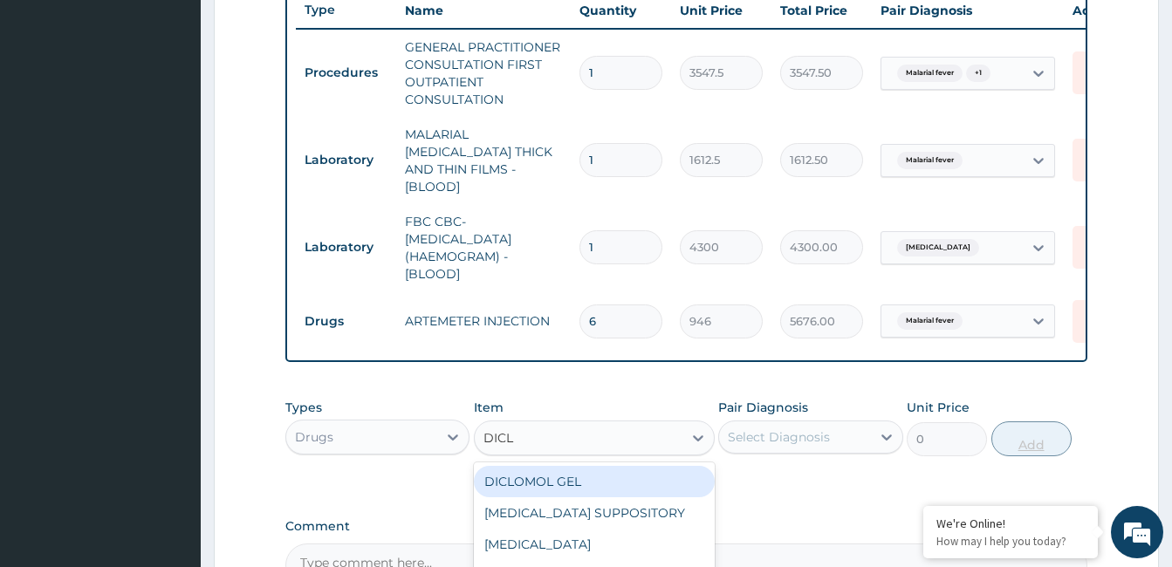
type input "DICLO"
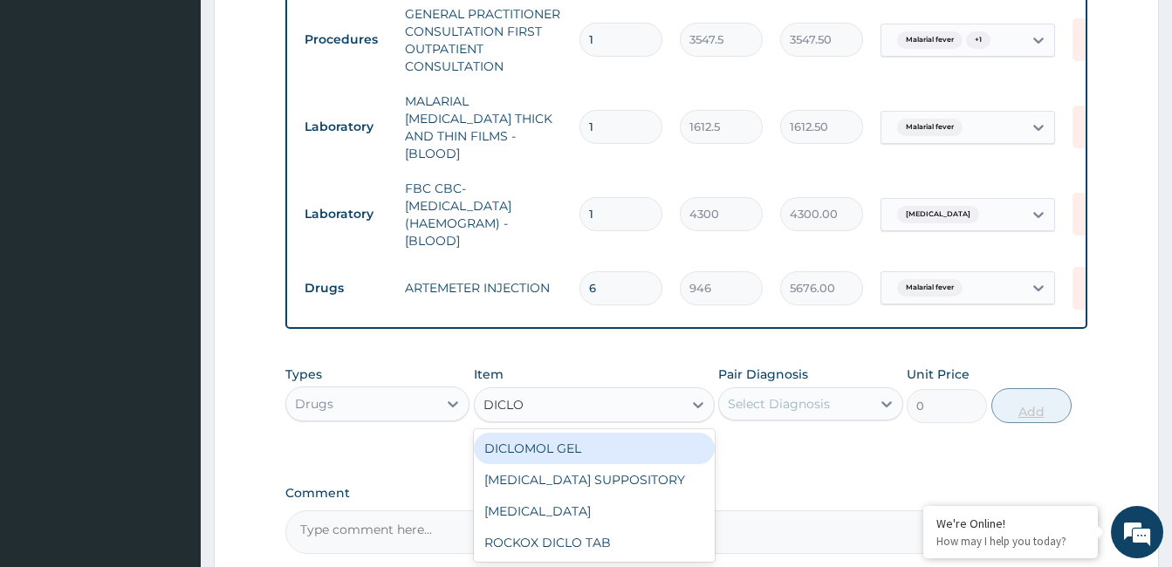
scroll to position [731, 0]
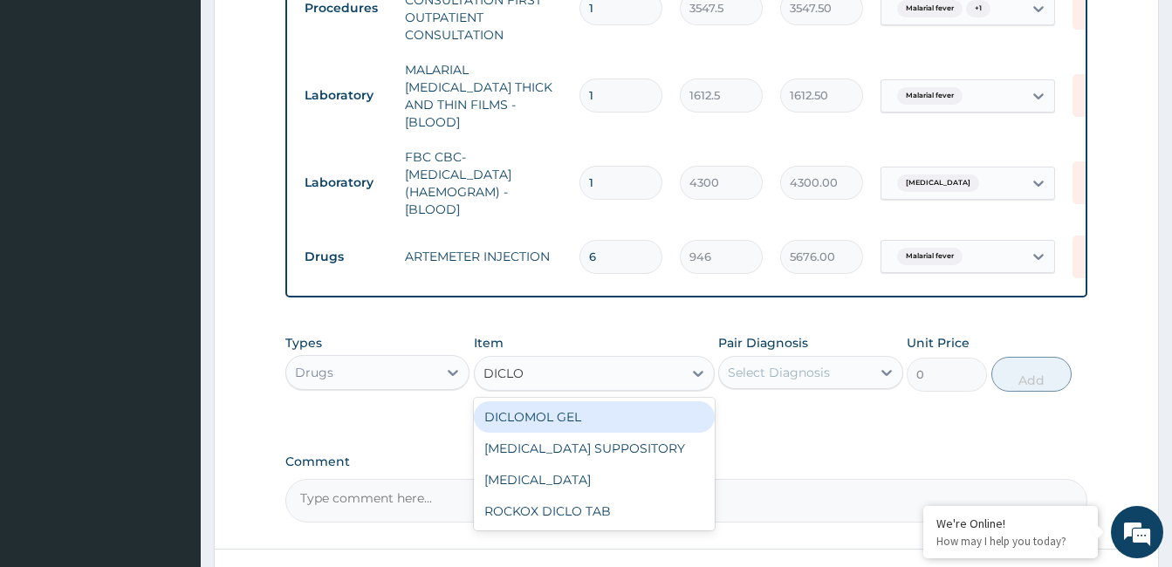
click at [552, 489] on div "DICLOFENAC" at bounding box center [594, 479] width 241 height 31
type input "591.25"
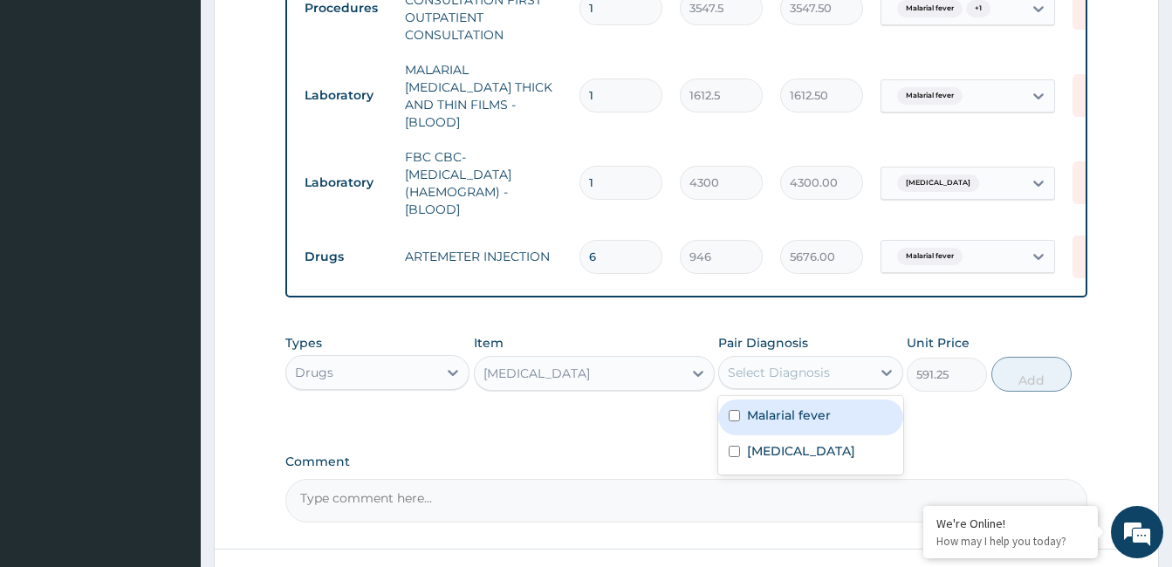
click at [787, 407] on label "Malarial fever" at bounding box center [789, 415] width 84 height 17
checkbox input "true"
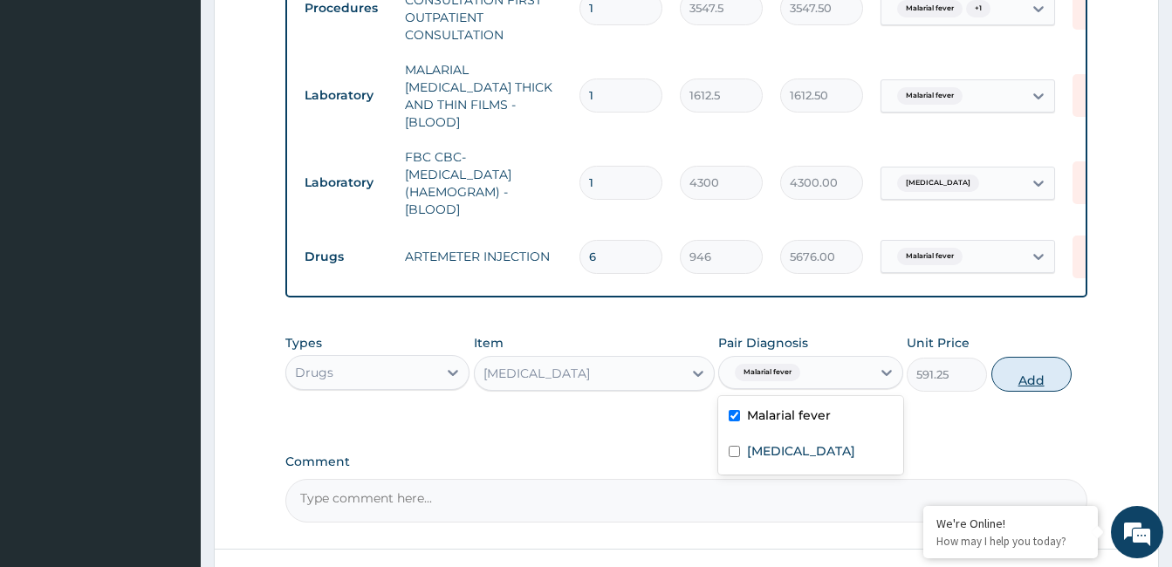
click at [1030, 372] on button "Add" at bounding box center [1031, 374] width 80 height 35
type input "0"
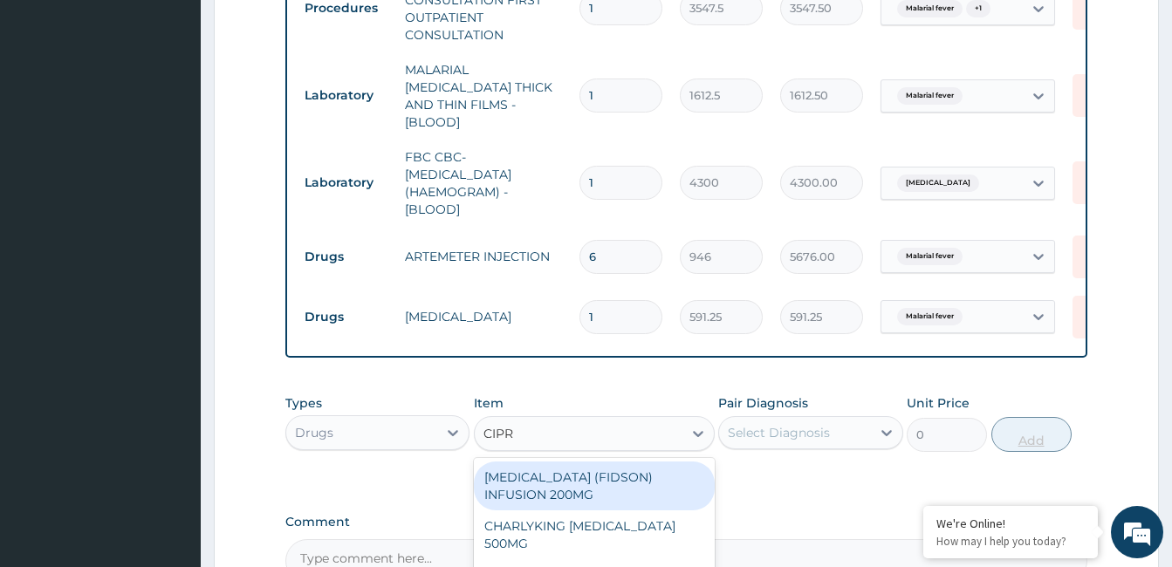
type input "CIPRO"
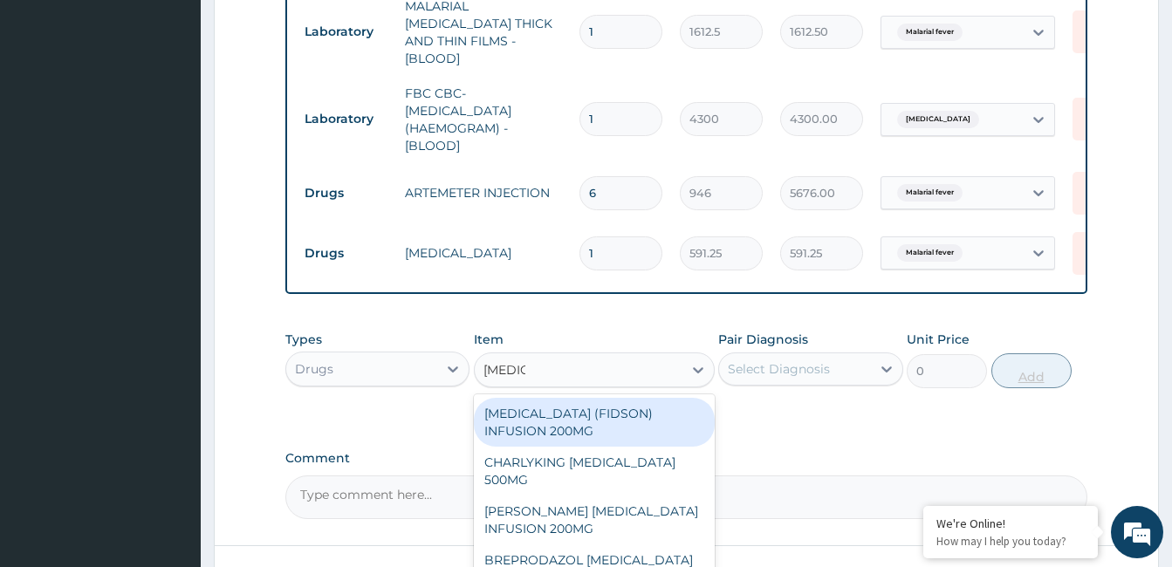
scroll to position [798, 0]
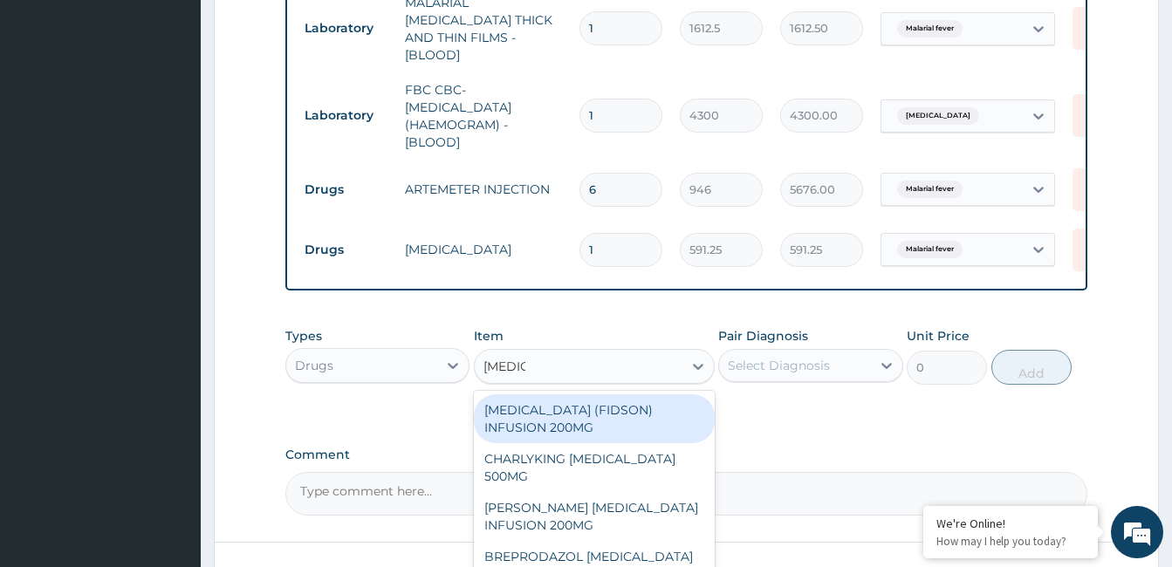
click at [599, 469] on div "CHARLYKING CIPROFLOXACIN 500MG" at bounding box center [594, 467] width 241 height 49
type input "177.375"
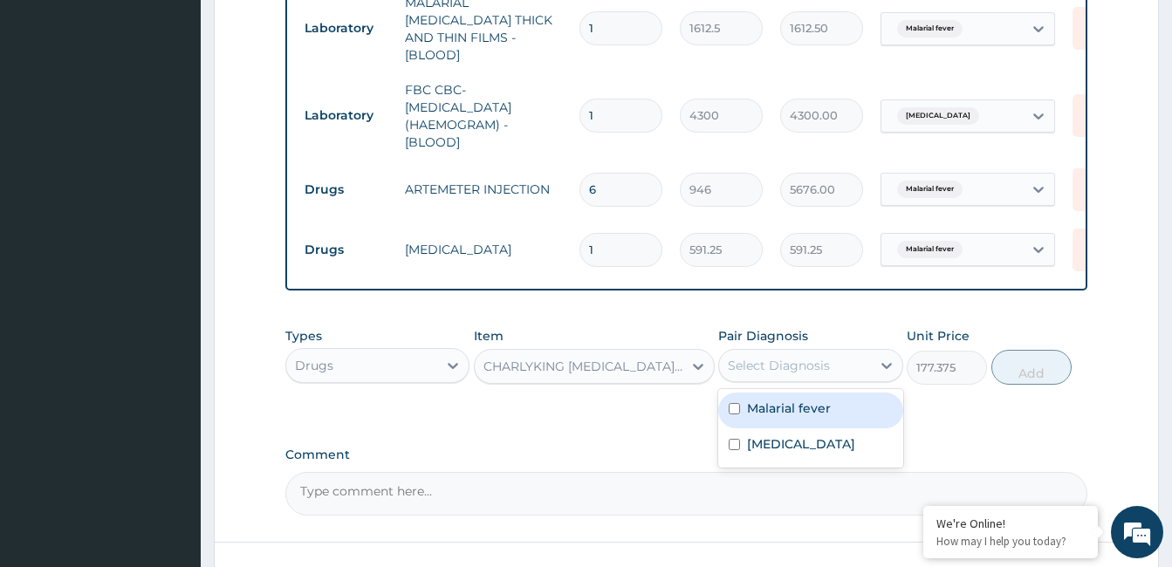
click at [782, 435] on label "Sepsis" at bounding box center [801, 443] width 108 height 17
checkbox input "true"
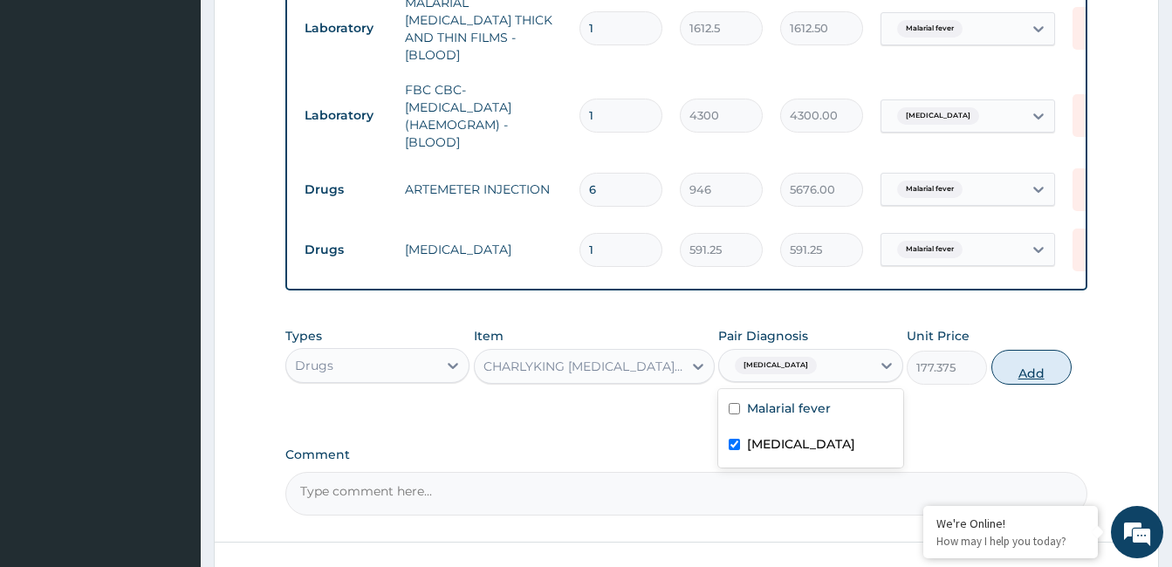
click at [1015, 359] on button "Add" at bounding box center [1031, 367] width 80 height 35
type input "0"
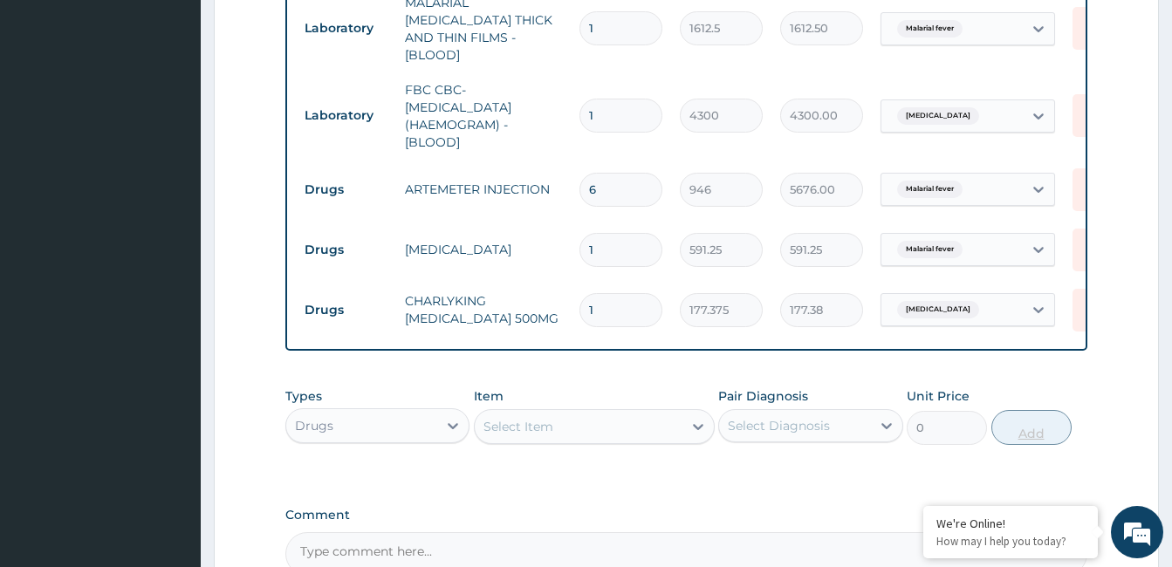
type input "10"
type input "1773.75"
type input "10"
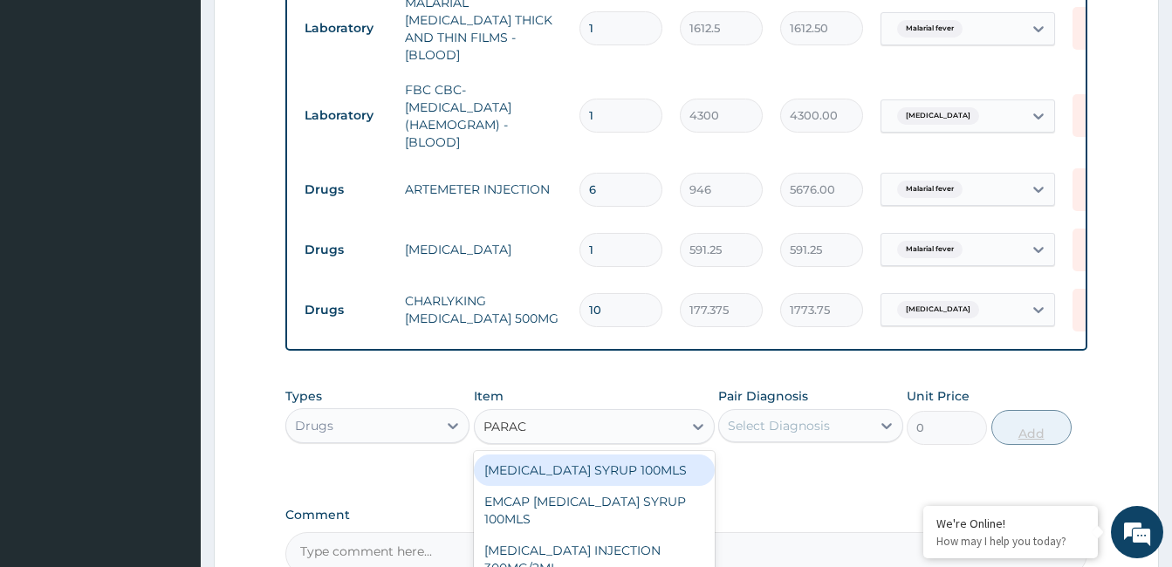
type input "PARACE"
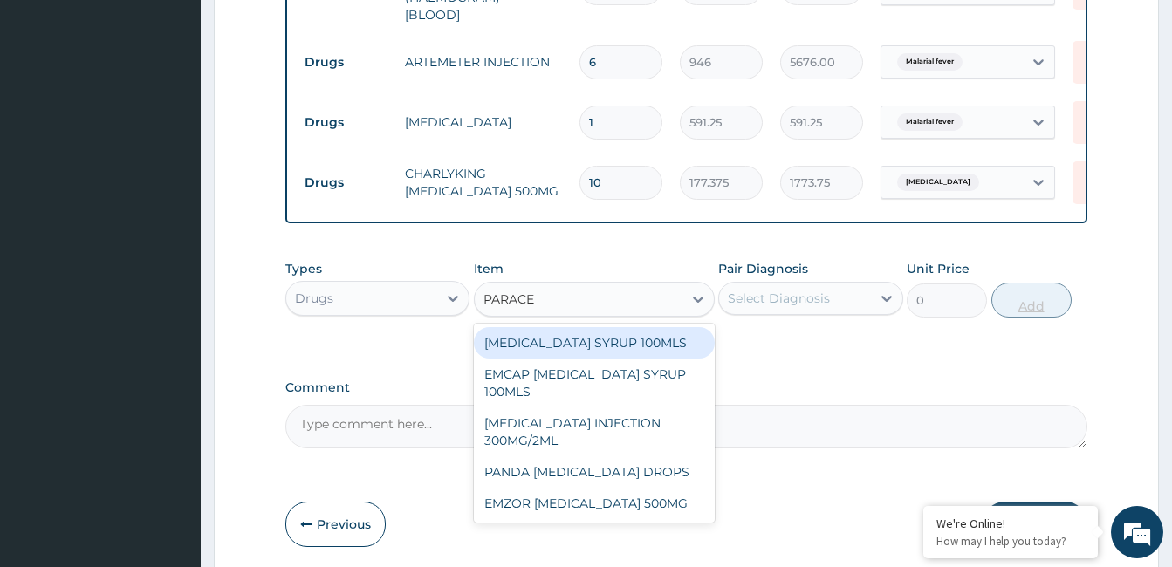
scroll to position [955, 0]
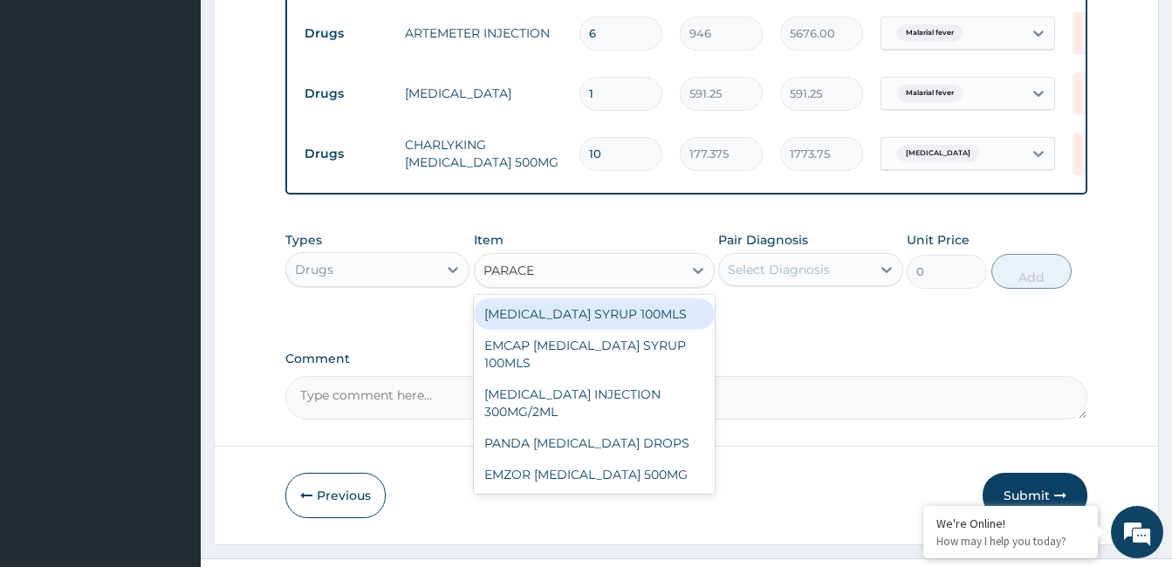
click at [606, 474] on div "EMZOR PARACETAMOL 500MG" at bounding box center [594, 474] width 241 height 31
type input "23.64999961853027"
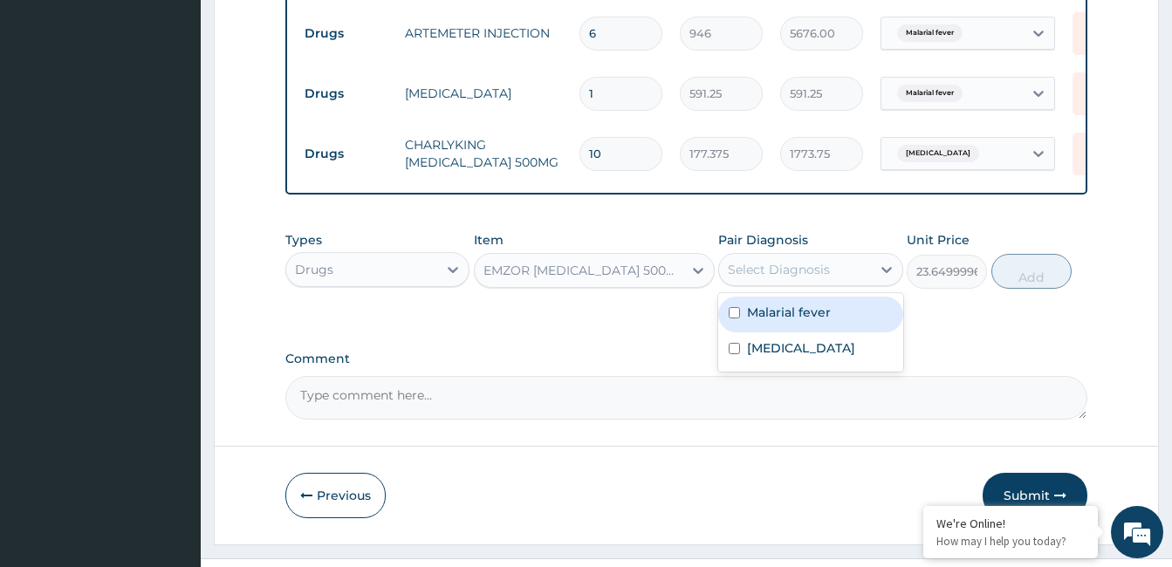
click at [789, 309] on label "Malarial fever" at bounding box center [789, 312] width 84 height 17
checkbox input "true"
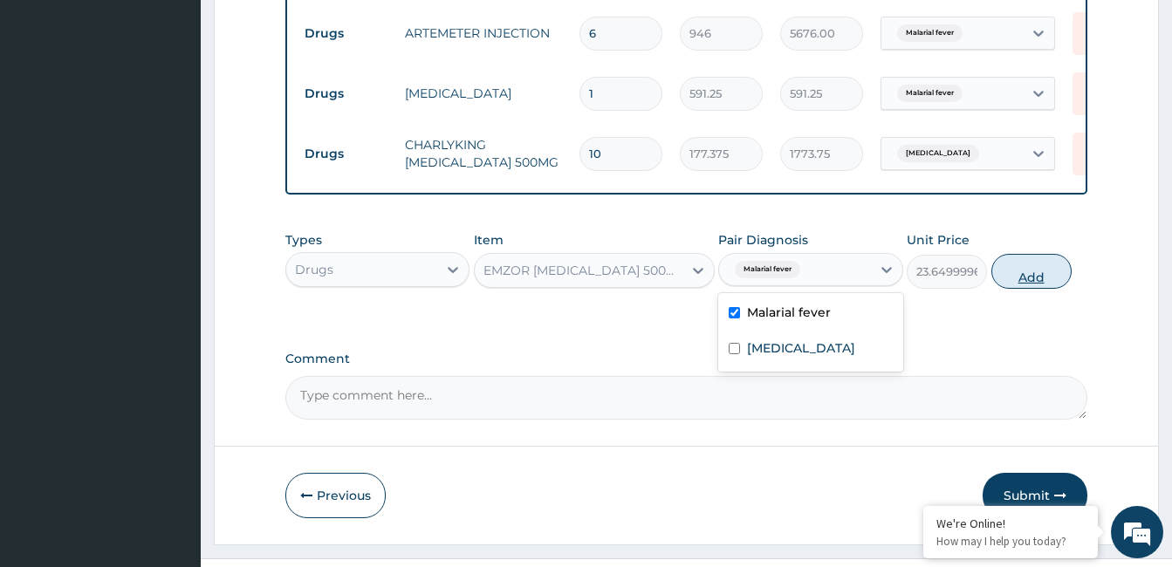
click at [1024, 271] on button "Add" at bounding box center [1031, 271] width 80 height 35
type input "0"
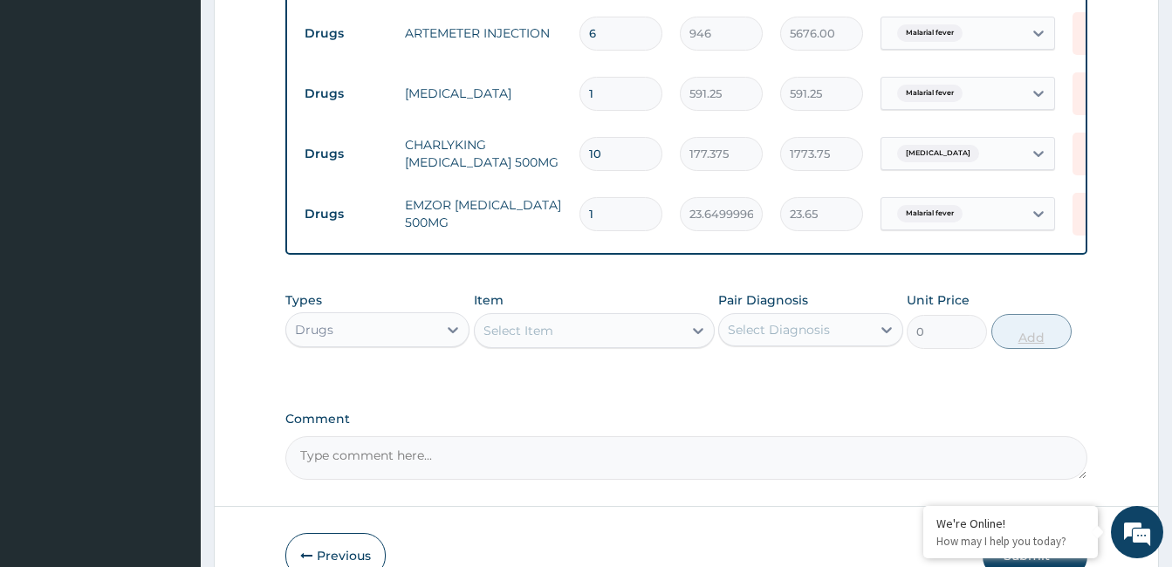
type input "18"
type input "425.70"
type input "18"
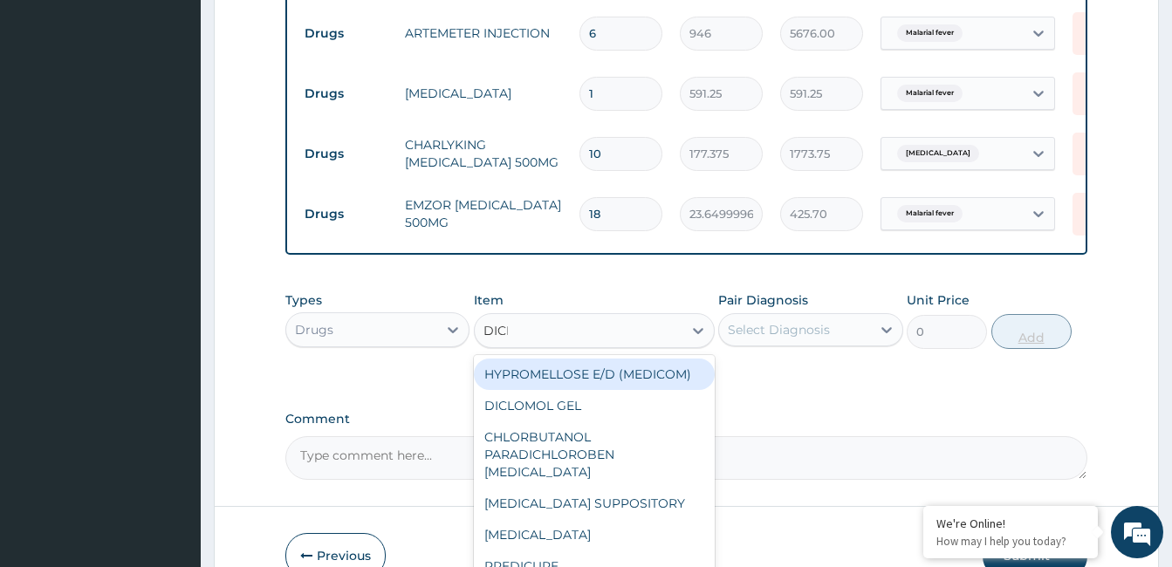
type input "DICLO"
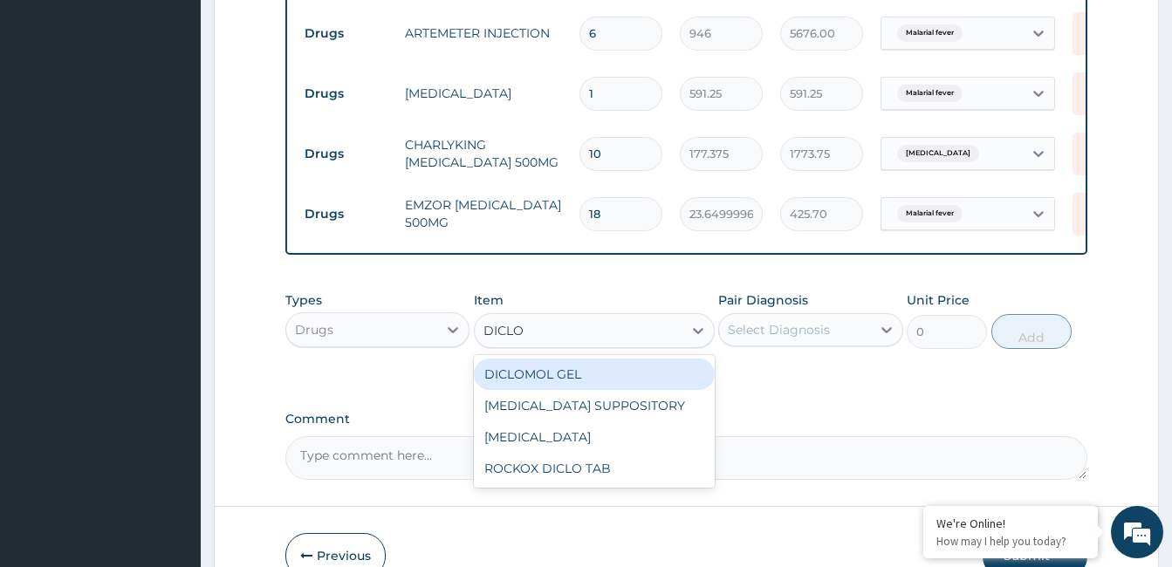
click at [607, 469] on div "ROCKOX DICLO TAB" at bounding box center [594, 468] width 241 height 31
type input "82.7750015258789"
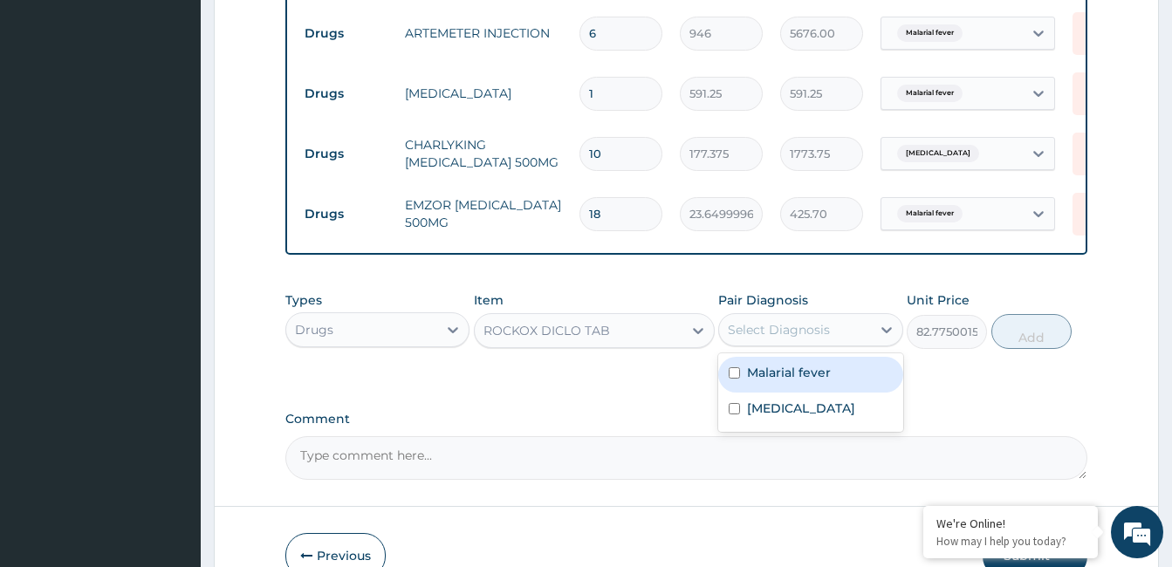
click at [799, 364] on label "Malarial fever" at bounding box center [789, 372] width 84 height 17
checkbox input "true"
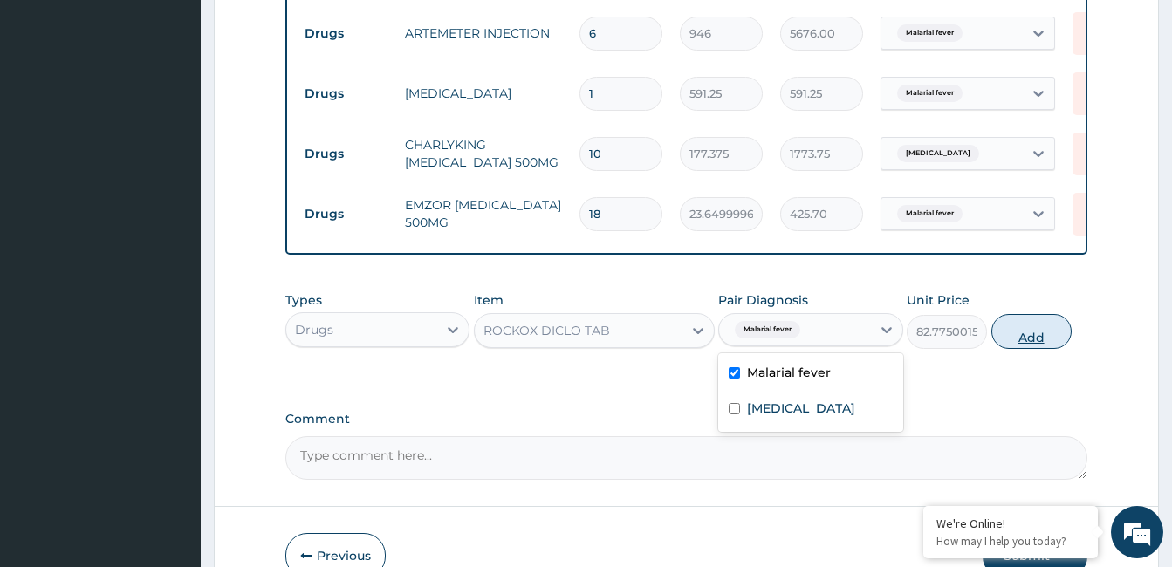
click at [1023, 318] on button "Add" at bounding box center [1031, 331] width 80 height 35
type input "0"
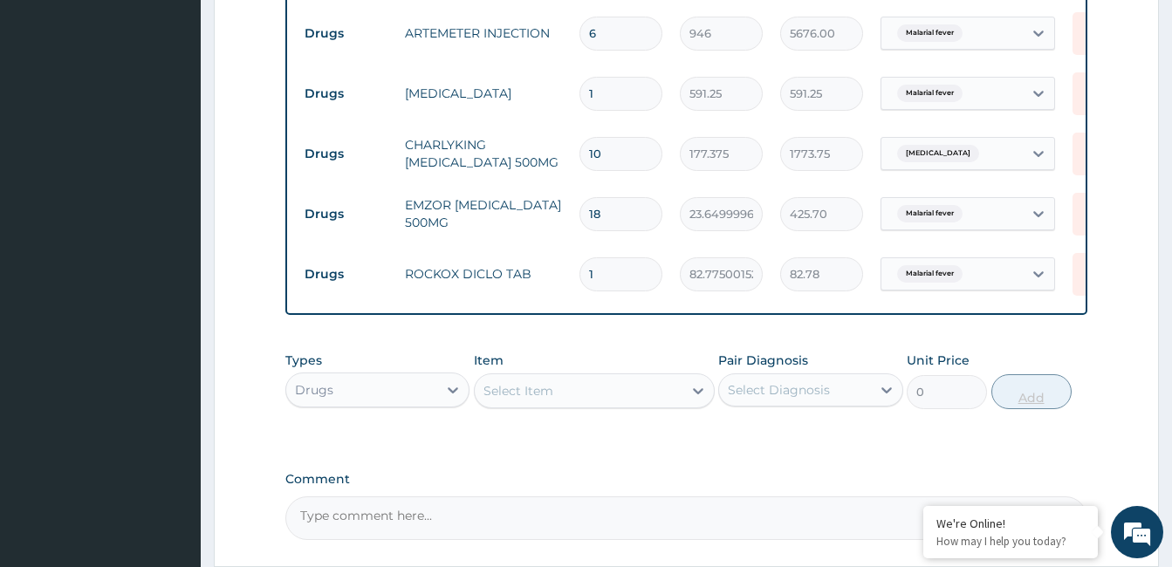
type input "10"
type input "827.75"
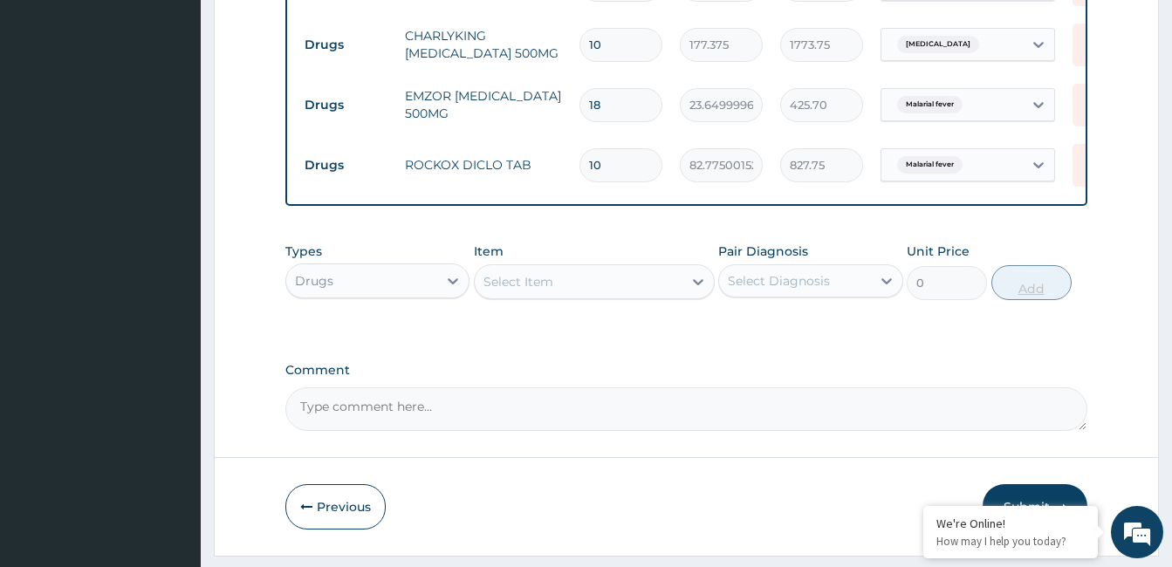
scroll to position [1107, 0]
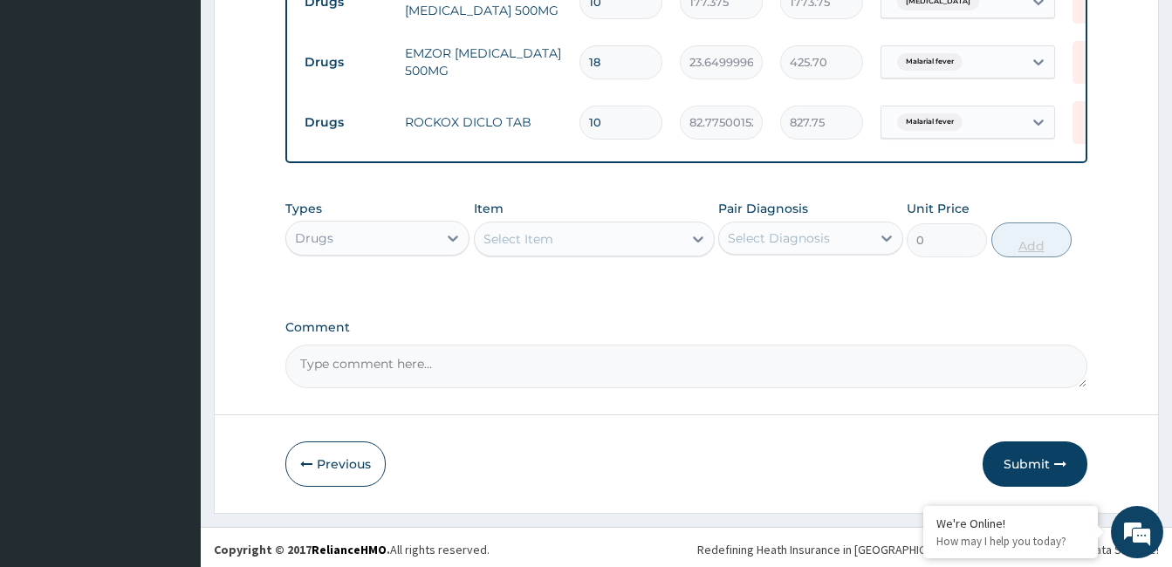
type input "10"
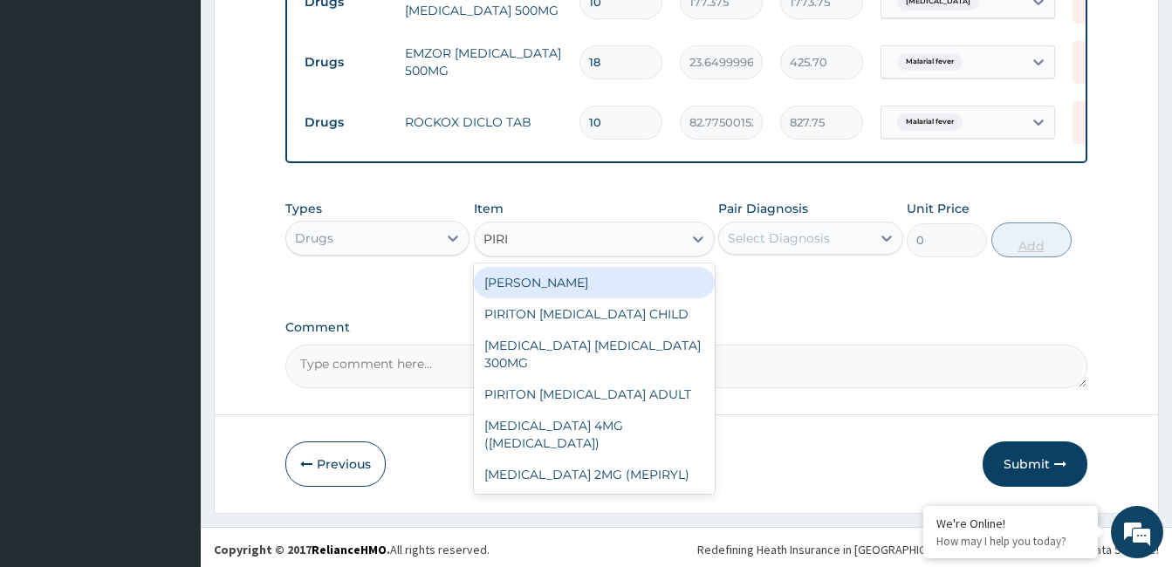
type input "PIRIT"
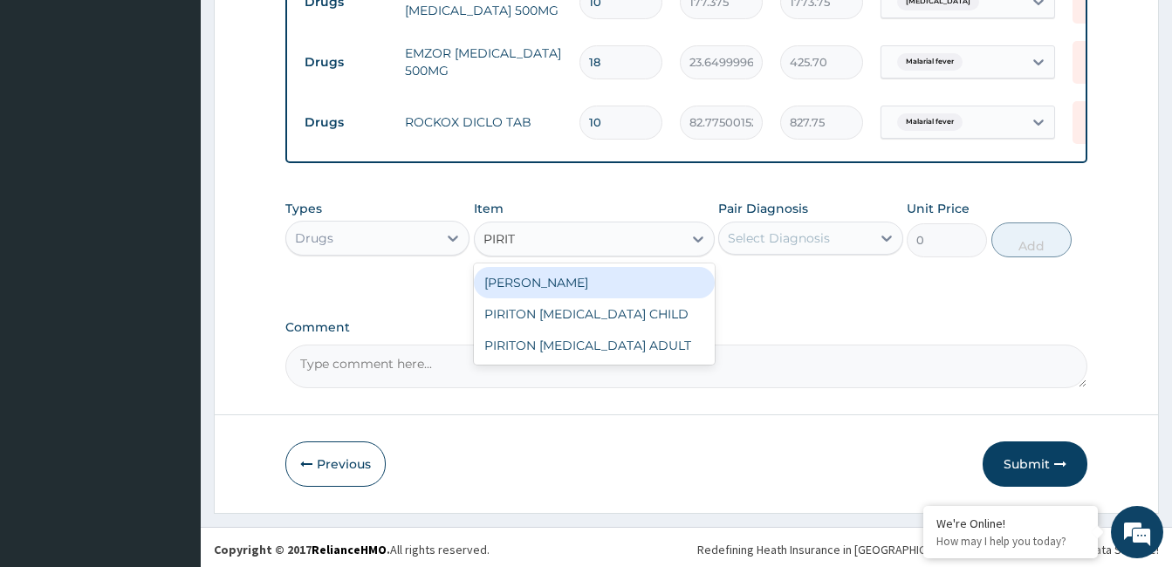
click at [592, 281] on div "PIRITON TAB EVANS" at bounding box center [594, 282] width 241 height 31
type input "23.64999961853027"
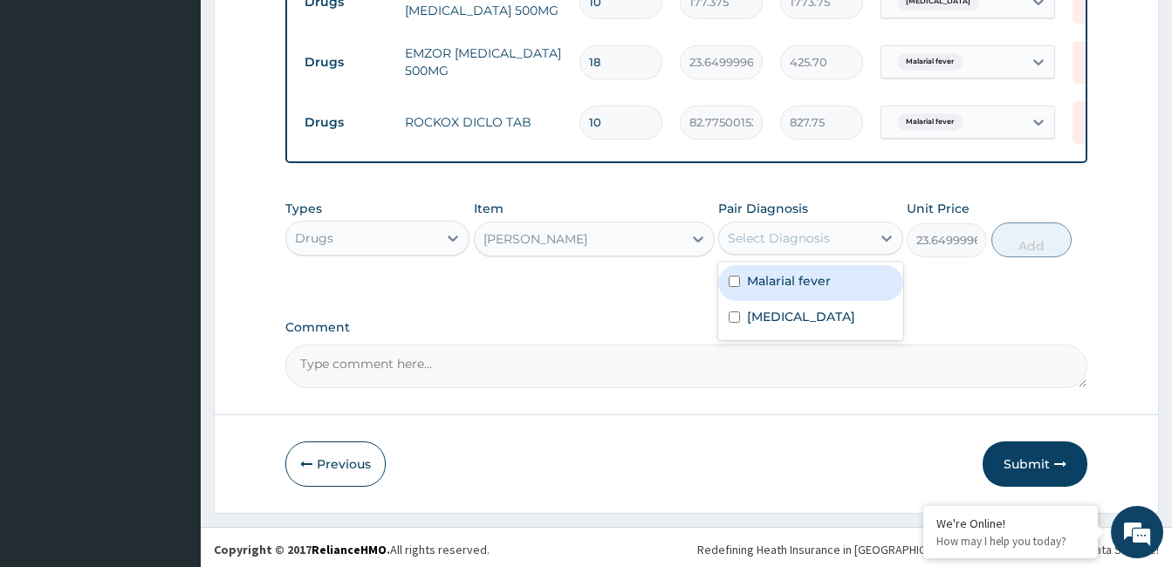
click at [798, 309] on div "Sepsis" at bounding box center [810, 319] width 184 height 36
checkbox input "true"
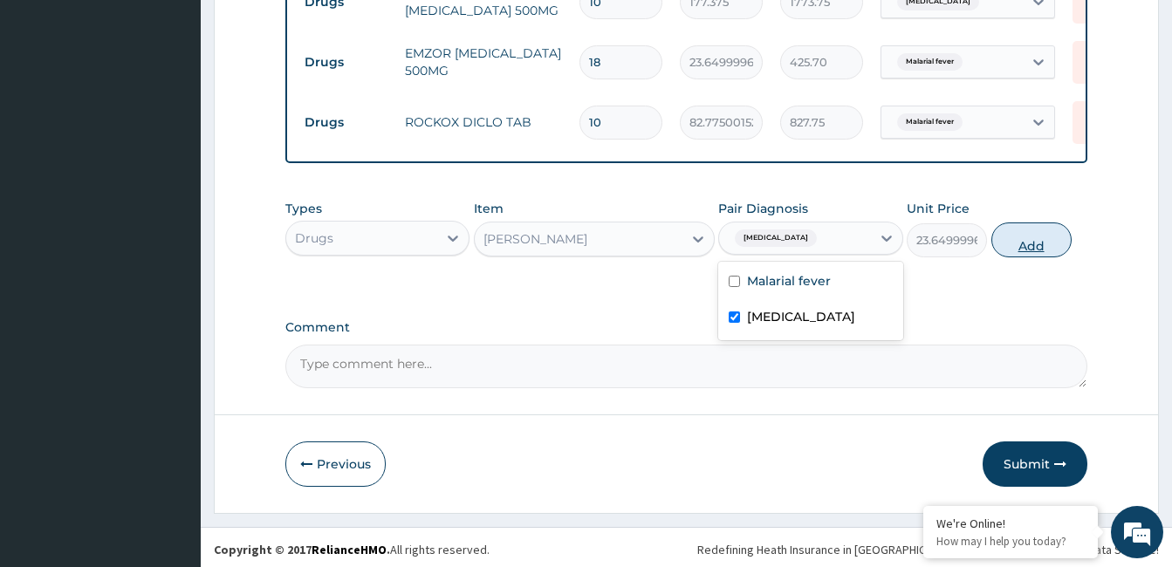
click at [1018, 246] on button "Add" at bounding box center [1031, 240] width 80 height 35
type input "0"
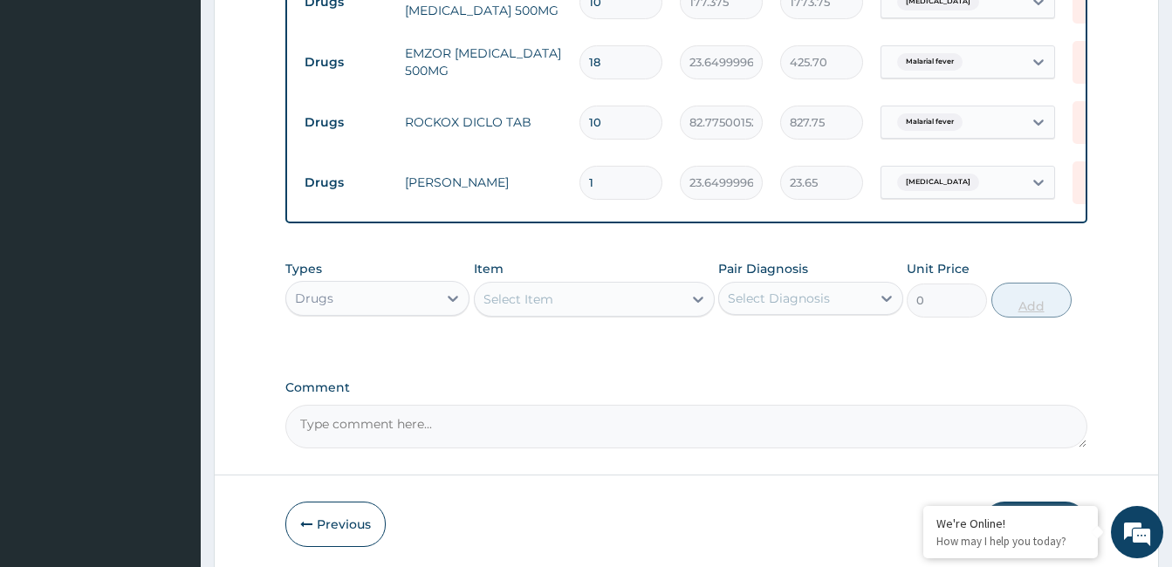
type input "10"
type input "236.50"
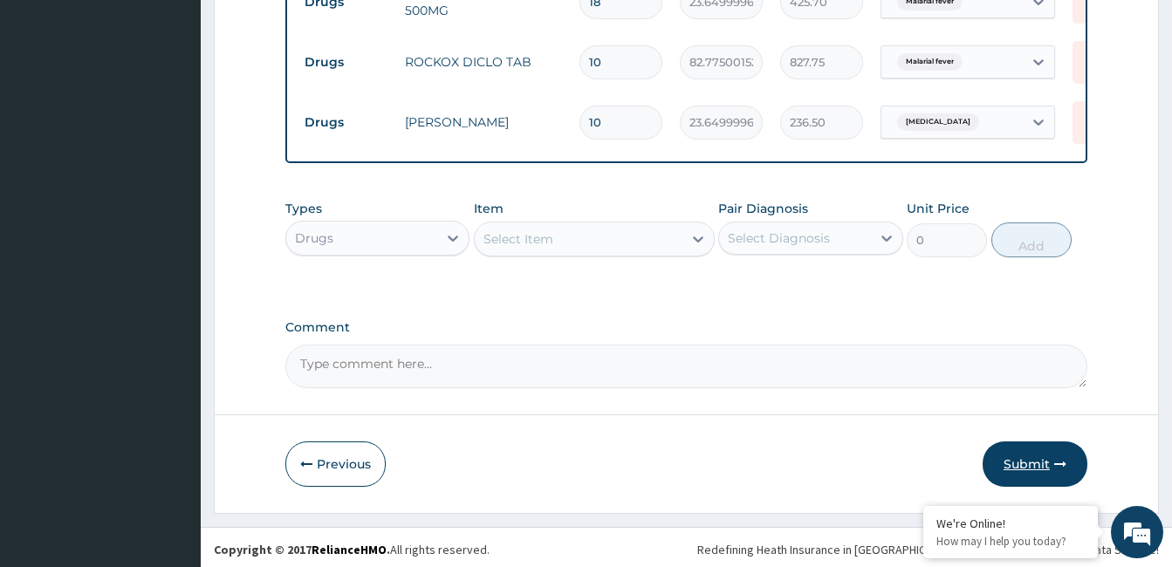
click at [1043, 450] on button "Submit" at bounding box center [1035, 464] width 105 height 45
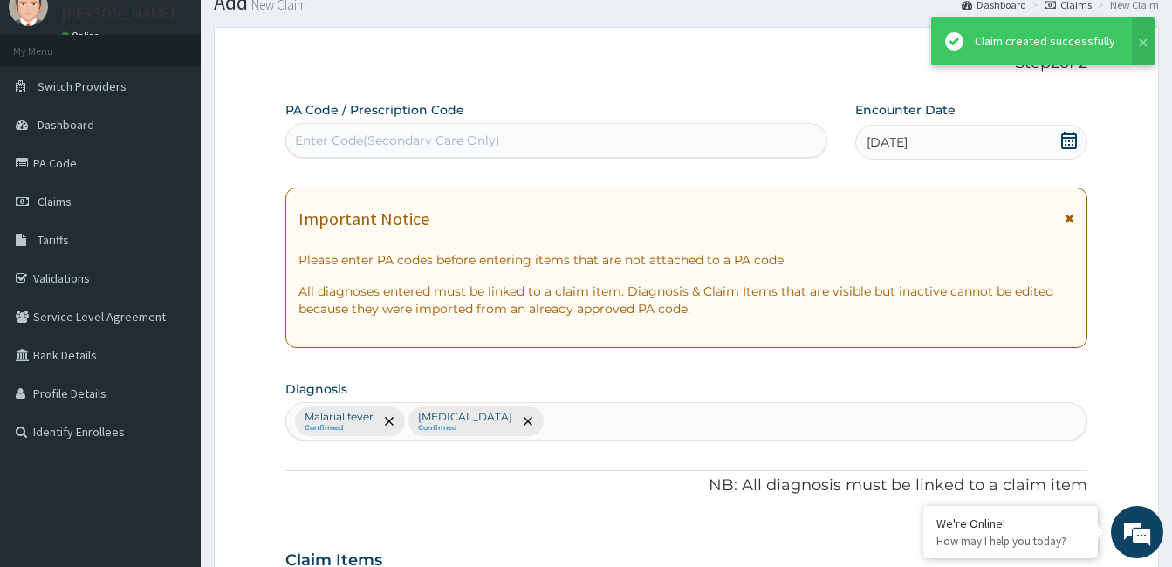
scroll to position [1167, 0]
